Goal: Information Seeking & Learning: Learn about a topic

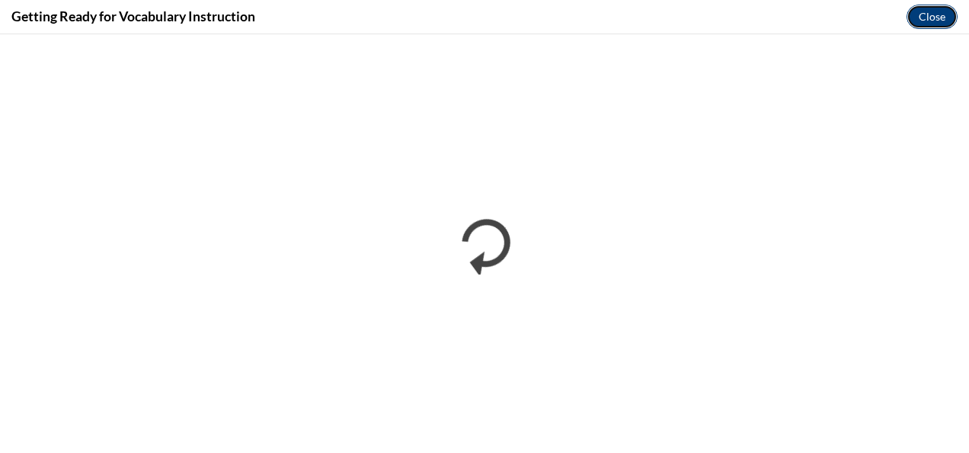
click at [929, 18] on button "Close" at bounding box center [932, 17] width 51 height 24
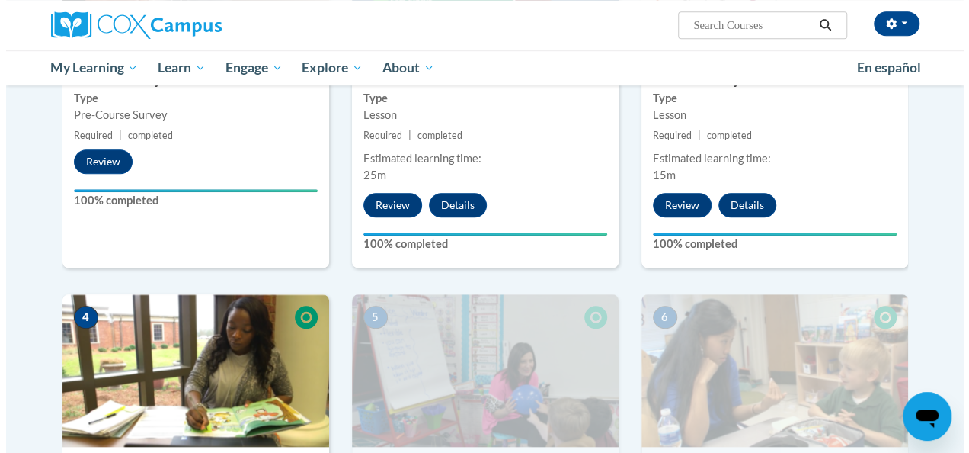
scroll to position [820, 0]
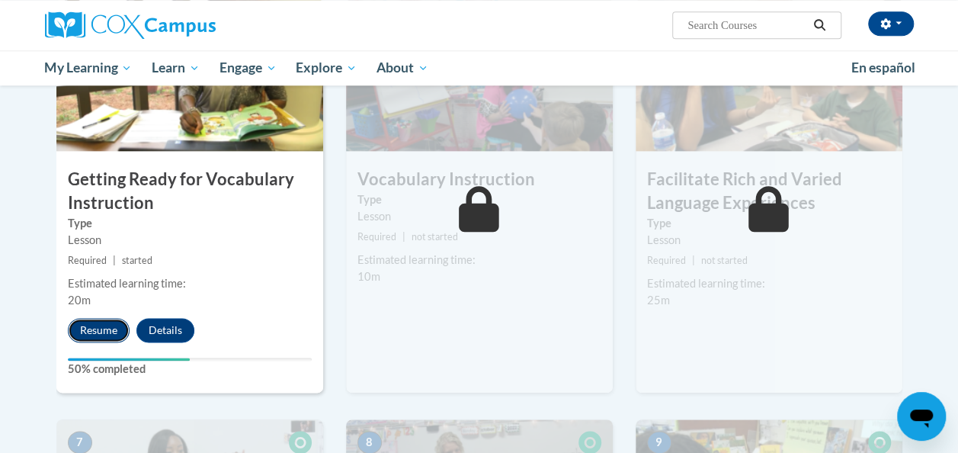
click at [93, 328] on button "Resume" at bounding box center [99, 330] width 62 height 24
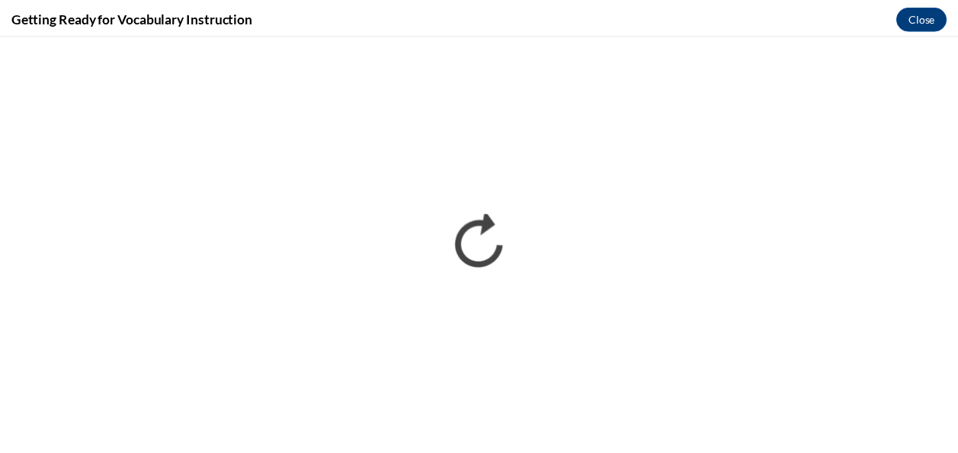
scroll to position [0, 0]
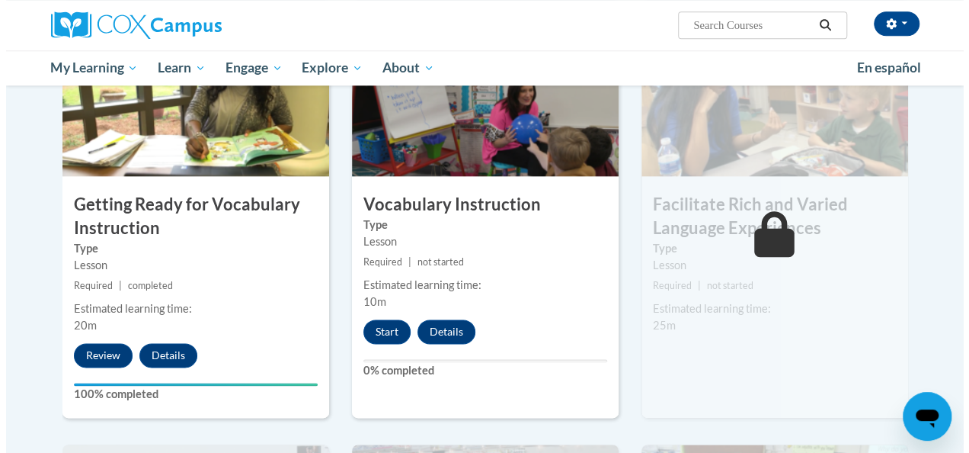
scroll to position [801, 0]
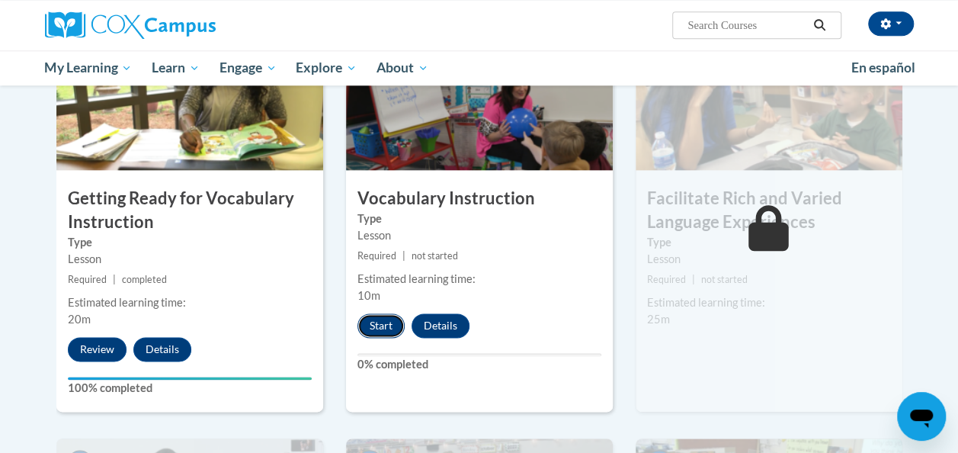
click at [386, 322] on button "Start" at bounding box center [380, 325] width 47 height 24
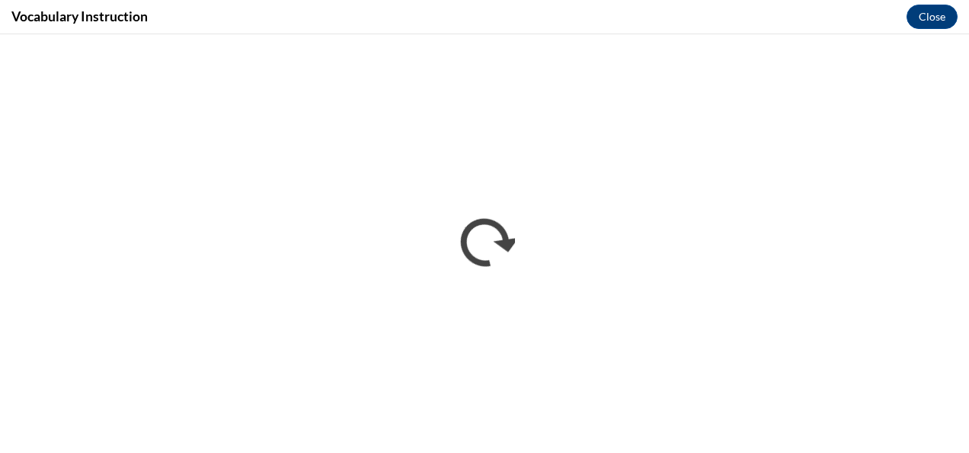
scroll to position [0, 0]
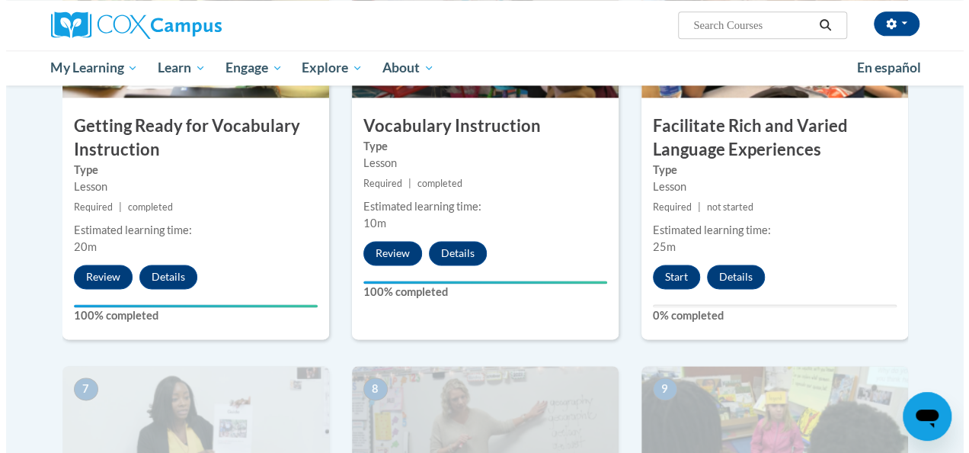
scroll to position [872, 0]
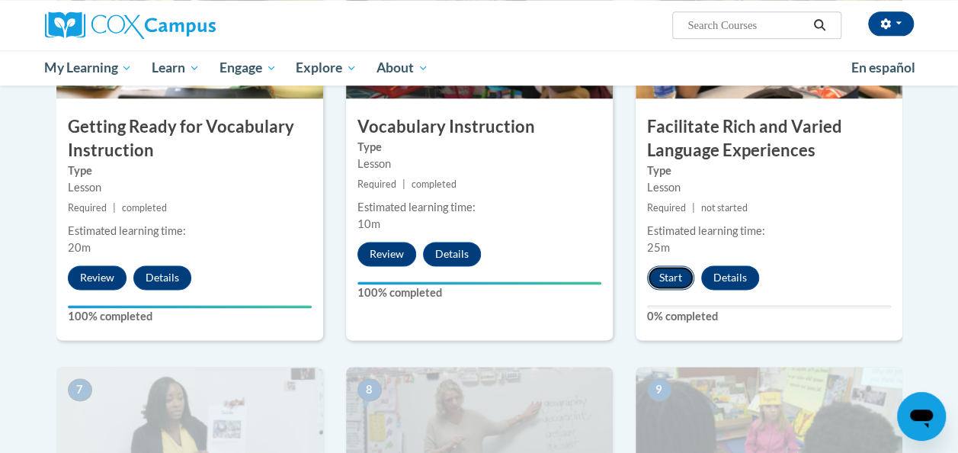
click at [667, 282] on button "Start" at bounding box center [670, 277] width 47 height 24
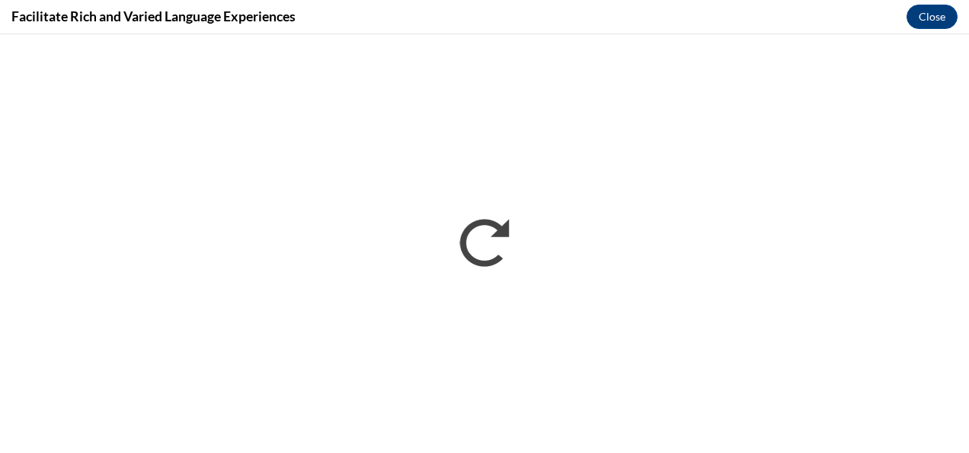
scroll to position [0, 0]
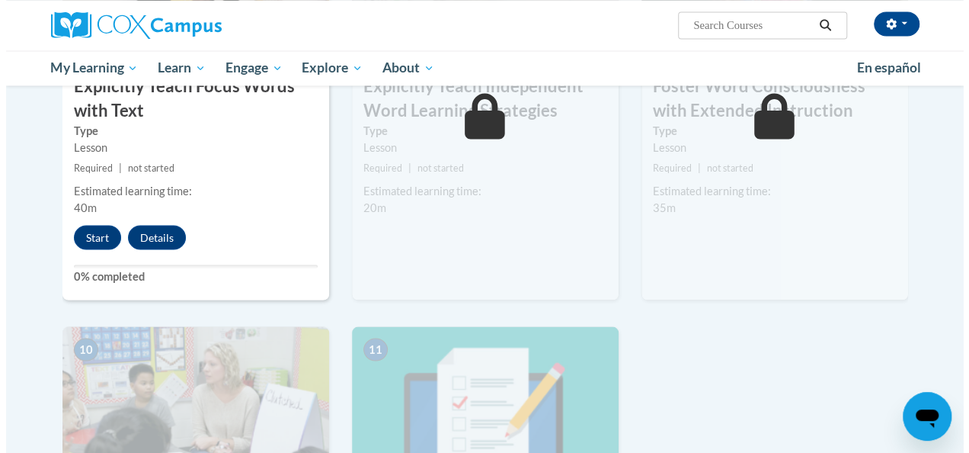
scroll to position [1342, 0]
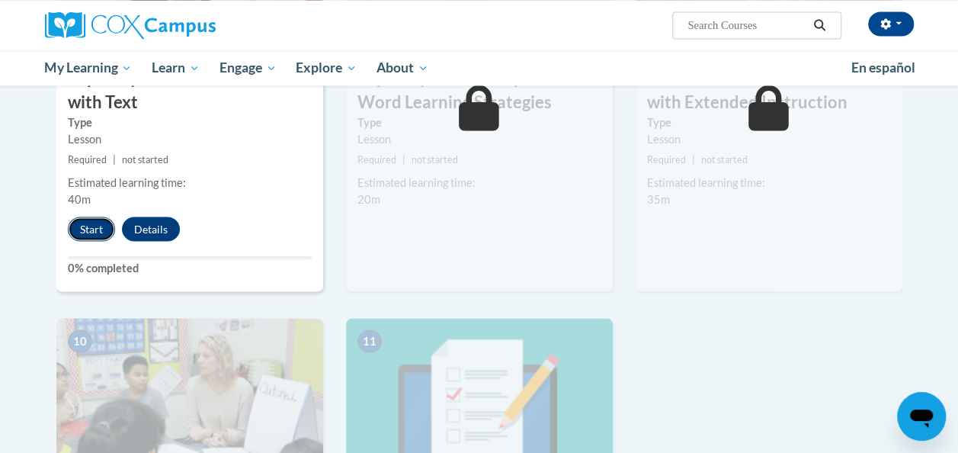
click at [88, 227] on button "Start" at bounding box center [91, 228] width 47 height 24
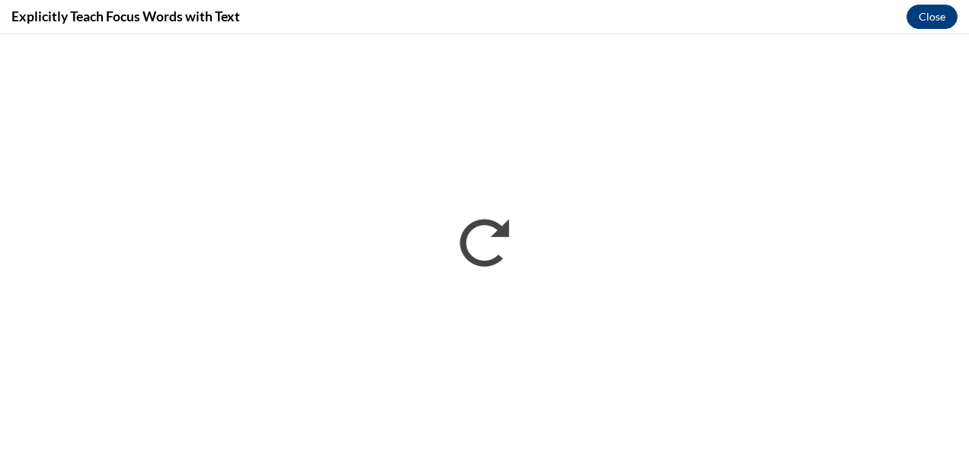
scroll to position [0, 0]
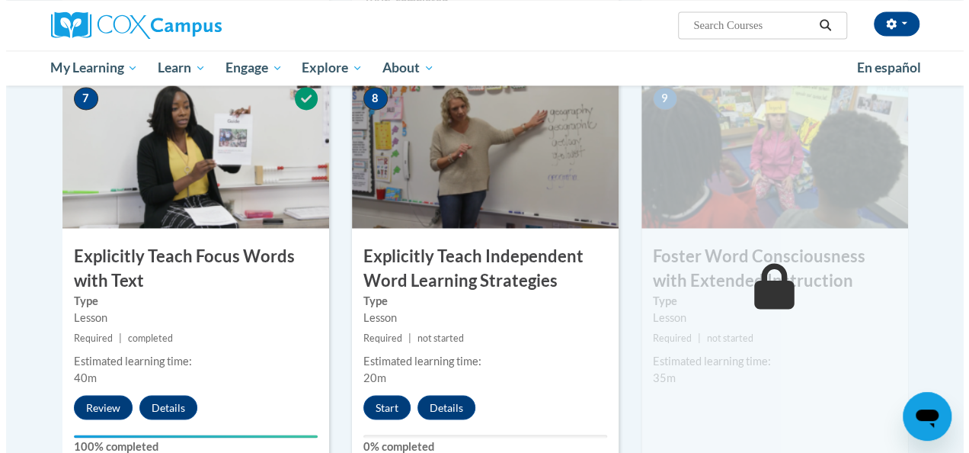
scroll to position [1151, 0]
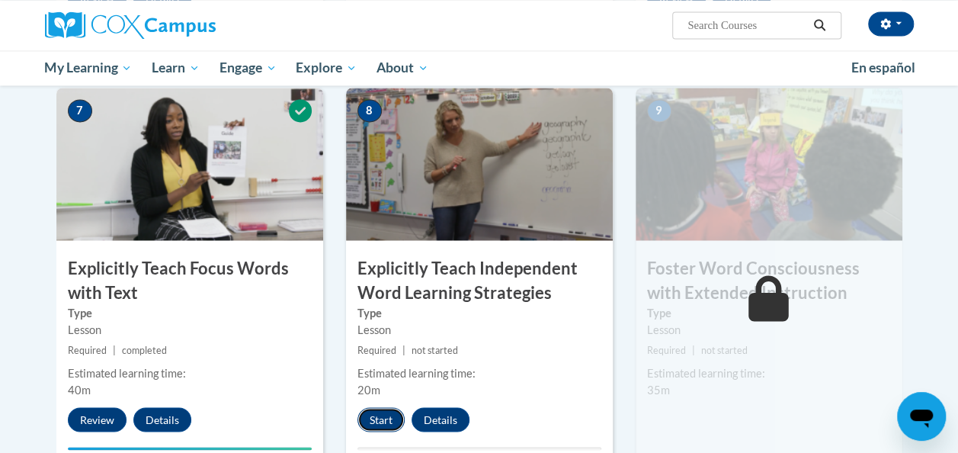
click at [380, 421] on button "Start" at bounding box center [380, 419] width 47 height 24
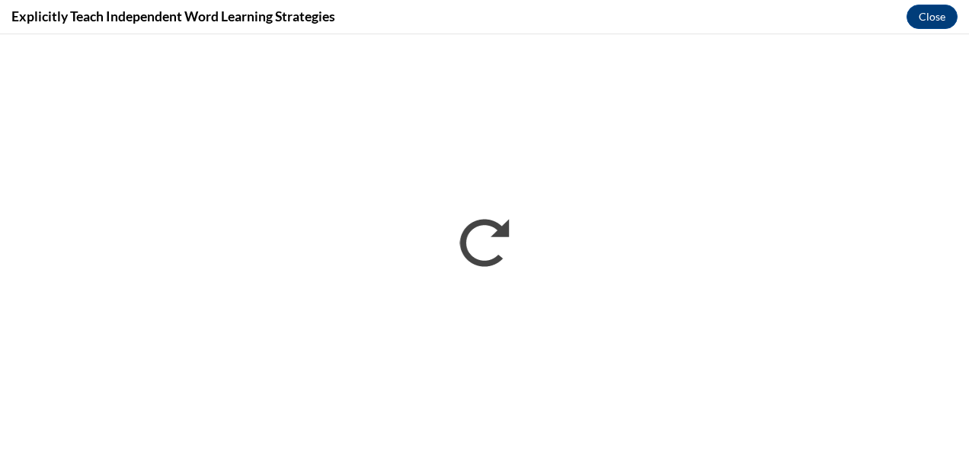
scroll to position [0, 0]
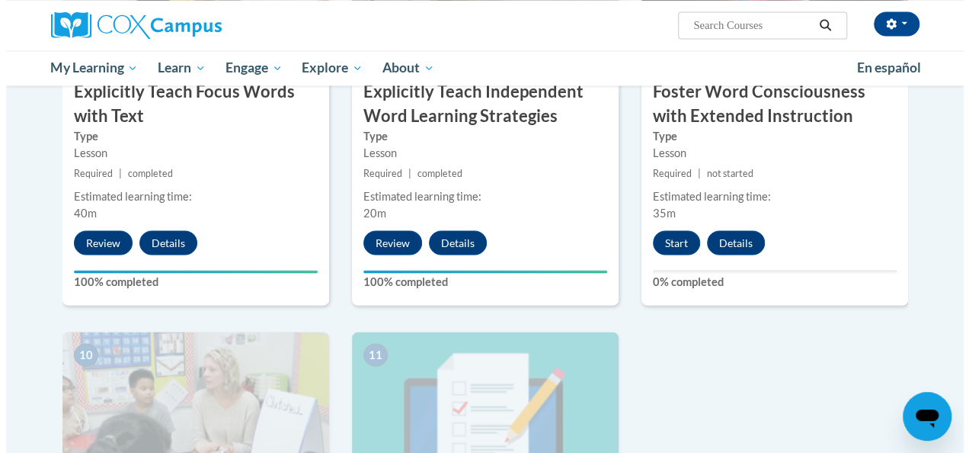
scroll to position [1324, 0]
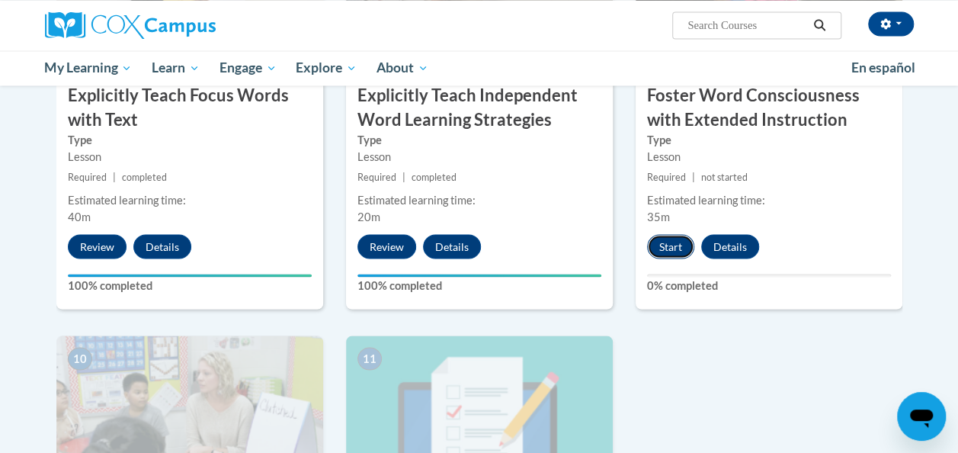
click at [654, 253] on button "Start" at bounding box center [670, 246] width 47 height 24
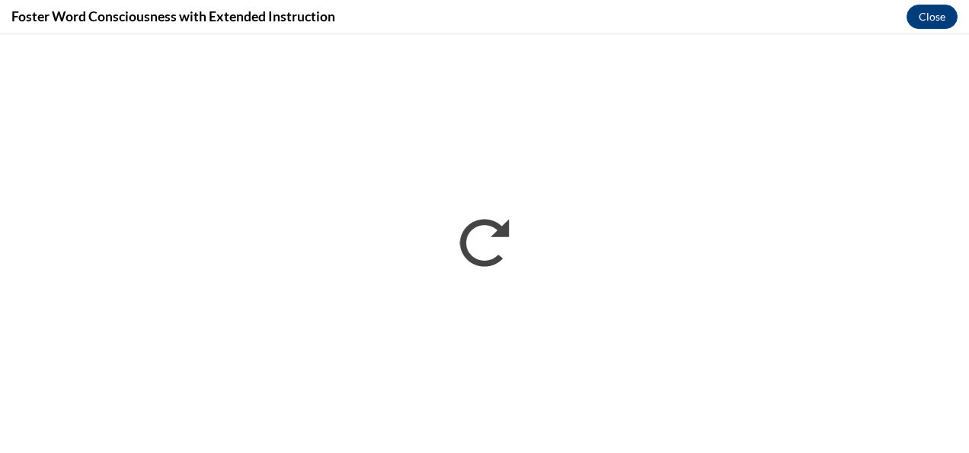
scroll to position [0, 0]
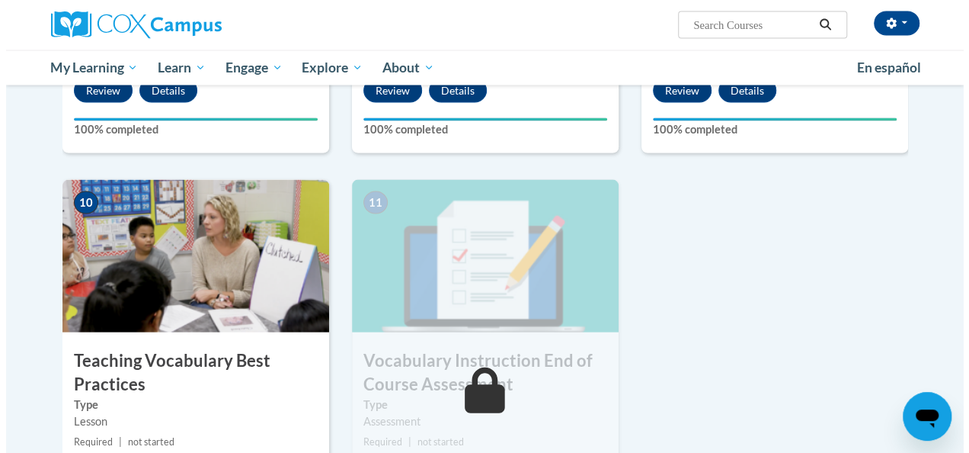
scroll to position [1564, 0]
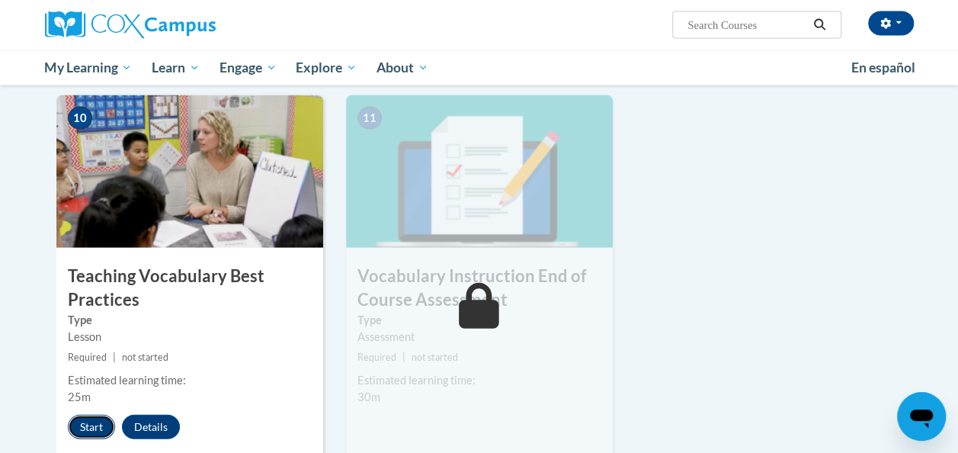
click at [91, 423] on button "Start" at bounding box center [91, 426] width 47 height 24
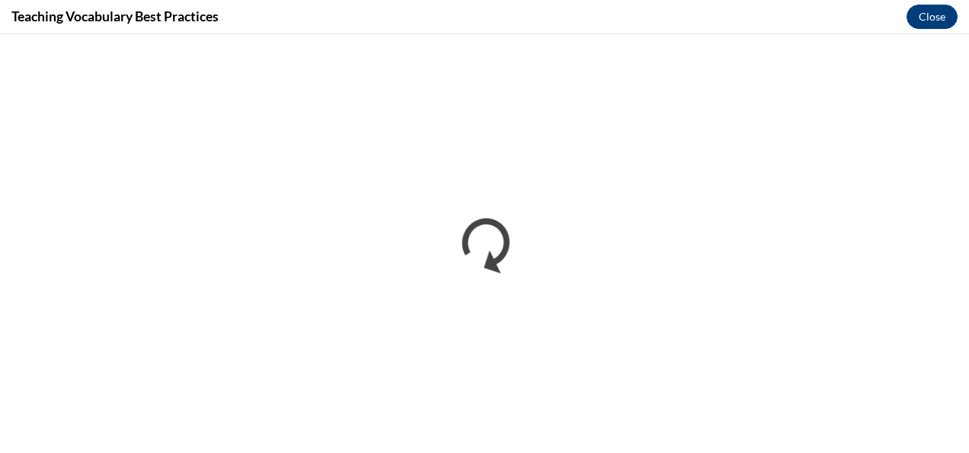
scroll to position [0, 0]
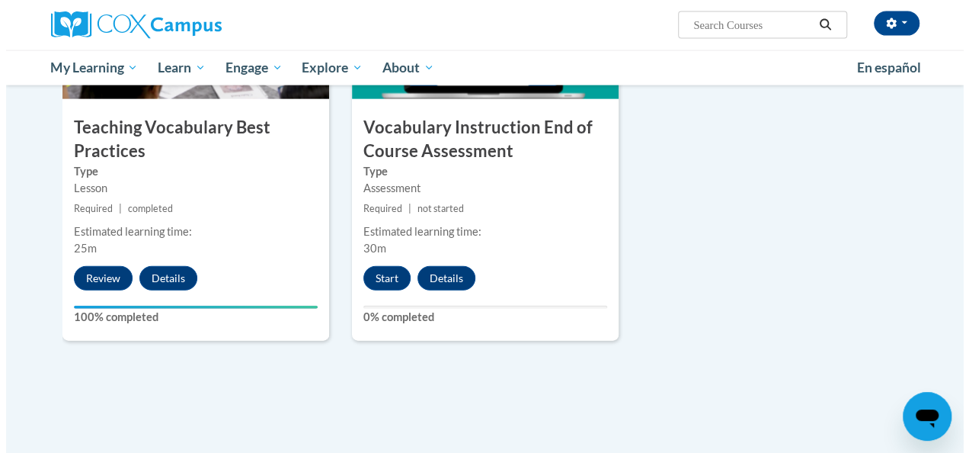
scroll to position [1713, 0]
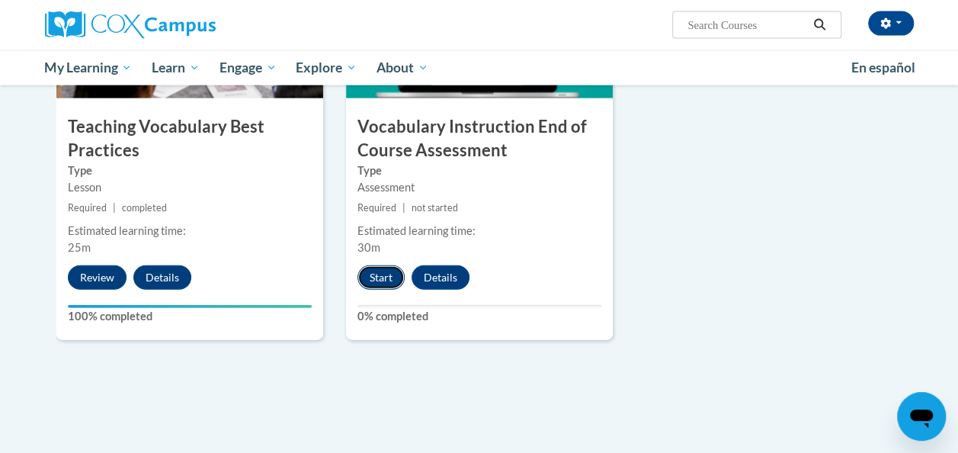
click at [382, 272] on button "Start" at bounding box center [380, 277] width 47 height 24
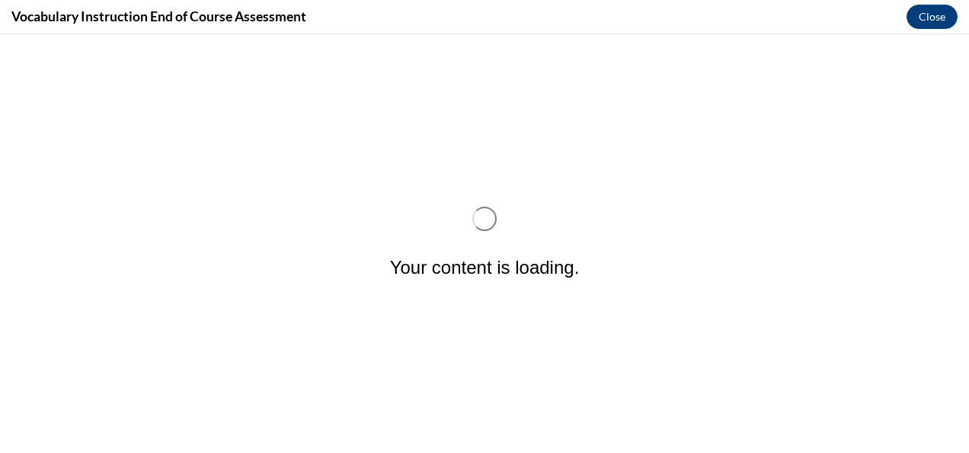
scroll to position [0, 0]
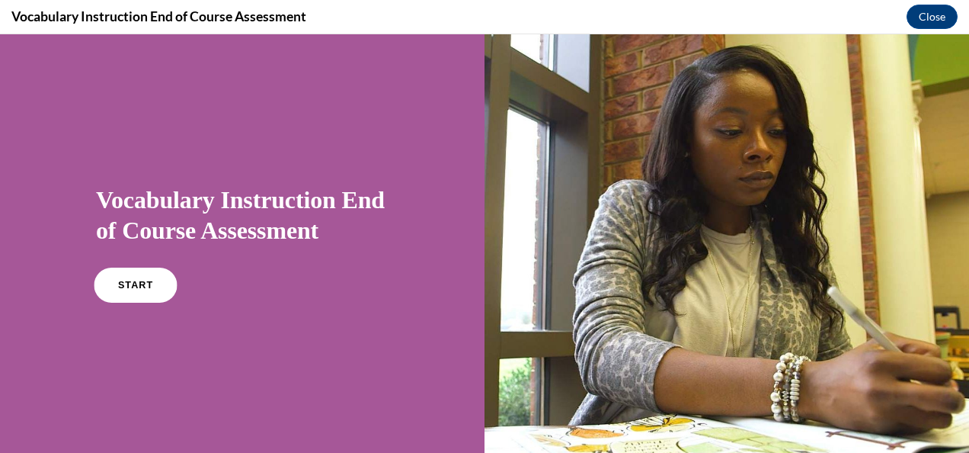
click at [128, 289] on span "START" at bounding box center [135, 285] width 35 height 11
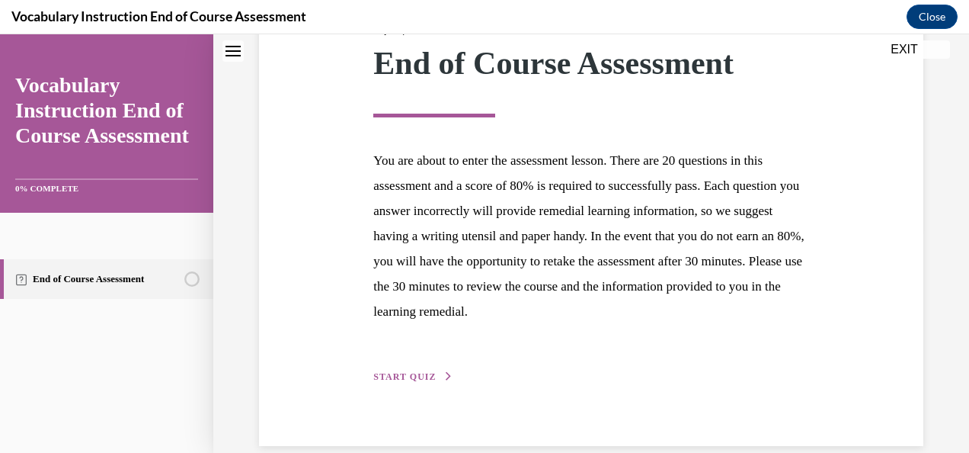
scroll to position [247, 0]
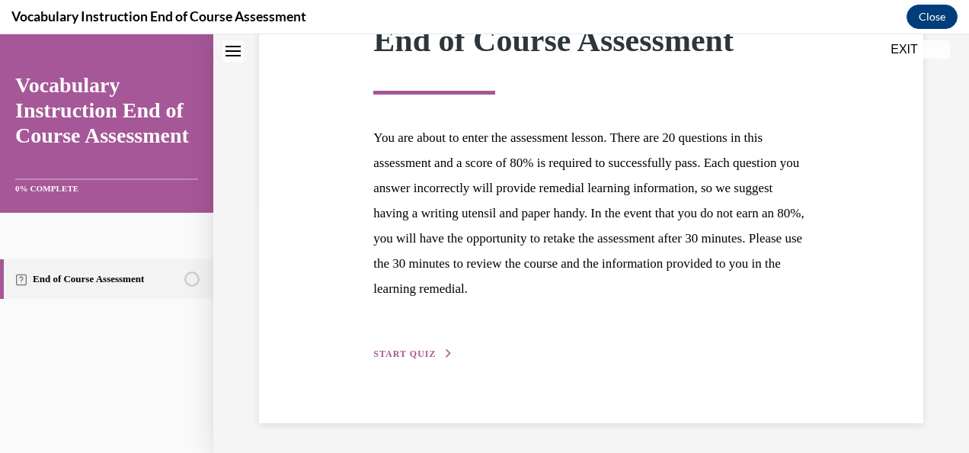
click at [398, 353] on span "START QUIZ" at bounding box center [404, 353] width 62 height 11
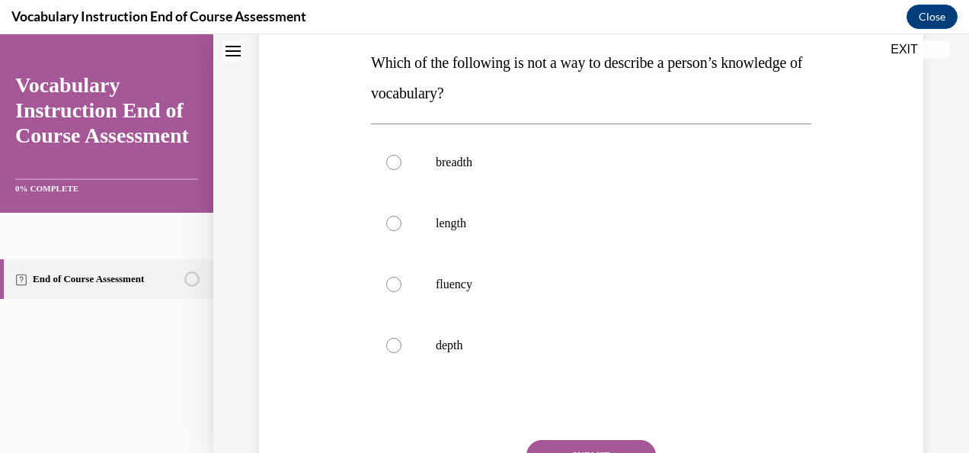
scroll to position [245, 0]
click at [390, 224] on div at bounding box center [393, 221] width 15 height 15
click at [390, 224] on input "length" at bounding box center [393, 221] width 15 height 15
radio input "true"
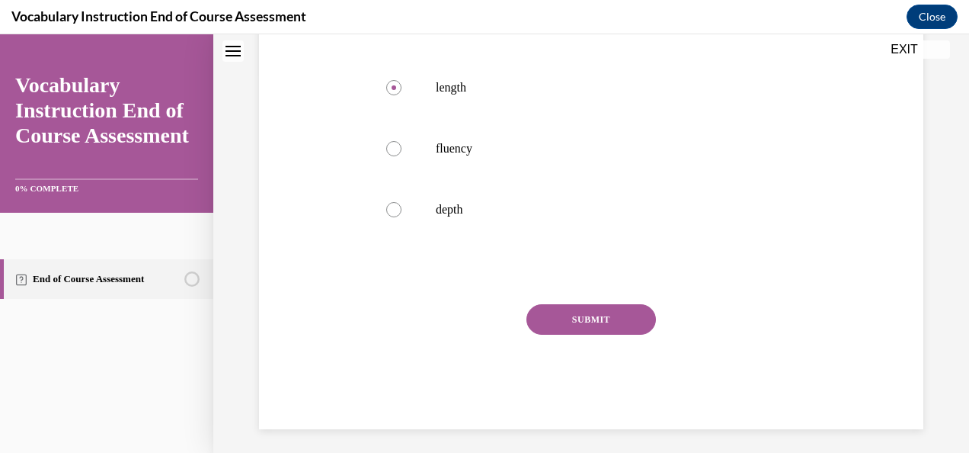
click at [562, 305] on button "SUBMIT" at bounding box center [591, 319] width 130 height 30
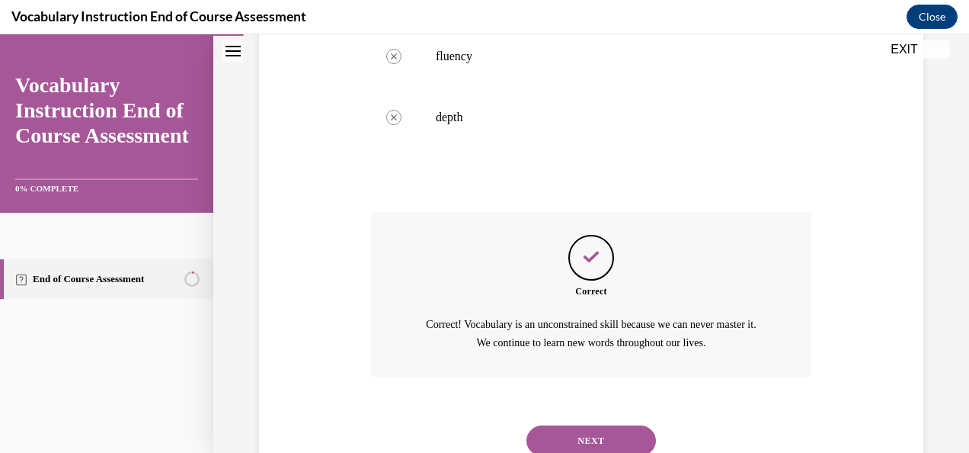
scroll to position [526, 0]
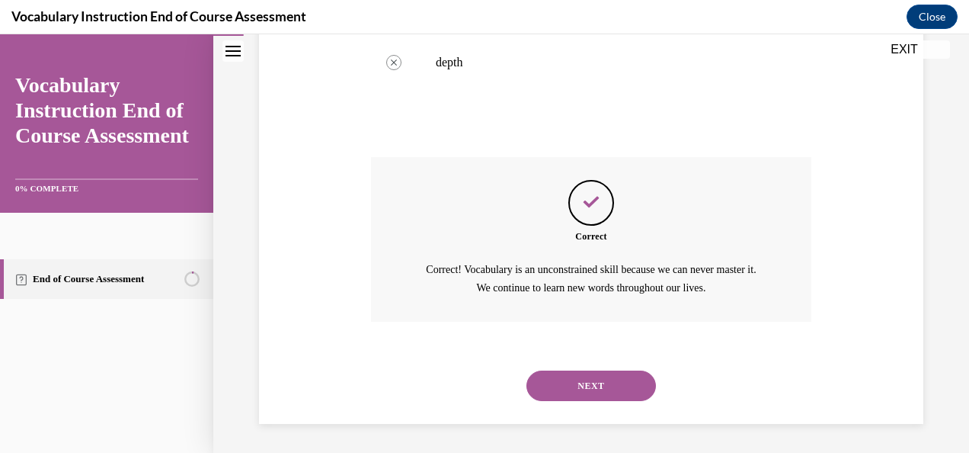
click at [609, 384] on button "NEXT" at bounding box center [591, 385] width 130 height 30
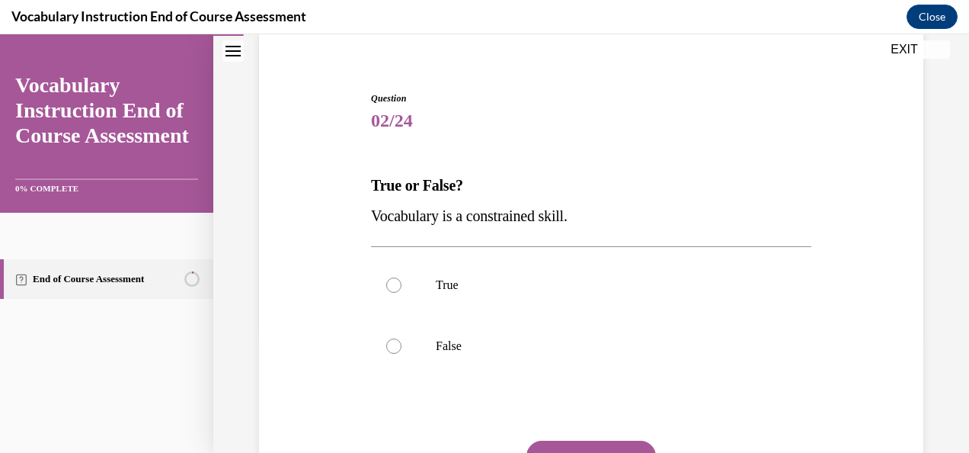
scroll to position [121, 0]
click at [394, 347] on div at bounding box center [393, 345] width 15 height 15
click at [394, 347] on input "False" at bounding box center [393, 345] width 15 height 15
radio input "true"
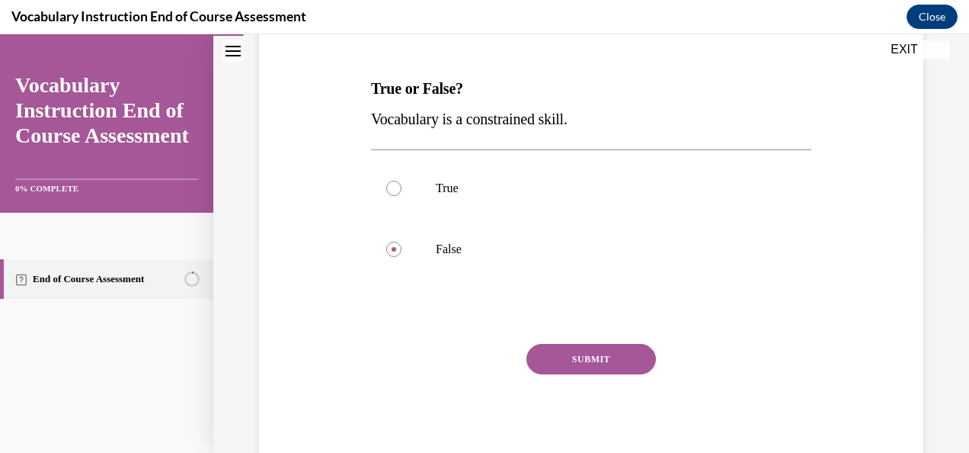
click at [600, 364] on button "SUBMIT" at bounding box center [591, 359] width 130 height 30
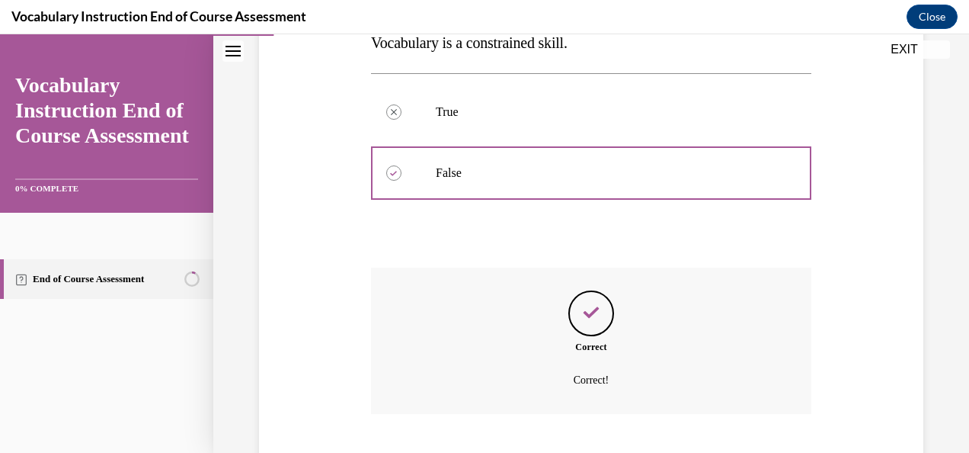
scroll to position [386, 0]
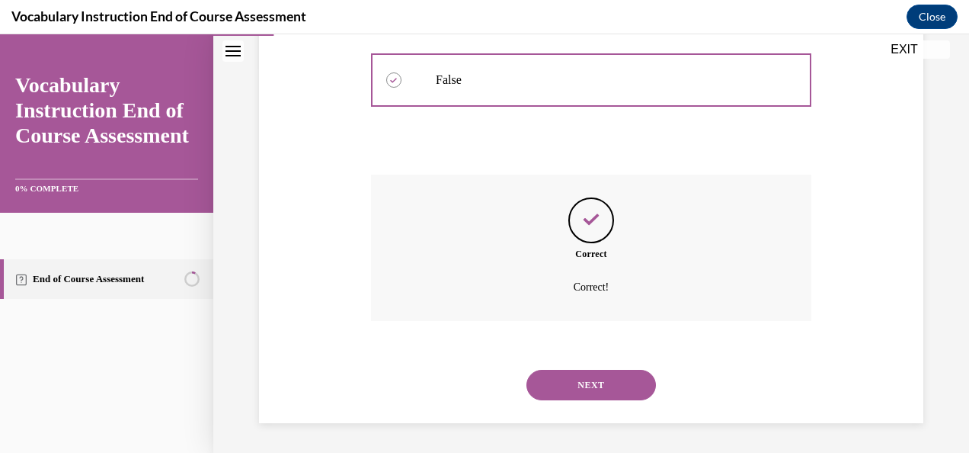
click at [629, 376] on button "NEXT" at bounding box center [591, 385] width 130 height 30
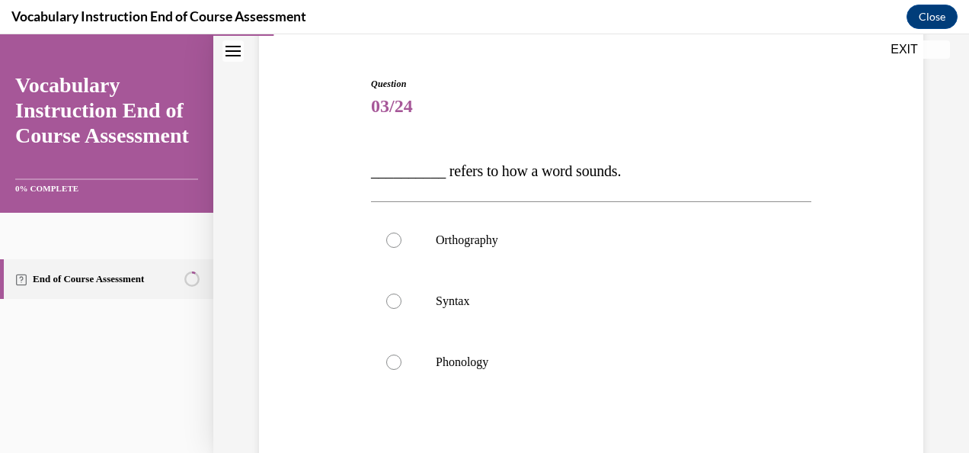
scroll to position [136, 0]
click at [395, 354] on div at bounding box center [393, 360] width 15 height 15
click at [395, 354] on input "Phonology" at bounding box center [393, 360] width 15 height 15
radio input "true"
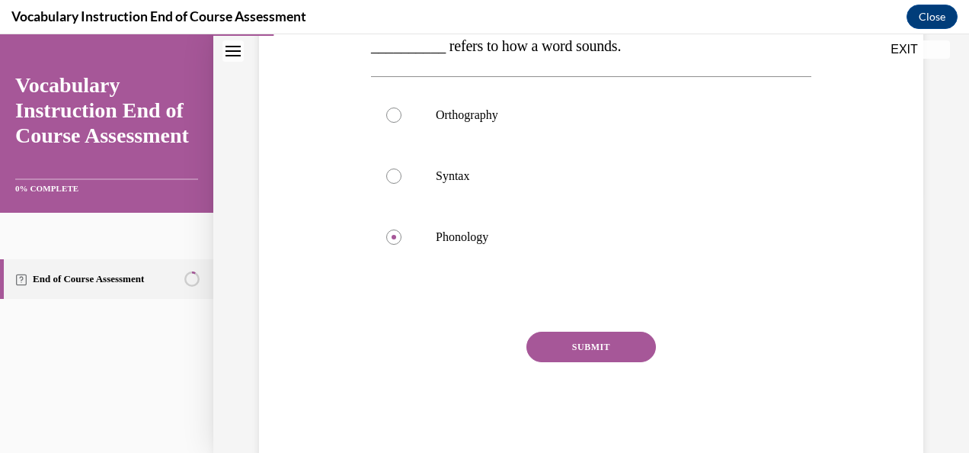
click at [619, 345] on button "SUBMIT" at bounding box center [591, 346] width 130 height 30
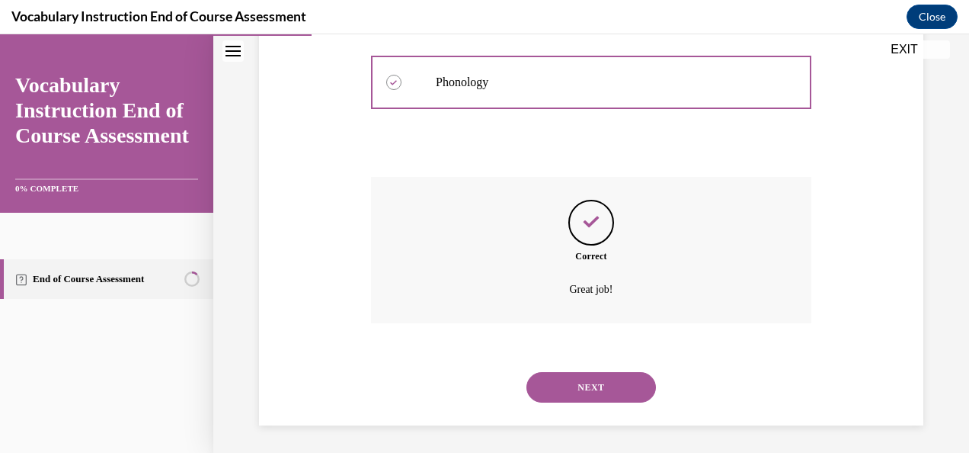
scroll to position [417, 0]
click at [617, 386] on button "NEXT" at bounding box center [591, 385] width 130 height 30
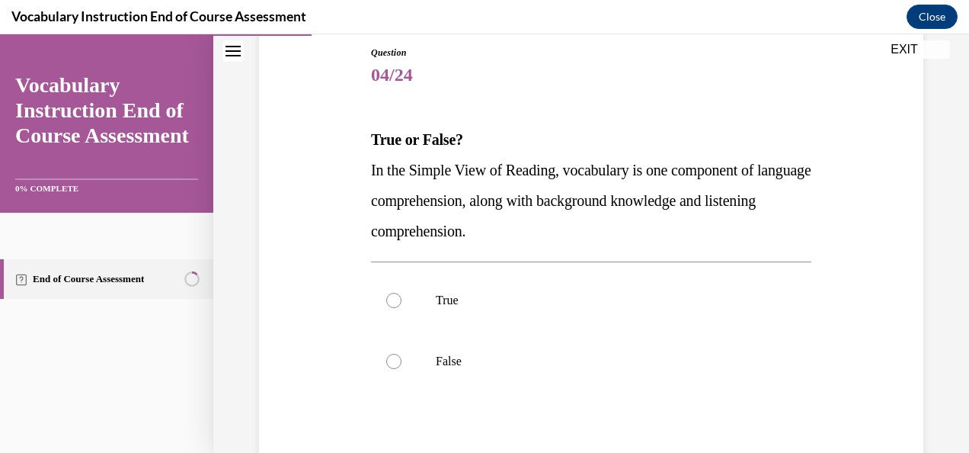
scroll to position [167, 0]
click at [396, 296] on div at bounding box center [393, 299] width 15 height 15
click at [396, 296] on input "True" at bounding box center [393, 299] width 15 height 15
radio input "true"
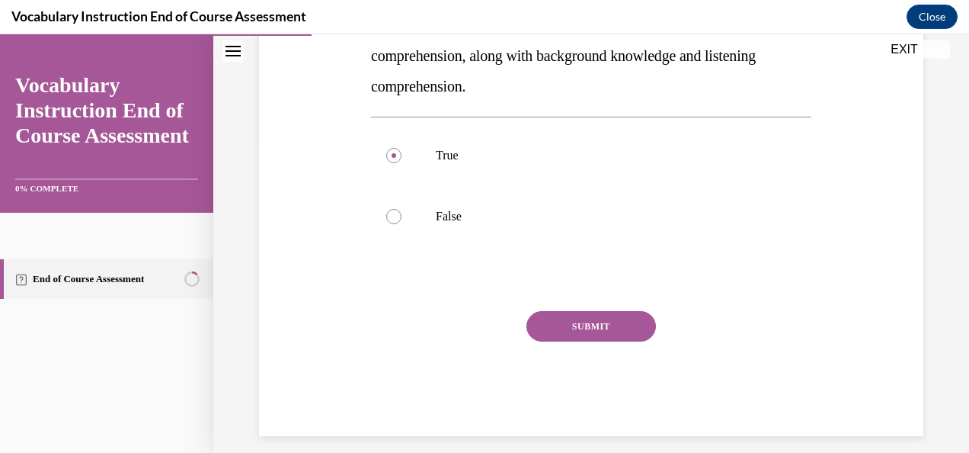
click at [593, 332] on button "SUBMIT" at bounding box center [591, 326] width 130 height 30
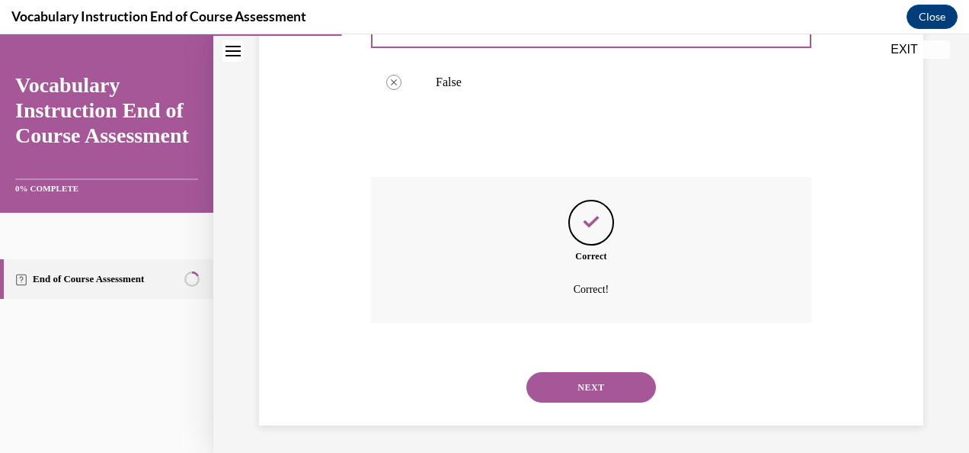
scroll to position [447, 0]
click at [600, 381] on button "NEXT" at bounding box center [591, 385] width 130 height 30
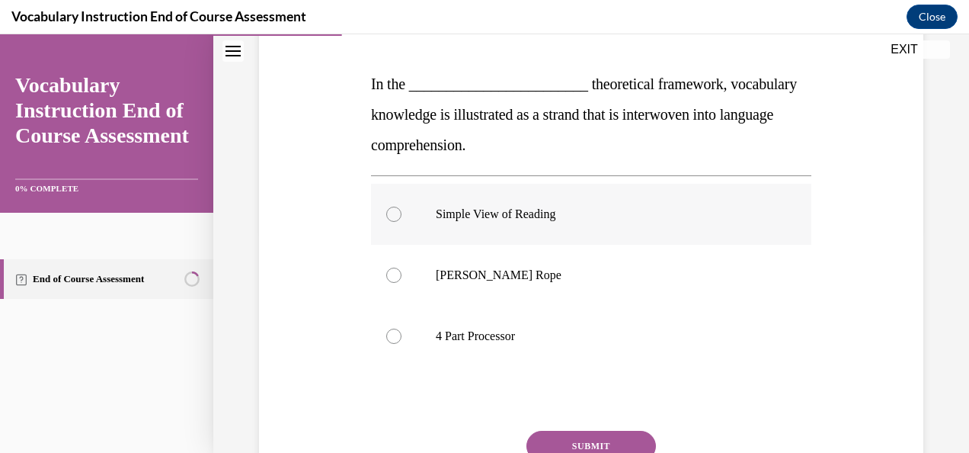
scroll to position [226, 0]
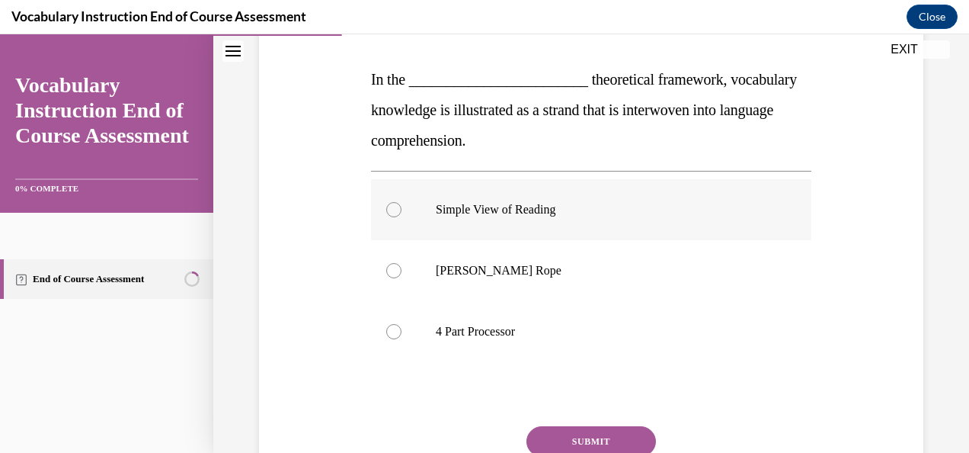
click at [394, 212] on div at bounding box center [393, 209] width 15 height 15
click at [394, 212] on input "Simple View of Reading" at bounding box center [393, 209] width 15 height 15
radio input "true"
click at [601, 440] on button "SUBMIT" at bounding box center [591, 441] width 130 height 30
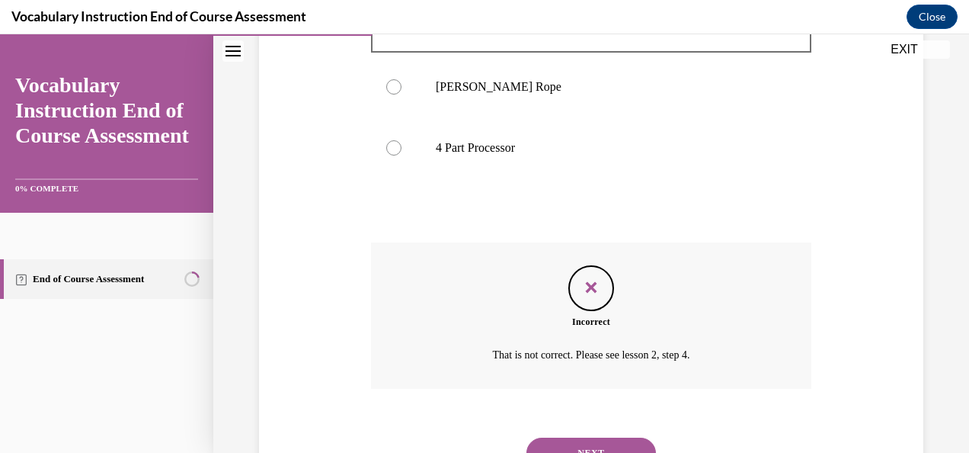
scroll to position [478, 0]
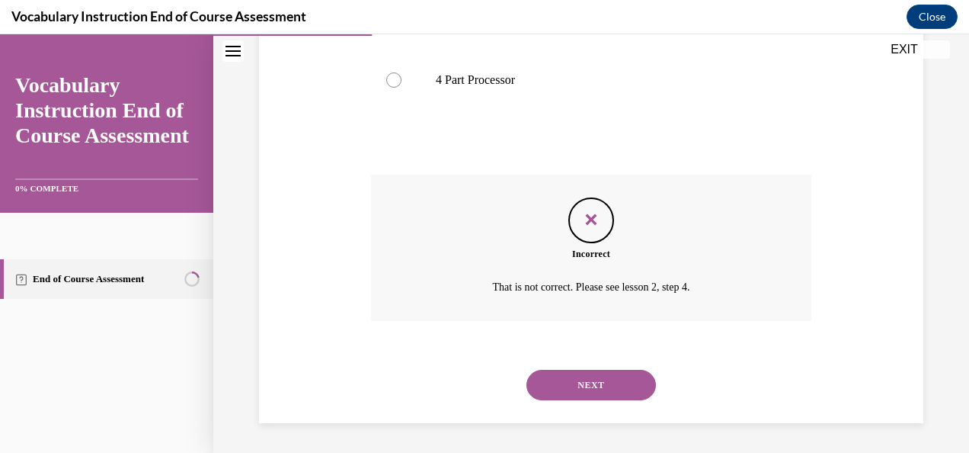
click at [614, 380] on button "NEXT" at bounding box center [591, 385] width 130 height 30
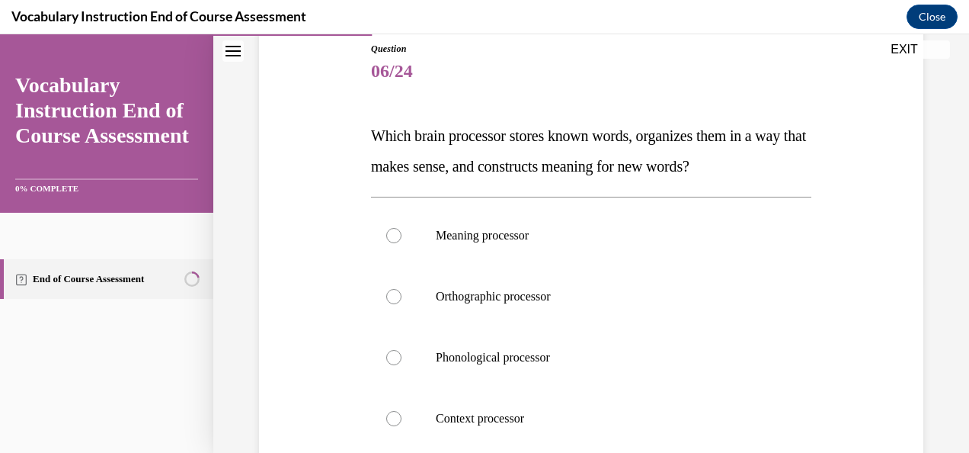
scroll to position [201, 0]
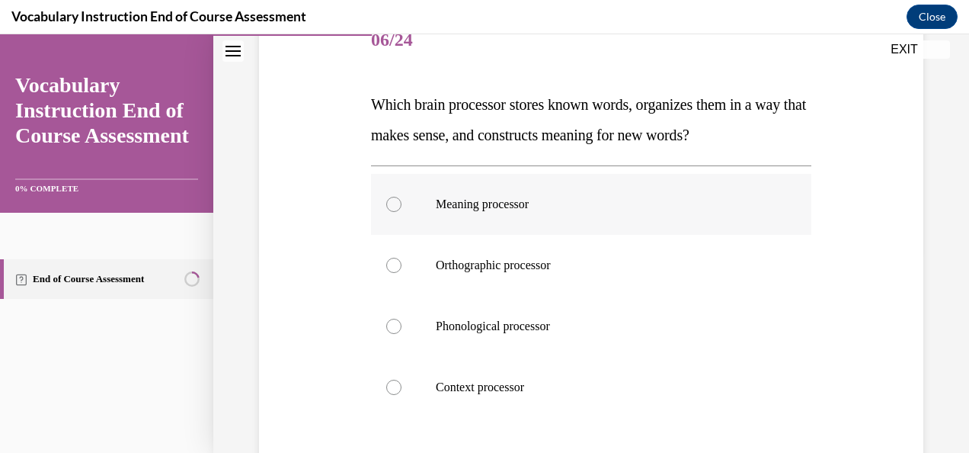
click at [386, 204] on div at bounding box center [393, 204] width 15 height 15
click at [386, 204] on input "Meaning processor" at bounding box center [393, 204] width 15 height 15
radio input "true"
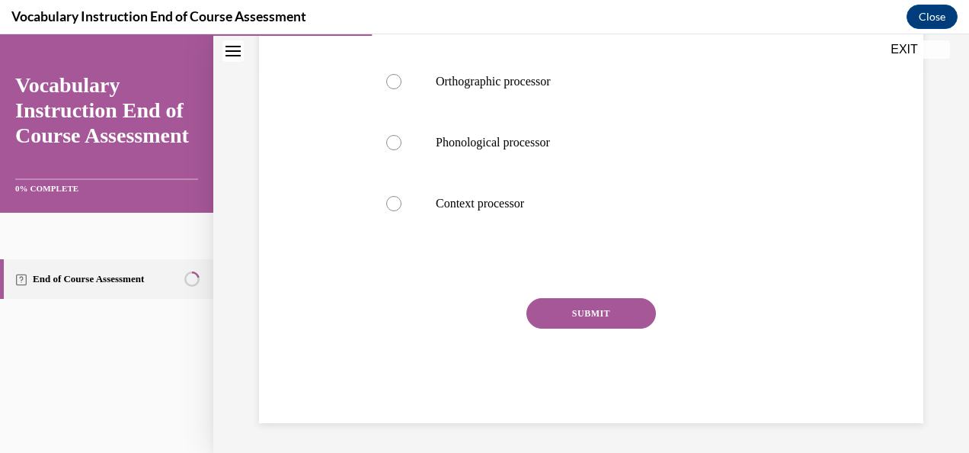
click at [582, 303] on button "SUBMIT" at bounding box center [591, 313] width 130 height 30
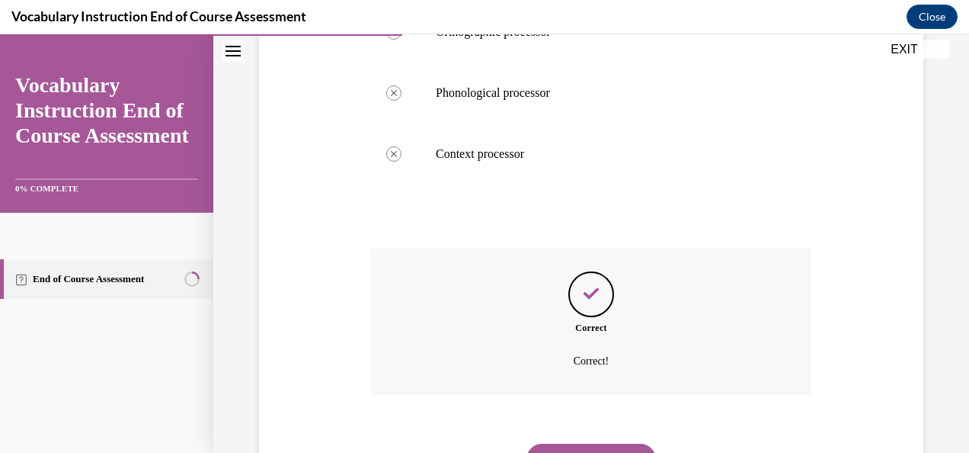
scroll to position [508, 0]
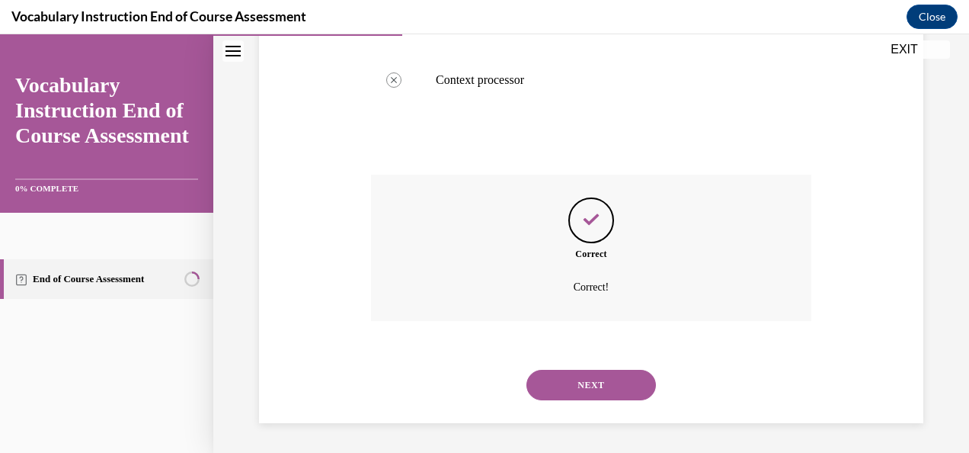
click at [599, 382] on button "NEXT" at bounding box center [591, 385] width 130 height 30
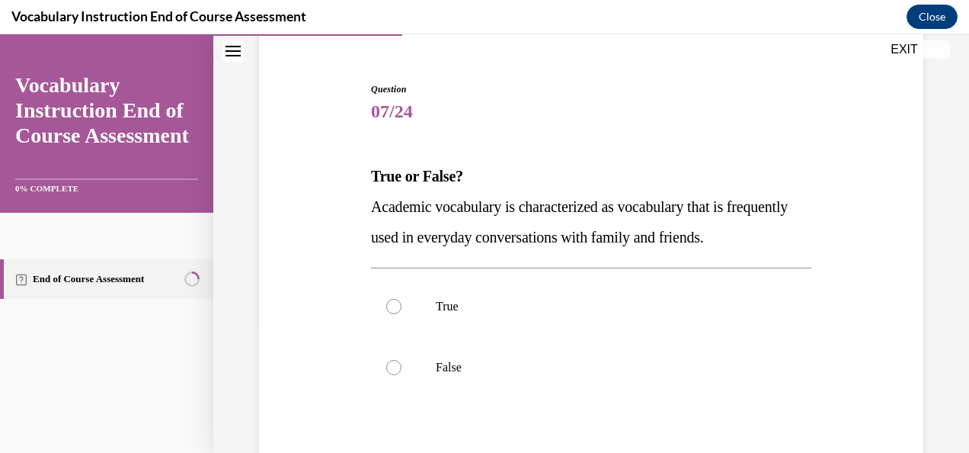
scroll to position [136, 0]
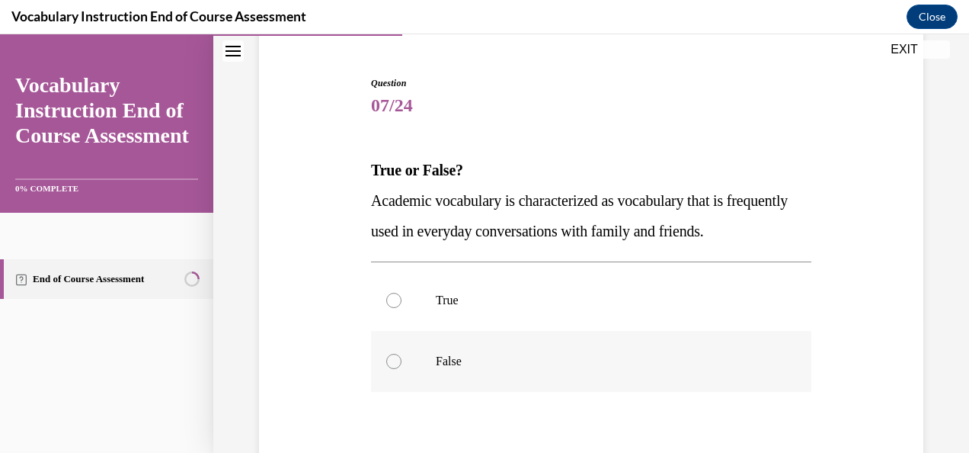
click at [384, 366] on label "False" at bounding box center [591, 361] width 440 height 61
click at [386, 366] on input "False" at bounding box center [393, 361] width 15 height 15
radio input "true"
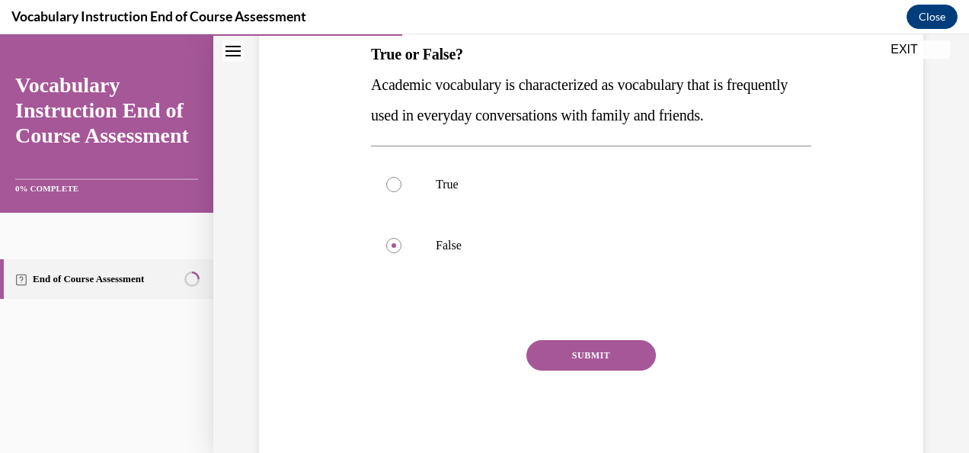
click at [552, 368] on button "SUBMIT" at bounding box center [591, 355] width 130 height 30
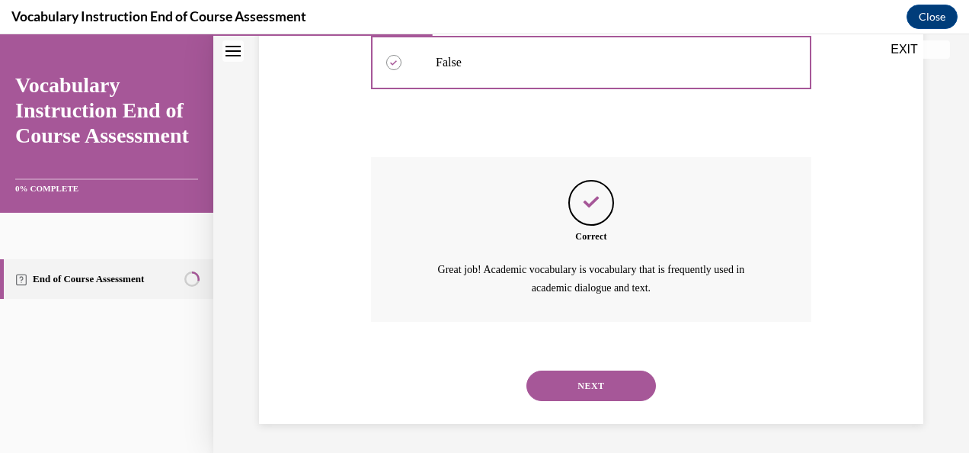
scroll to position [434, 0]
click at [619, 382] on button "NEXT" at bounding box center [591, 385] width 130 height 30
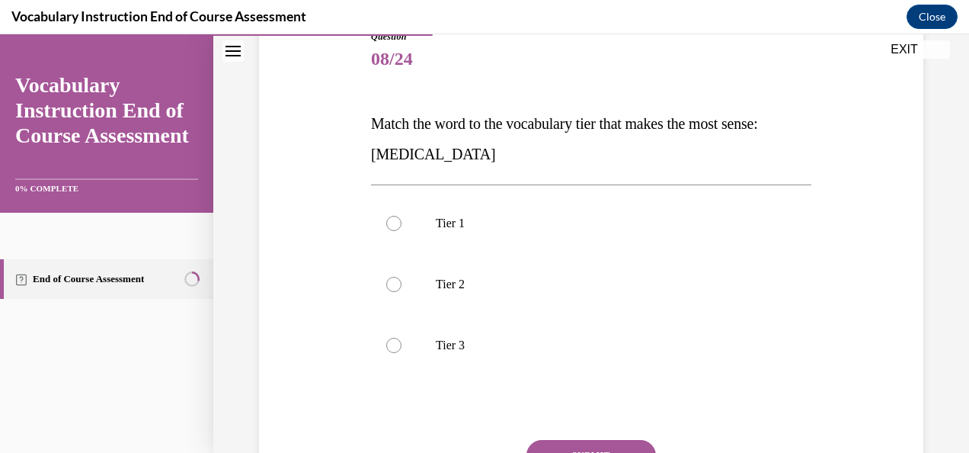
scroll to position [183, 0]
click at [390, 350] on div at bounding box center [393, 344] width 15 height 15
click at [390, 350] on input "Tier 3" at bounding box center [393, 344] width 15 height 15
radio input "true"
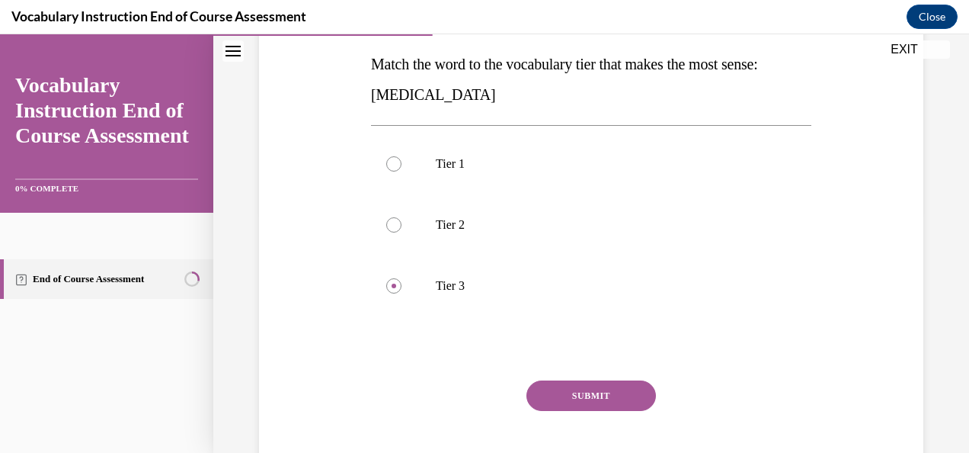
click at [619, 381] on button "SUBMIT" at bounding box center [591, 395] width 130 height 30
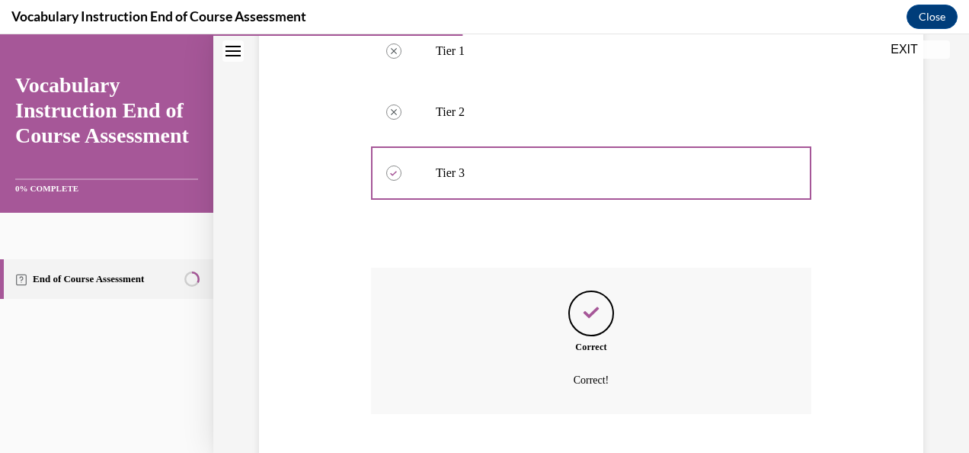
scroll to position [447, 0]
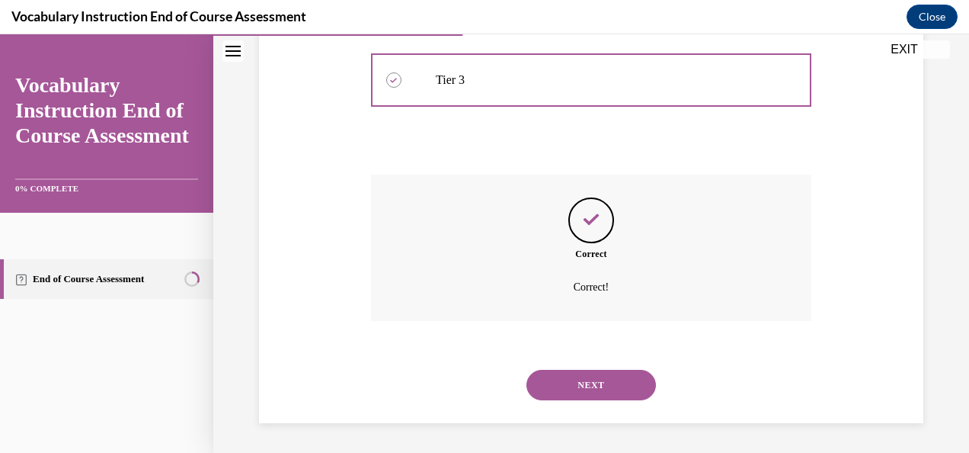
click at [618, 373] on button "NEXT" at bounding box center [591, 385] width 130 height 30
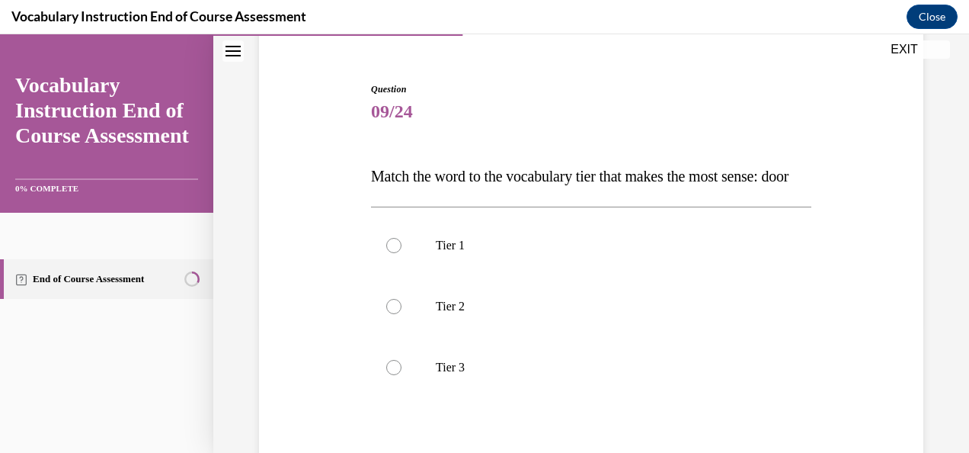
scroll to position [133, 0]
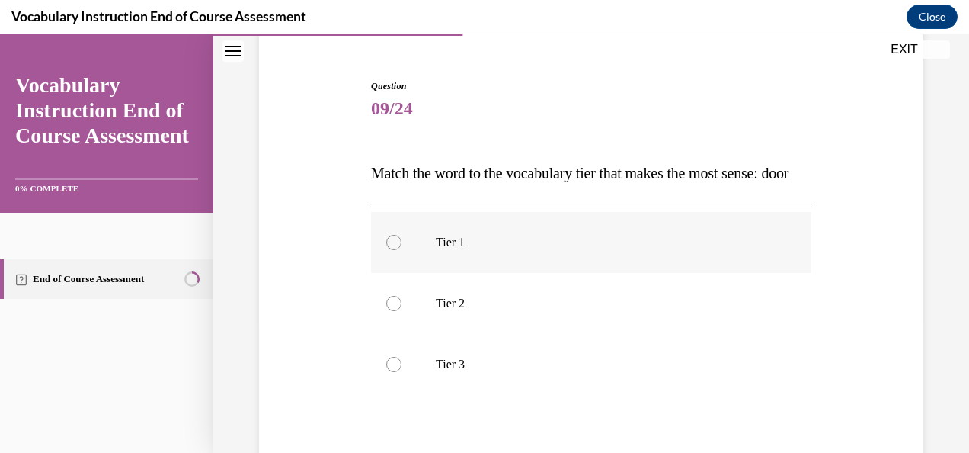
click at [395, 250] on div at bounding box center [393, 242] width 15 height 15
click at [395, 250] on input "Tier 1" at bounding box center [393, 242] width 15 height 15
radio input "true"
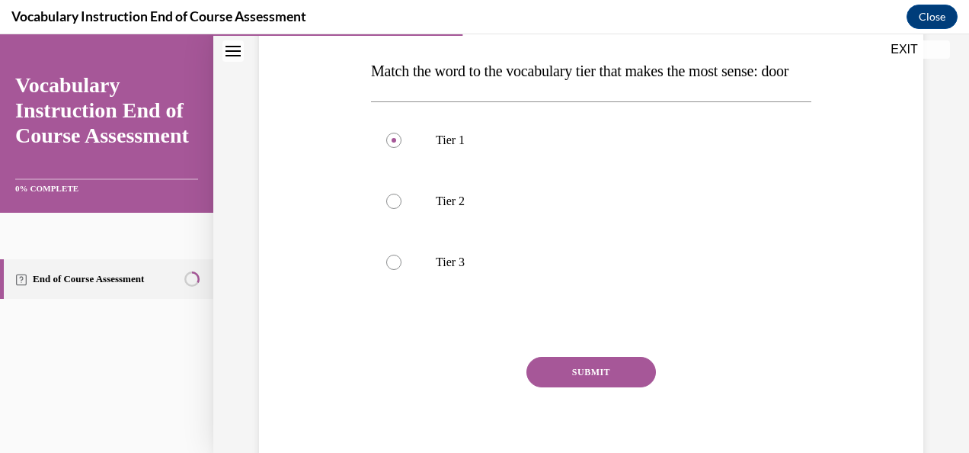
click at [587, 387] on button "SUBMIT" at bounding box center [591, 372] width 130 height 30
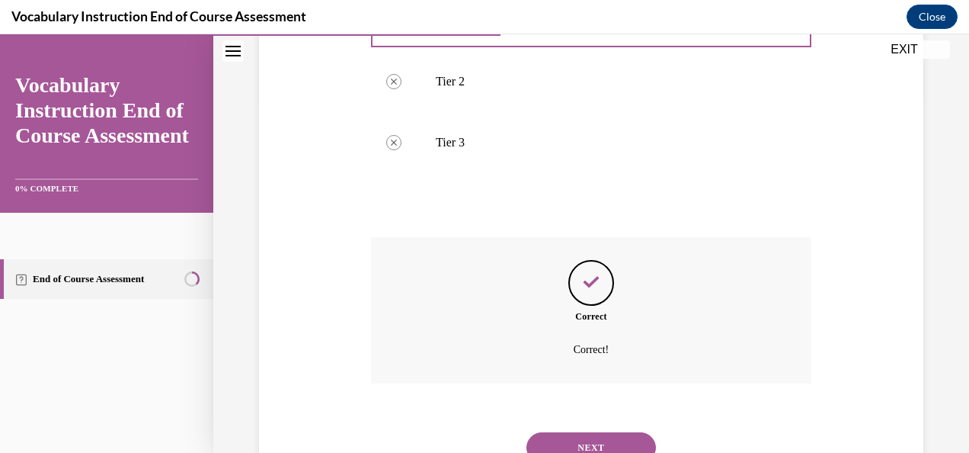
scroll to position [447, 0]
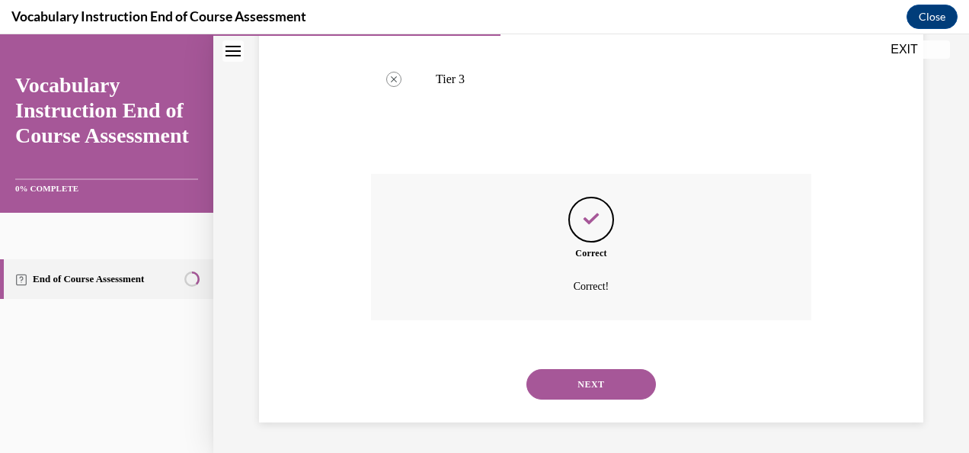
click at [613, 379] on button "NEXT" at bounding box center [591, 384] width 130 height 30
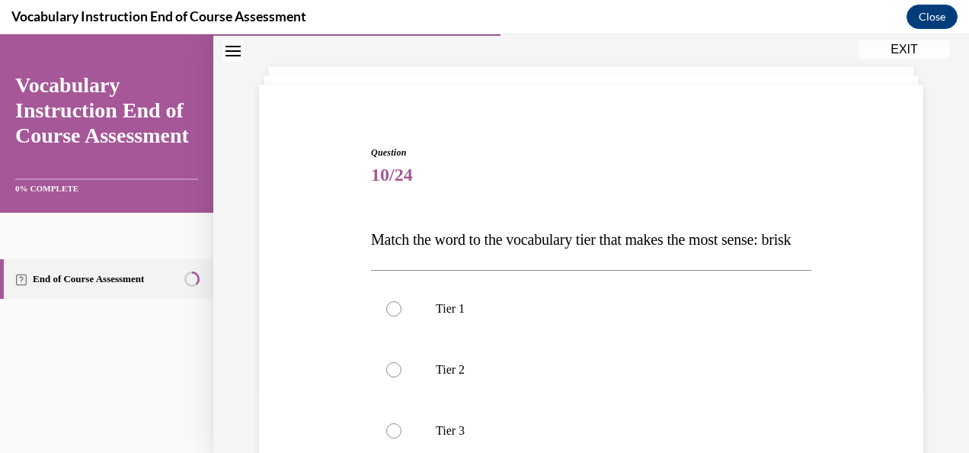
scroll to position [122, 0]
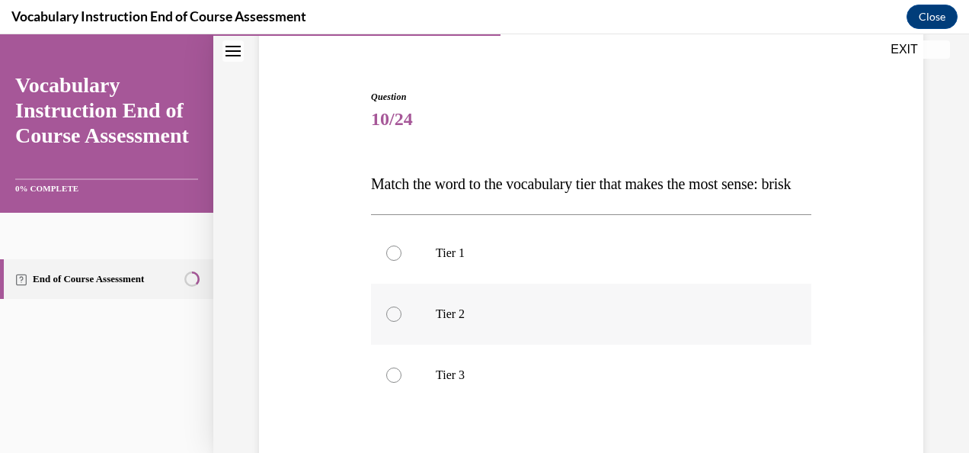
click at [408, 341] on label "Tier 2" at bounding box center [591, 313] width 440 height 61
click at [402, 322] on input "Tier 2" at bounding box center [393, 313] width 15 height 15
radio input "true"
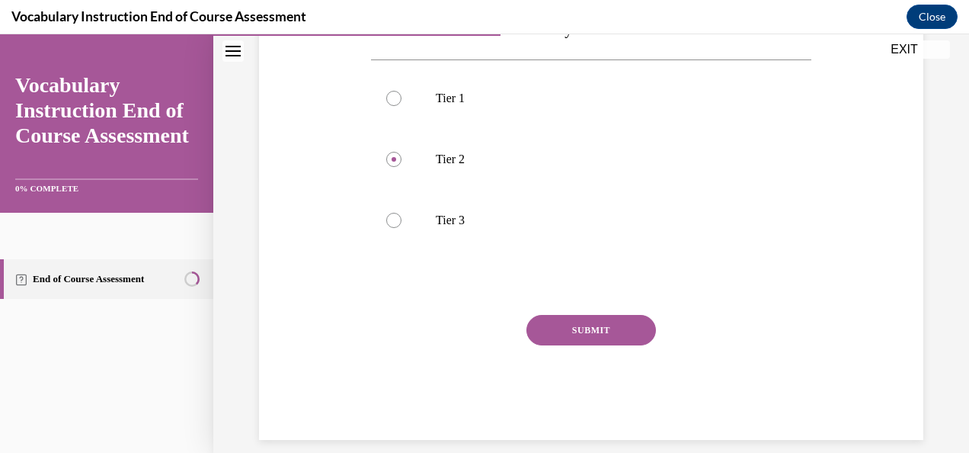
click at [623, 345] on button "SUBMIT" at bounding box center [591, 330] width 130 height 30
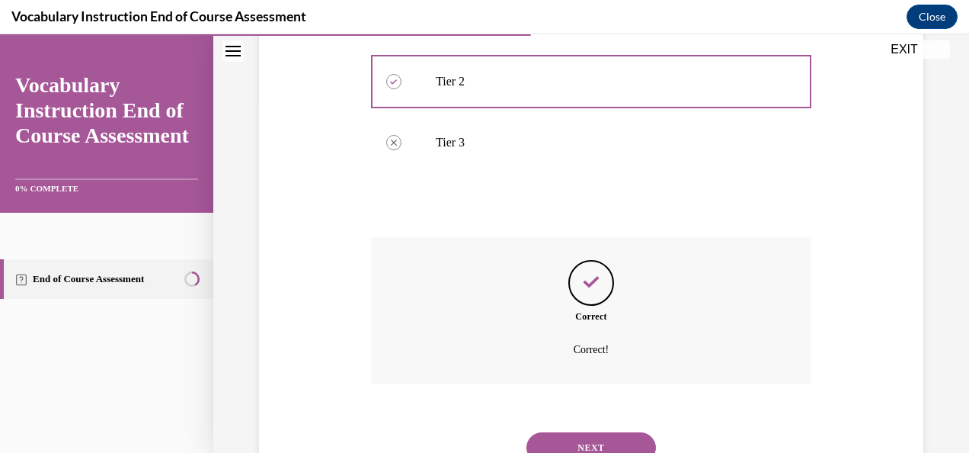
scroll to position [447, 0]
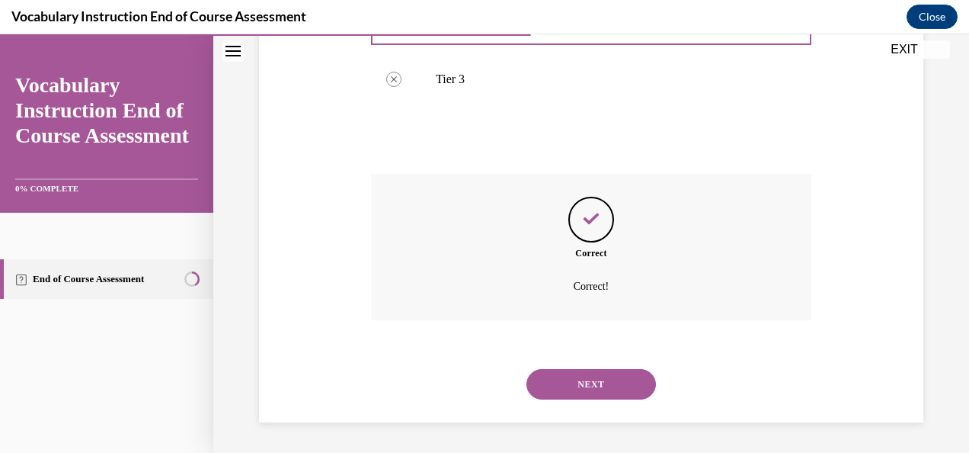
click at [637, 389] on button "NEXT" at bounding box center [591, 384] width 130 height 30
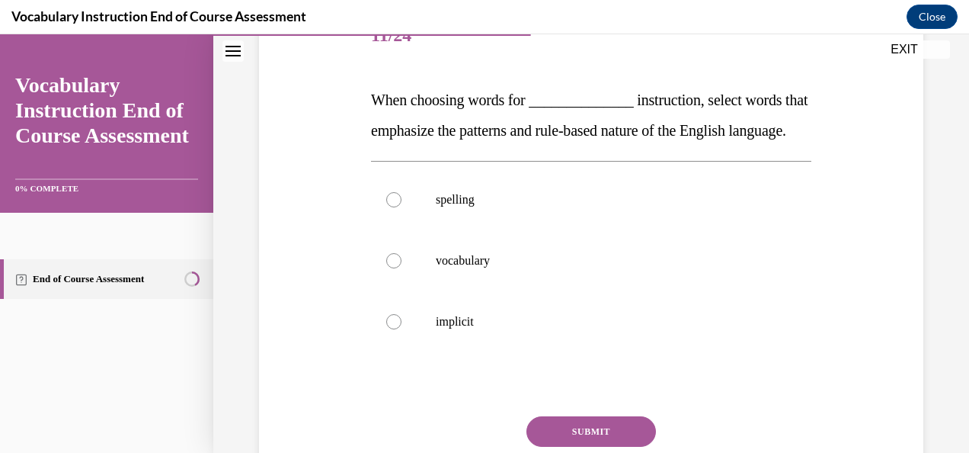
scroll to position [206, 0]
click at [396, 206] on div at bounding box center [393, 198] width 15 height 15
click at [396, 206] on input "spelling" at bounding box center [393, 198] width 15 height 15
radio input "true"
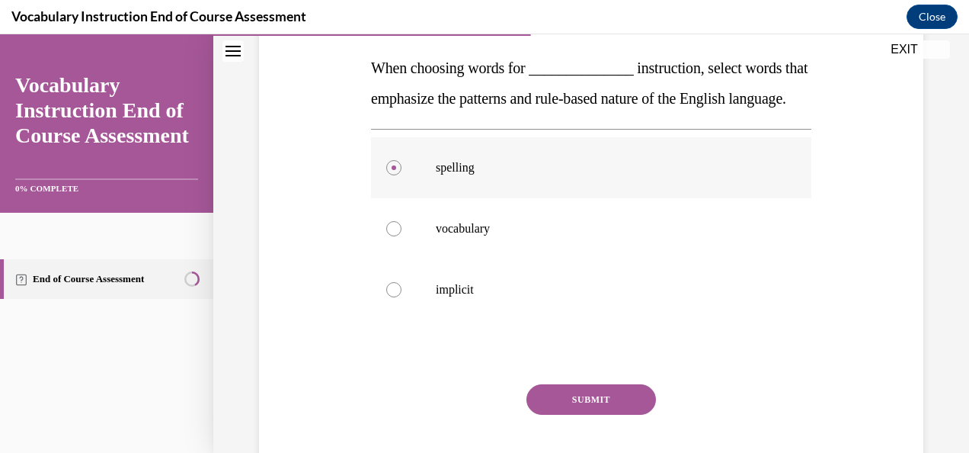
scroll to position [238, 0]
click at [591, 414] on button "SUBMIT" at bounding box center [591, 398] width 130 height 30
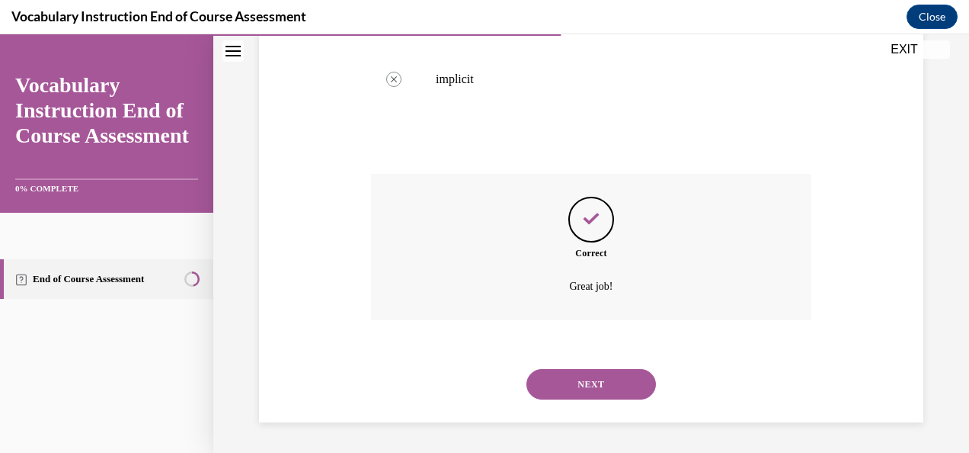
scroll to position [478, 0]
click at [612, 385] on button "NEXT" at bounding box center [591, 384] width 130 height 30
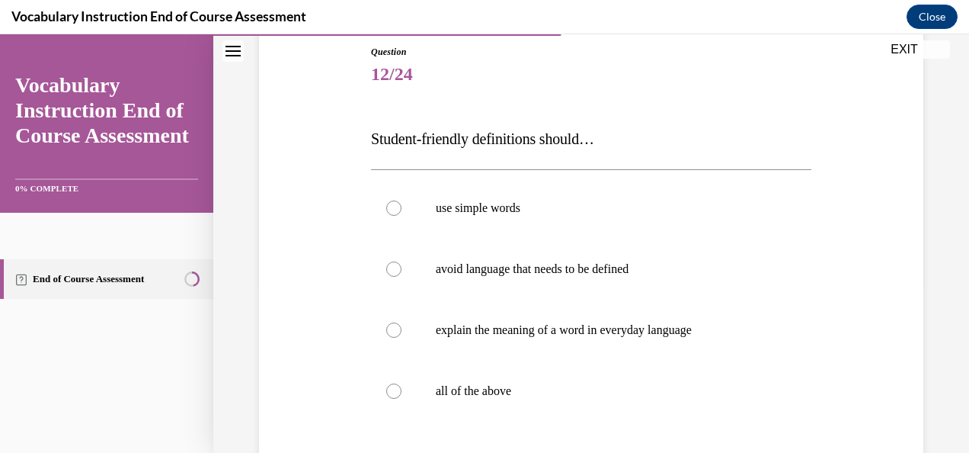
scroll to position [171, 0]
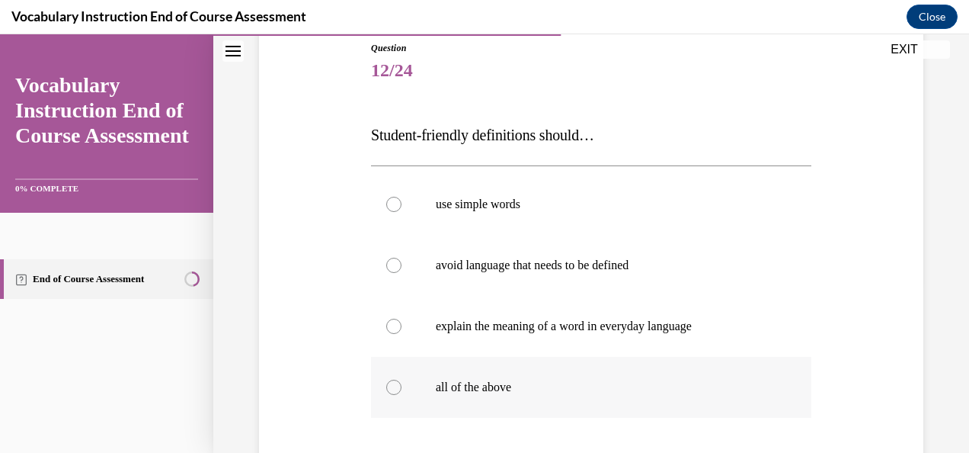
click at [396, 387] on div at bounding box center [393, 386] width 15 height 15
click at [396, 387] on input "all of the above" at bounding box center [393, 386] width 15 height 15
radio input "true"
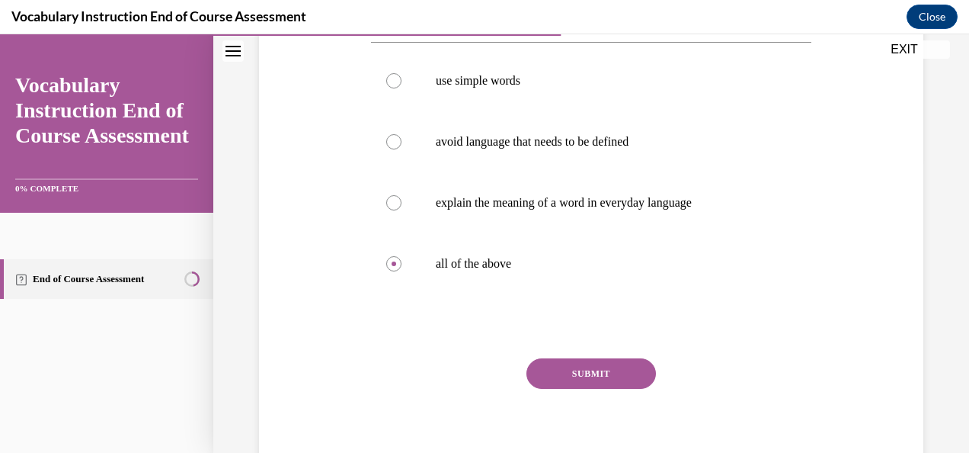
click at [591, 375] on button "SUBMIT" at bounding box center [591, 373] width 130 height 30
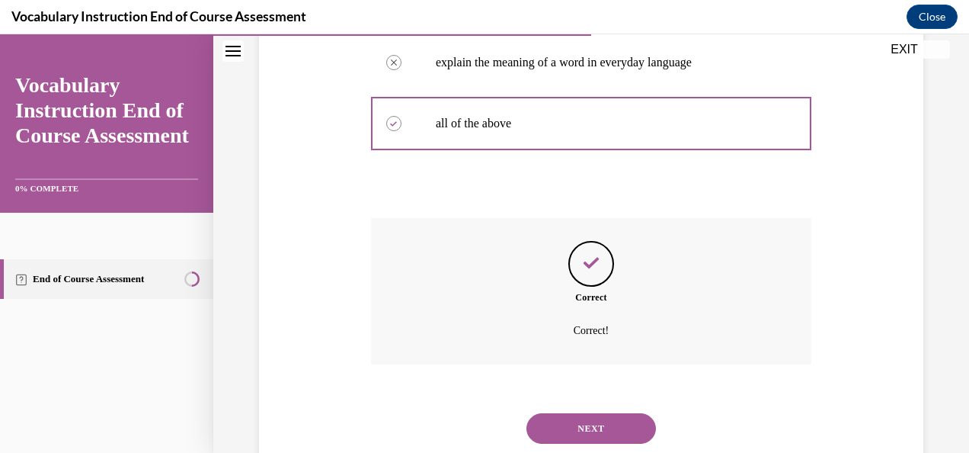
scroll to position [478, 0]
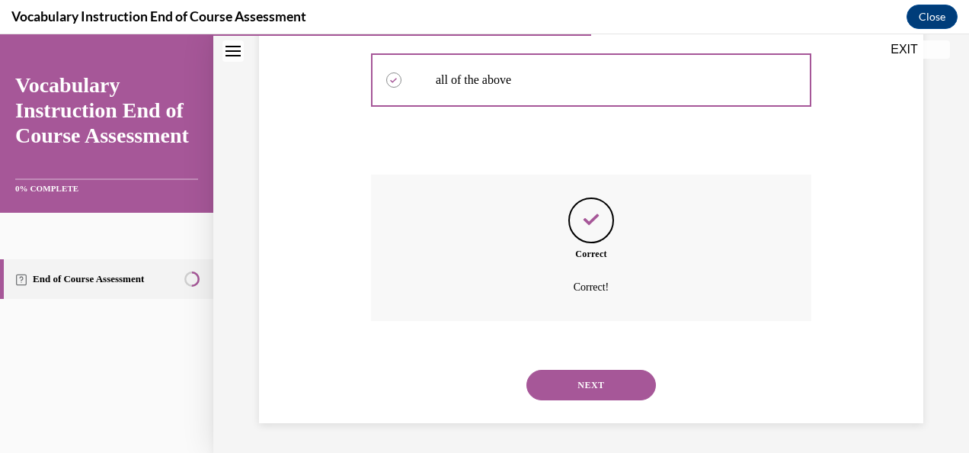
click at [581, 373] on button "NEXT" at bounding box center [591, 385] width 130 height 30
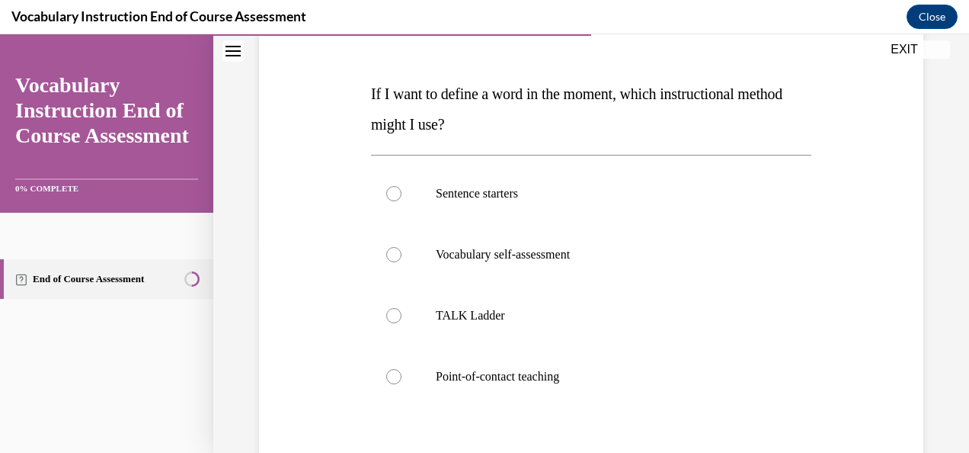
scroll to position [241, 0]
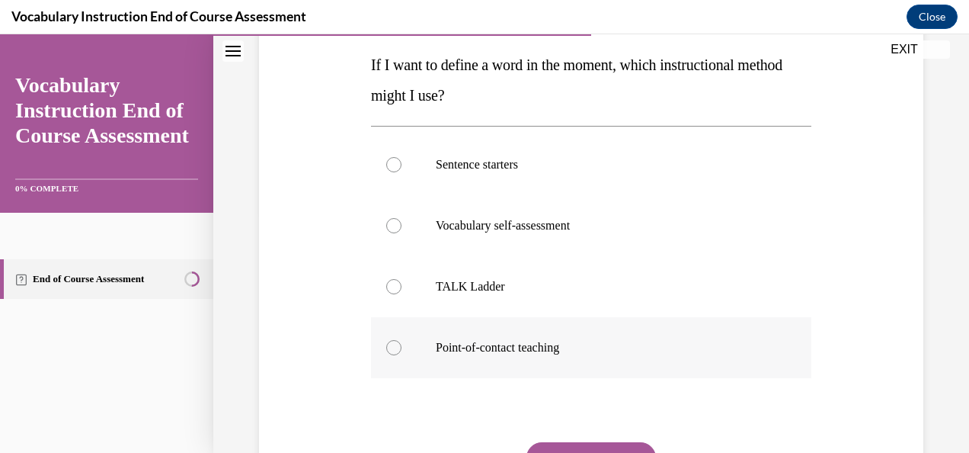
click at [390, 347] on div at bounding box center [393, 347] width 15 height 15
click at [390, 347] on input "Point-of-contact teaching" at bounding box center [393, 347] width 15 height 15
radio input "true"
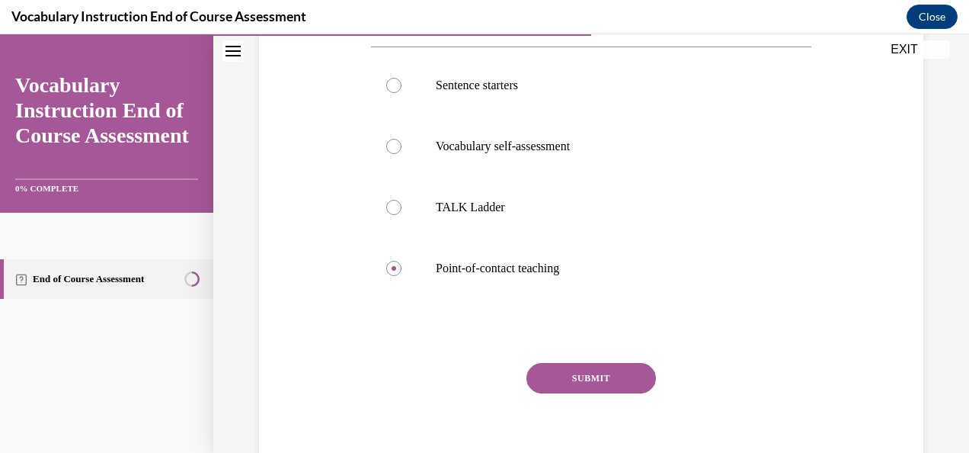
click at [571, 379] on button "SUBMIT" at bounding box center [591, 378] width 130 height 30
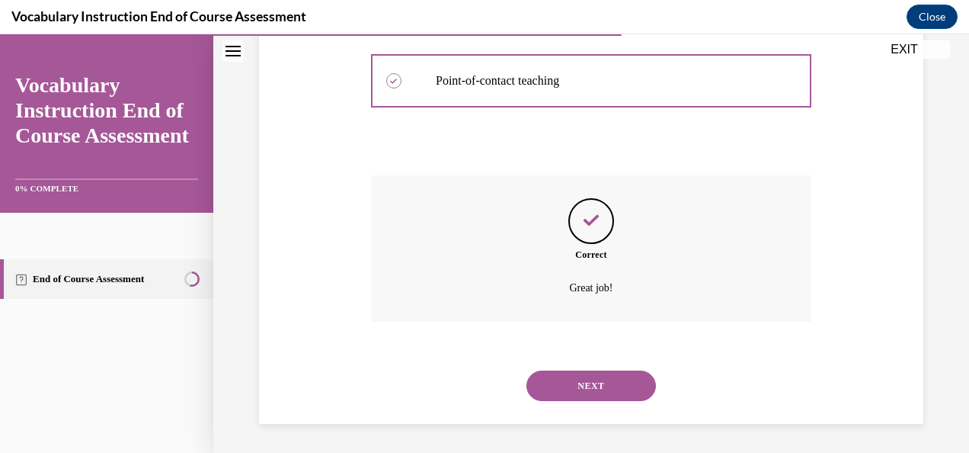
scroll to position [508, 0]
click at [606, 393] on button "NEXT" at bounding box center [591, 385] width 130 height 30
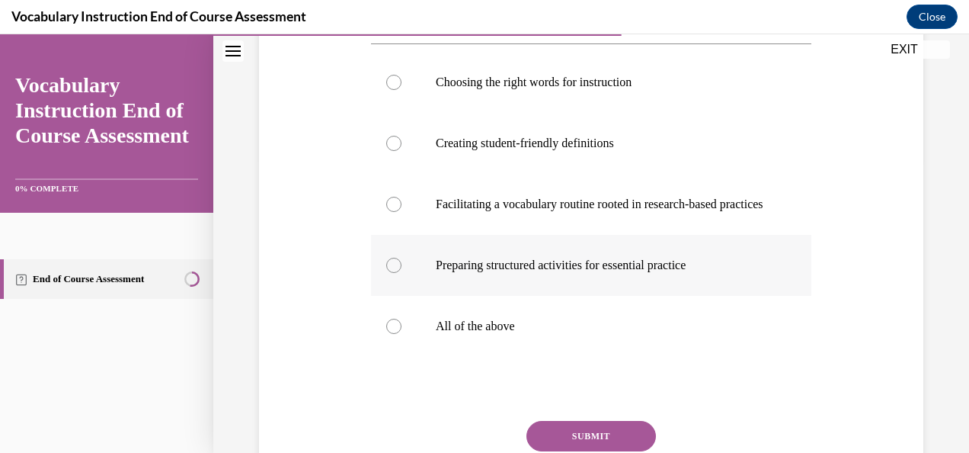
scroll to position [293, 0]
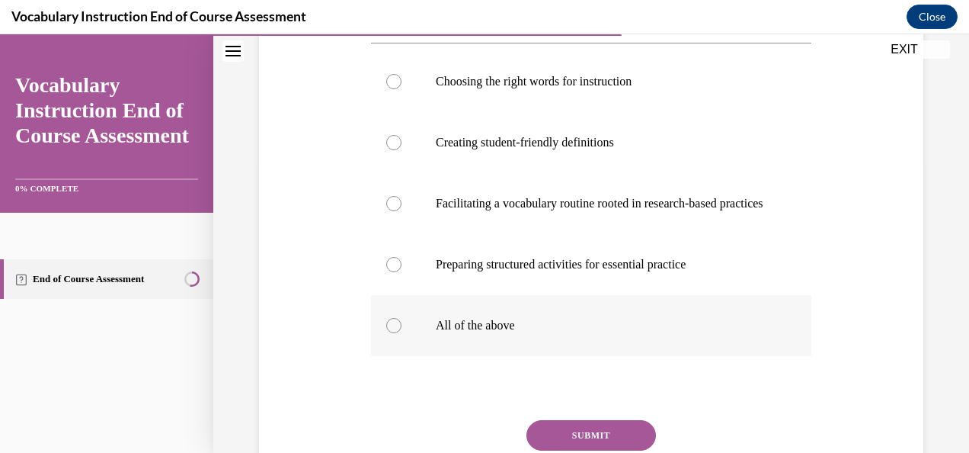
click at [402, 356] on label "All of the above" at bounding box center [591, 325] width 440 height 61
click at [402, 333] on input "All of the above" at bounding box center [393, 325] width 15 height 15
radio input "true"
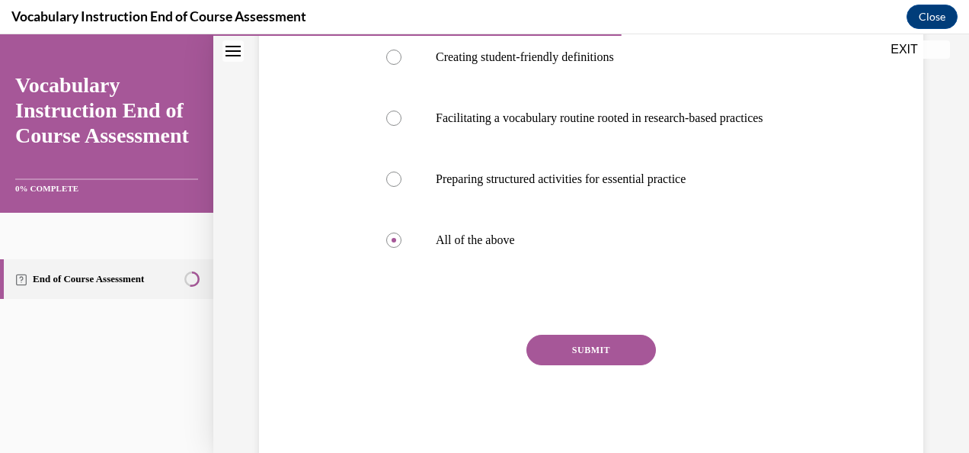
click at [609, 365] on button "SUBMIT" at bounding box center [591, 349] width 130 height 30
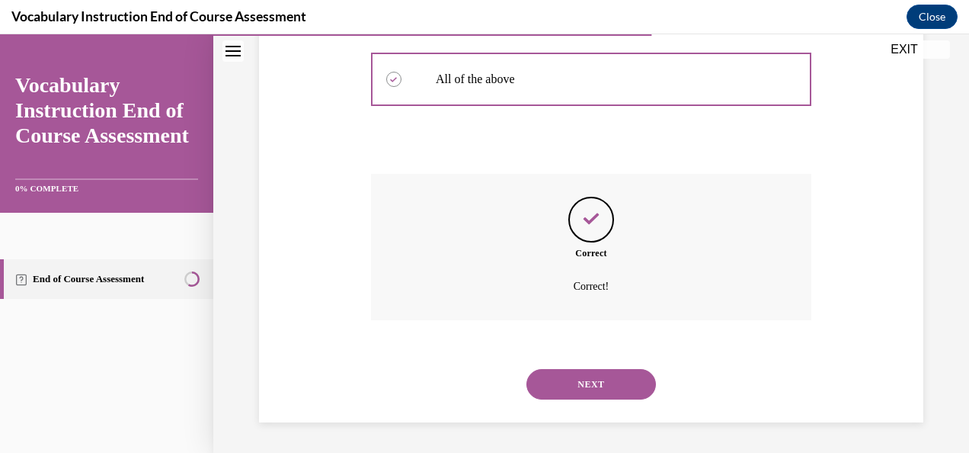
scroll to position [584, 0]
click at [599, 378] on button "NEXT" at bounding box center [591, 384] width 130 height 30
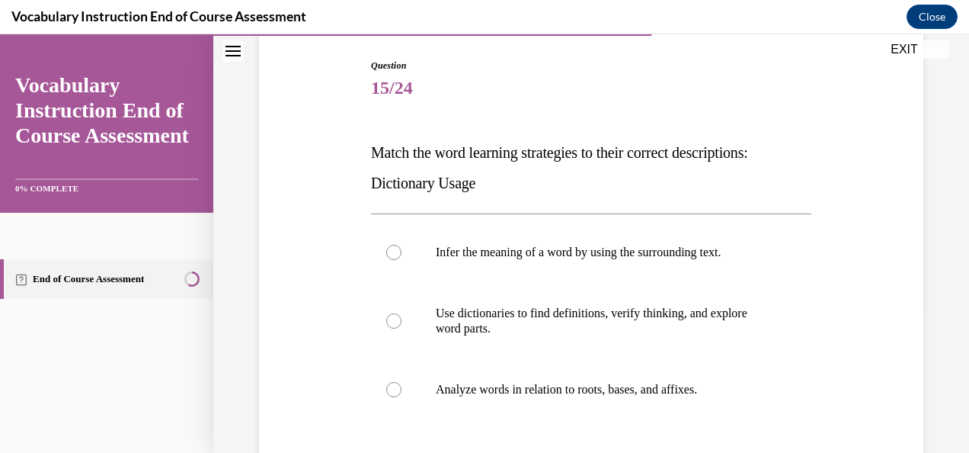
scroll to position [232, 0]
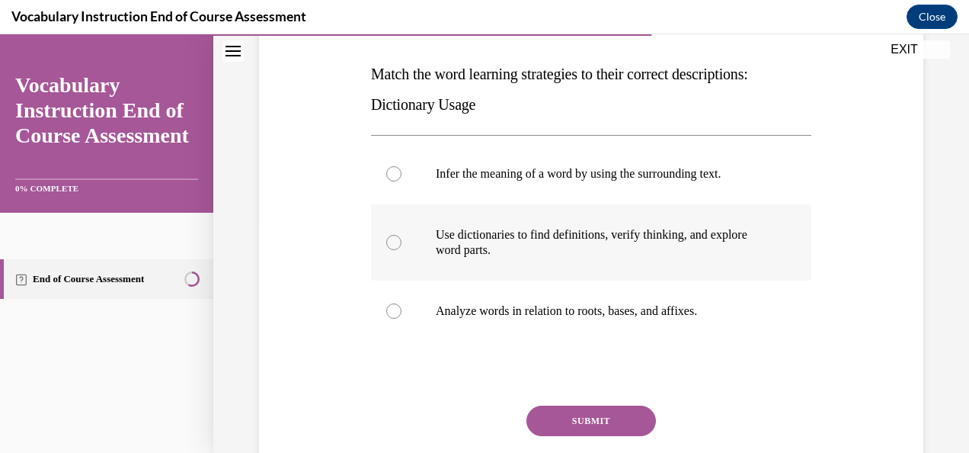
click at [392, 238] on div at bounding box center [393, 242] width 15 height 15
click at [392, 238] on input "Use dictionaries to find definitions, verify thinking, and explore word parts." at bounding box center [393, 242] width 15 height 15
radio input "true"
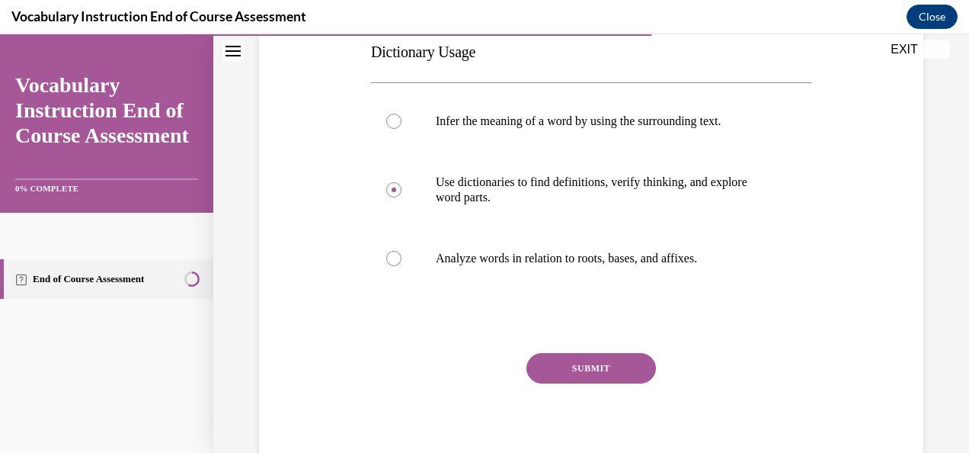
click at [606, 355] on button "SUBMIT" at bounding box center [591, 368] width 130 height 30
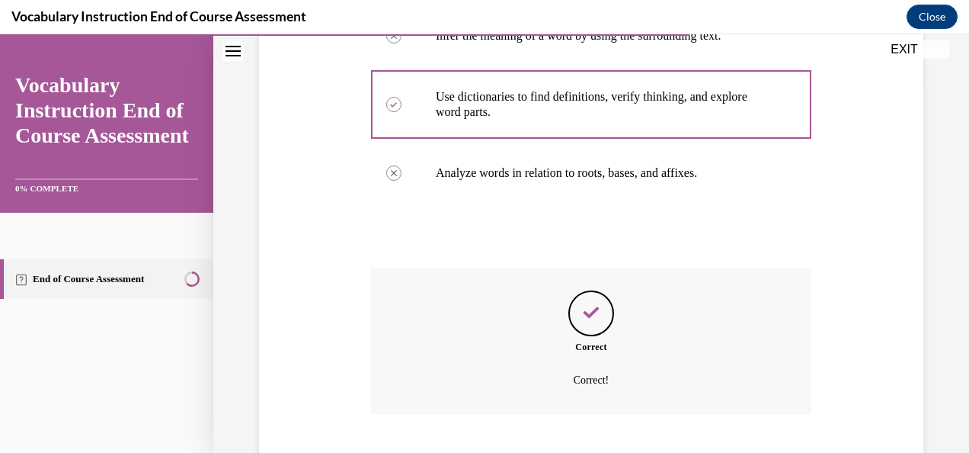
scroll to position [462, 0]
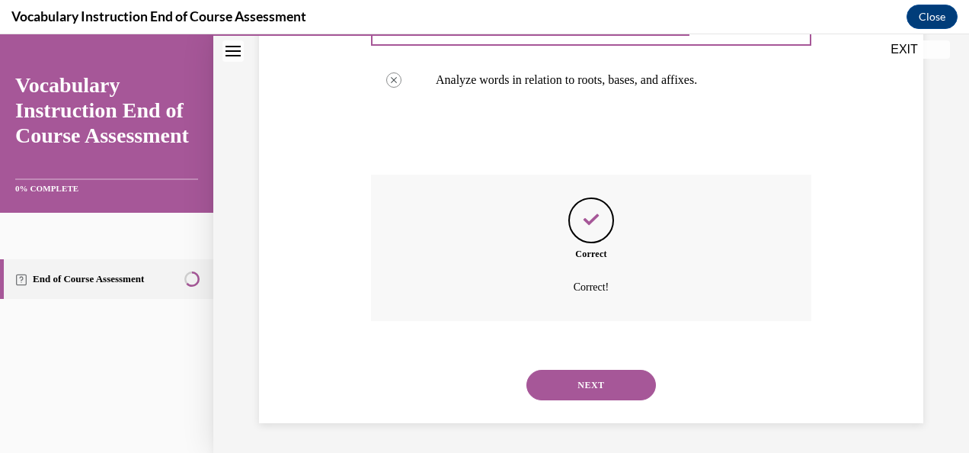
click at [617, 378] on button "NEXT" at bounding box center [591, 385] width 130 height 30
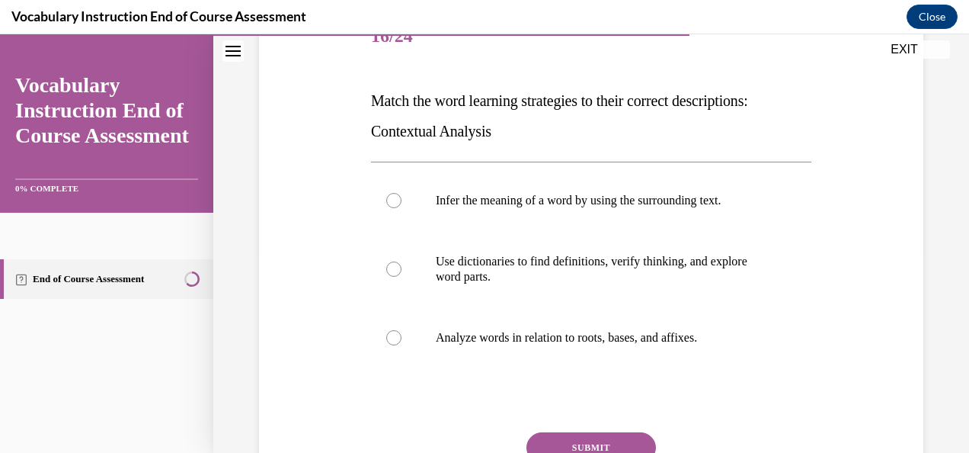
scroll to position [206, 0]
click at [395, 206] on div at bounding box center [393, 199] width 15 height 15
click at [395, 206] on input "Infer the meaning of a word by using the surrounding text." at bounding box center [393, 199] width 15 height 15
radio input "true"
click at [569, 431] on button "SUBMIT" at bounding box center [591, 446] width 130 height 30
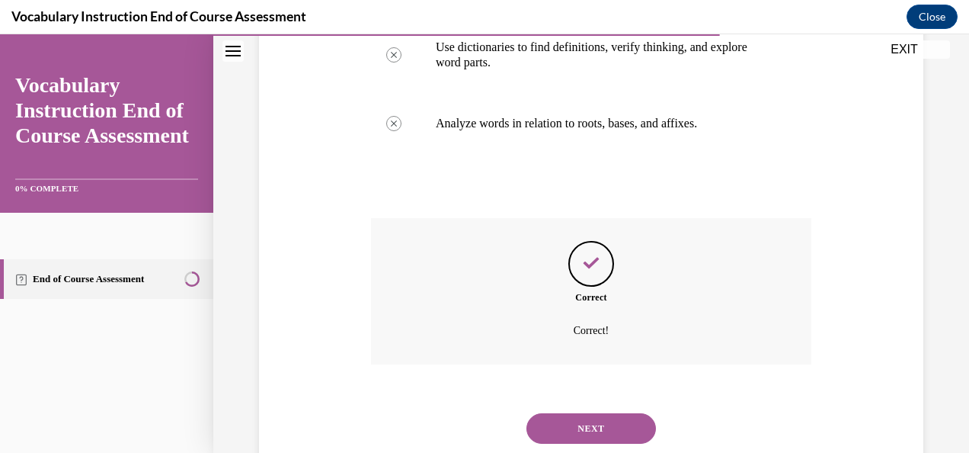
scroll to position [462, 0]
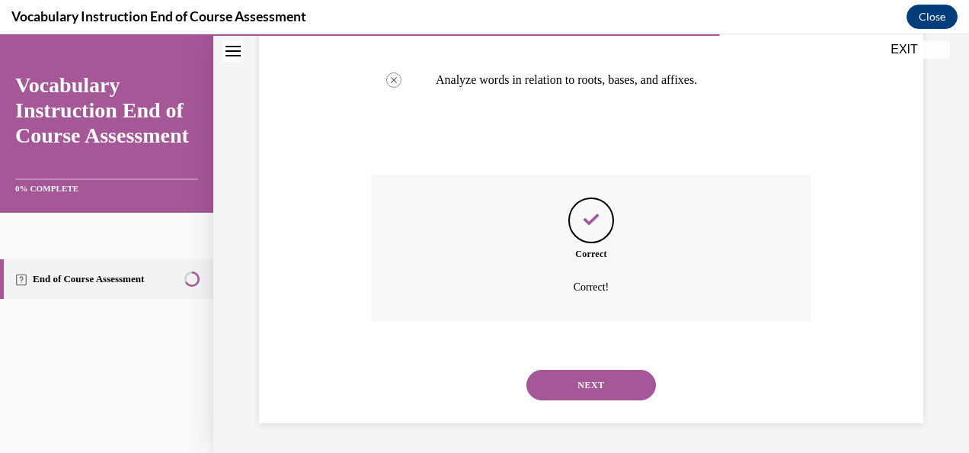
click at [601, 387] on button "NEXT" at bounding box center [591, 385] width 130 height 30
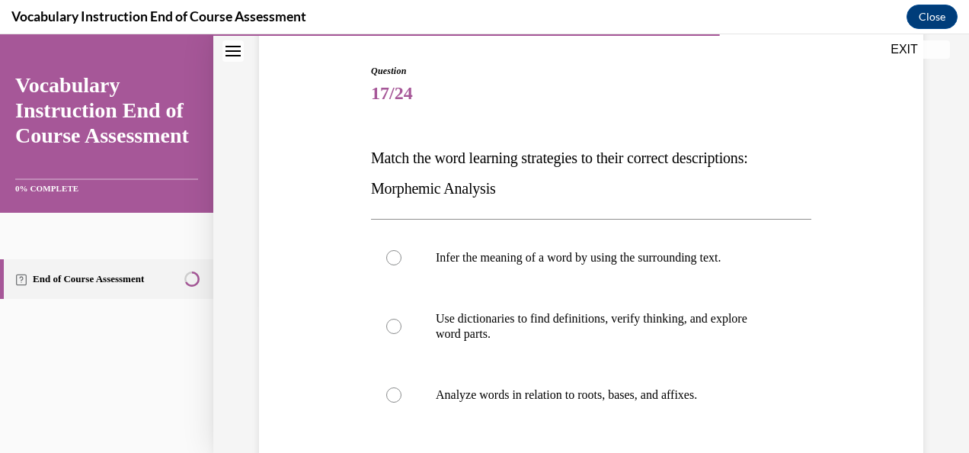
scroll to position [150, 0]
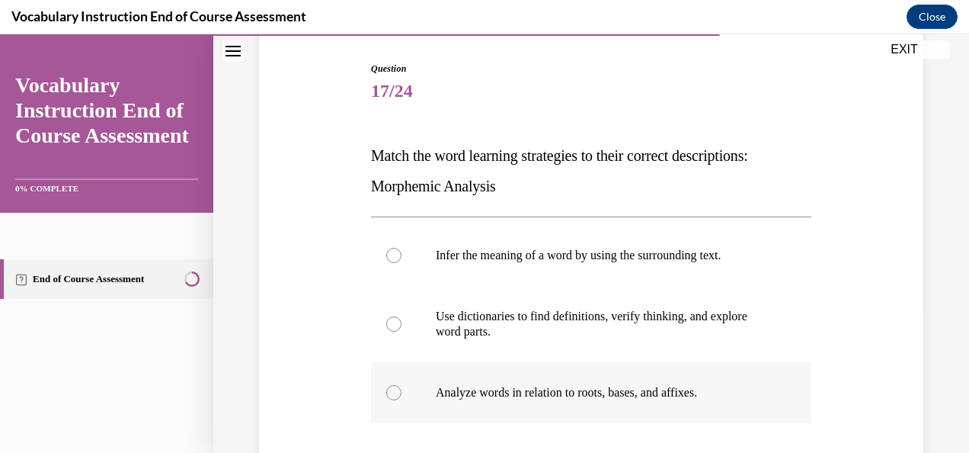
click at [398, 392] on div at bounding box center [393, 392] width 15 height 15
click at [398, 392] on input "Analyze words in relation to roots, bases, and affixes." at bounding box center [393, 392] width 15 height 15
radio input "true"
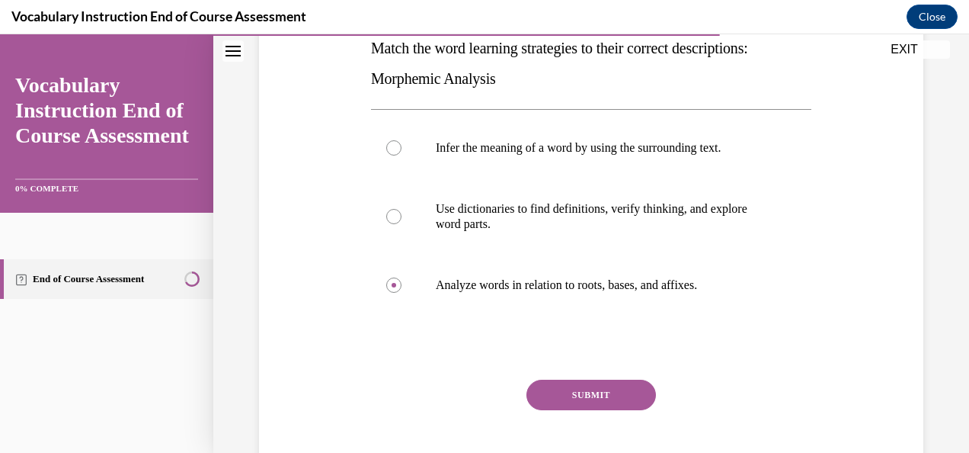
click at [581, 388] on button "SUBMIT" at bounding box center [591, 394] width 130 height 30
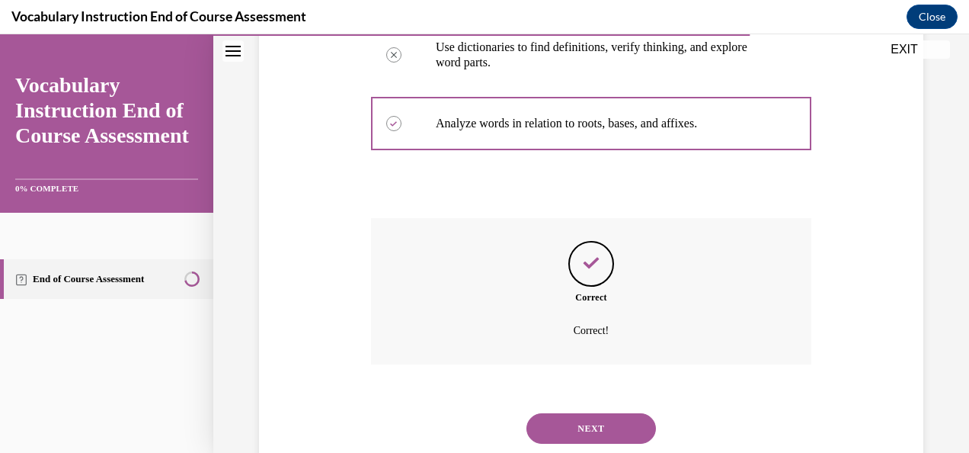
scroll to position [462, 0]
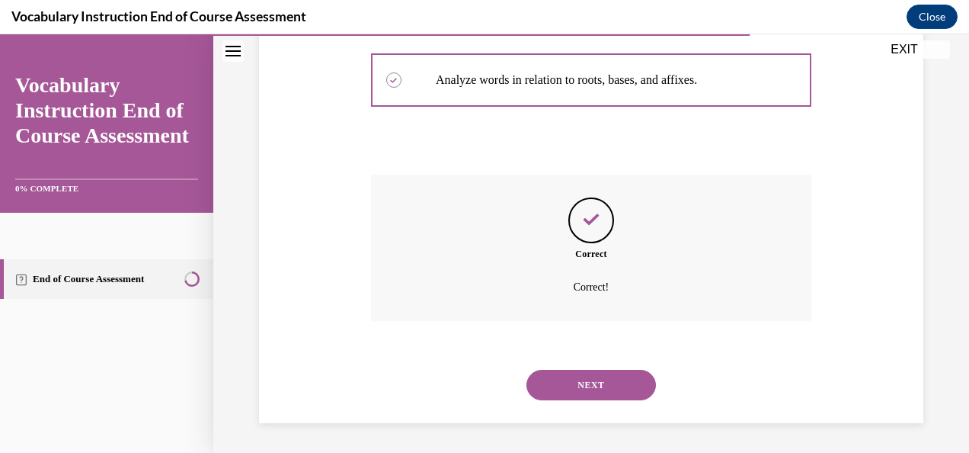
click at [611, 384] on button "NEXT" at bounding box center [591, 385] width 130 height 30
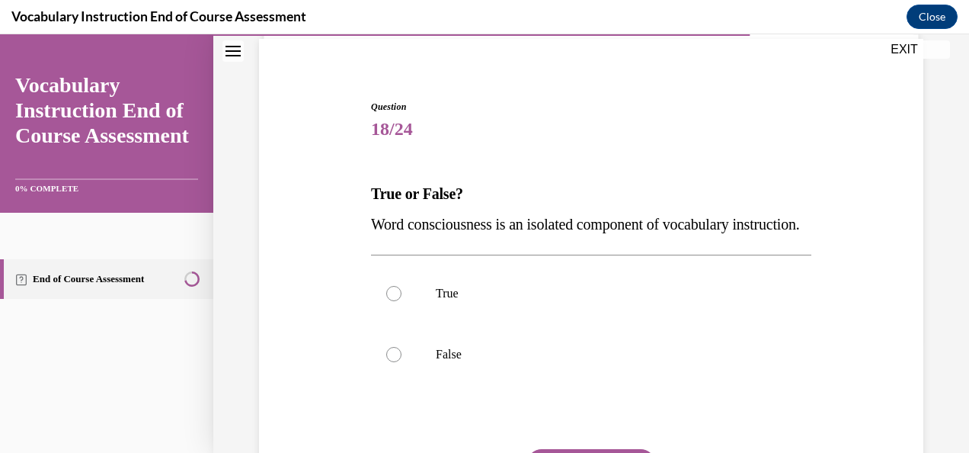
scroll to position [114, 0]
click at [392, 360] on div at bounding box center [393, 352] width 15 height 15
click at [392, 360] on input "False" at bounding box center [393, 352] width 15 height 15
radio input "true"
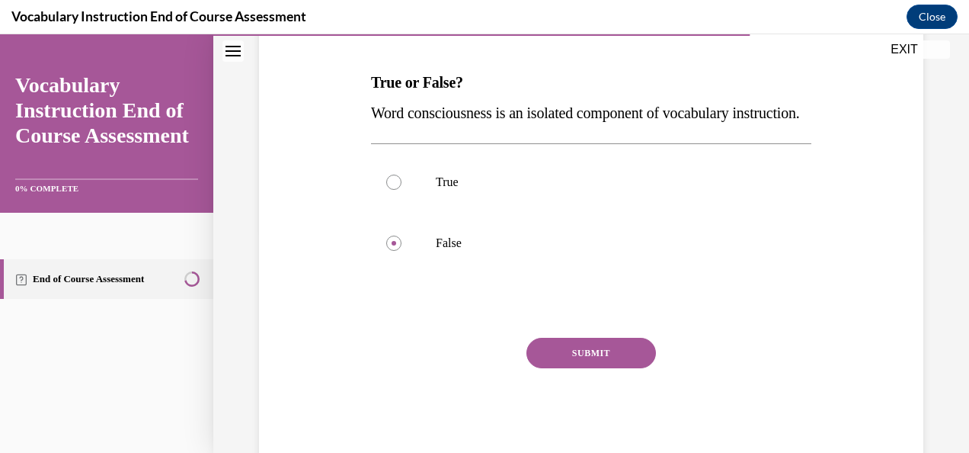
click at [574, 368] on button "SUBMIT" at bounding box center [591, 353] width 130 height 30
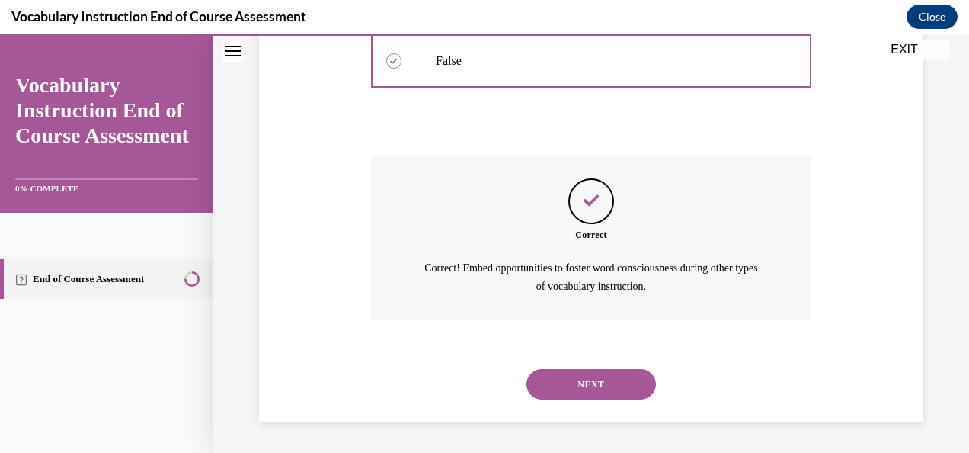
scroll to position [434, 0]
click at [597, 393] on button "NEXT" at bounding box center [591, 384] width 130 height 30
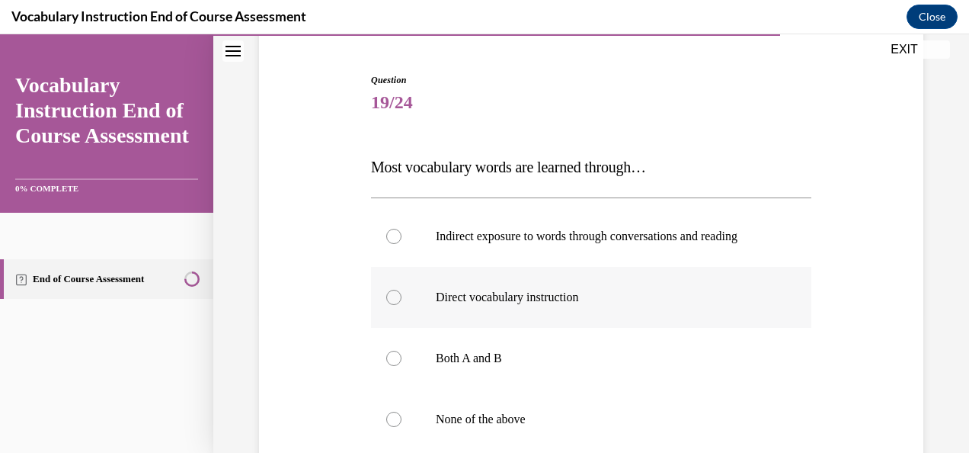
scroll to position [198, 0]
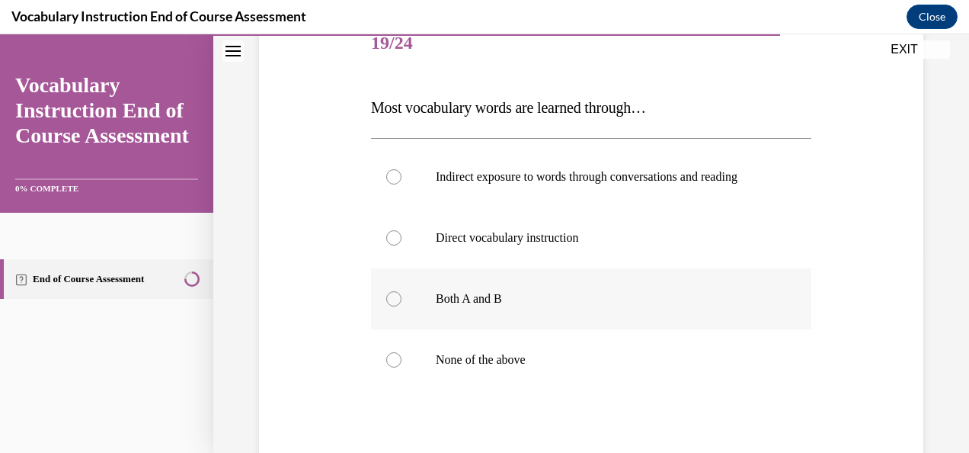
click at [395, 306] on div at bounding box center [393, 298] width 15 height 15
click at [395, 306] on input "Both A and B" at bounding box center [393, 298] width 15 height 15
radio input "true"
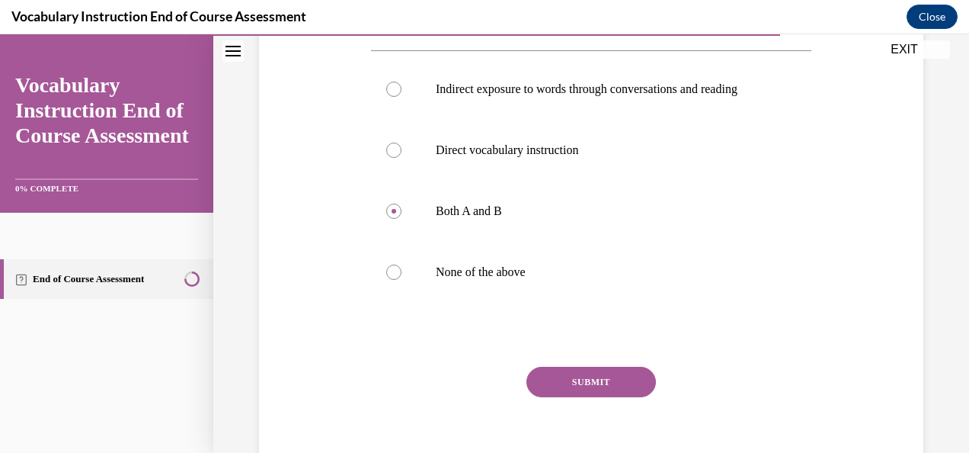
click at [565, 388] on button "SUBMIT" at bounding box center [591, 381] width 130 height 30
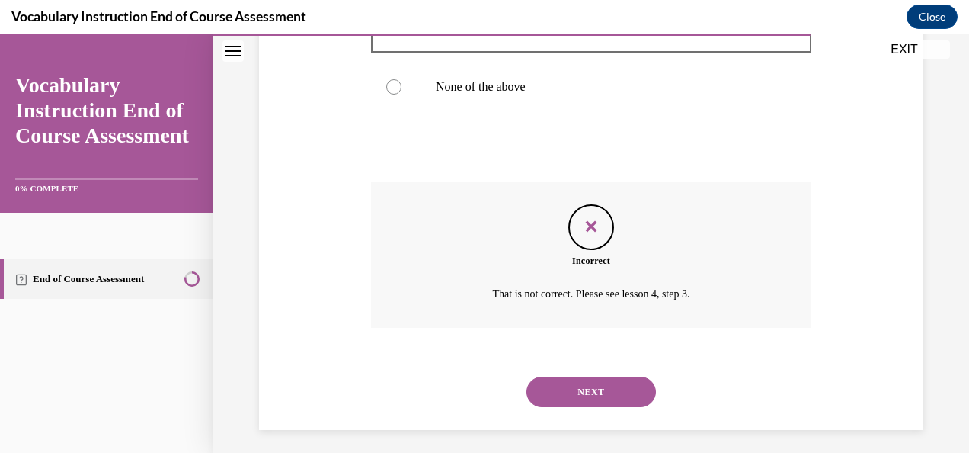
scroll to position [472, 0]
click at [597, 404] on button "NEXT" at bounding box center [591, 391] width 130 height 30
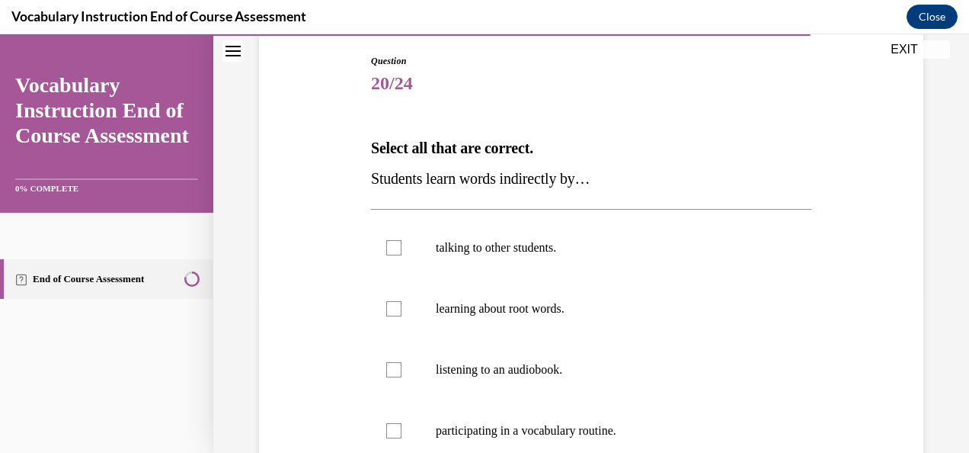
scroll to position [198, 0]
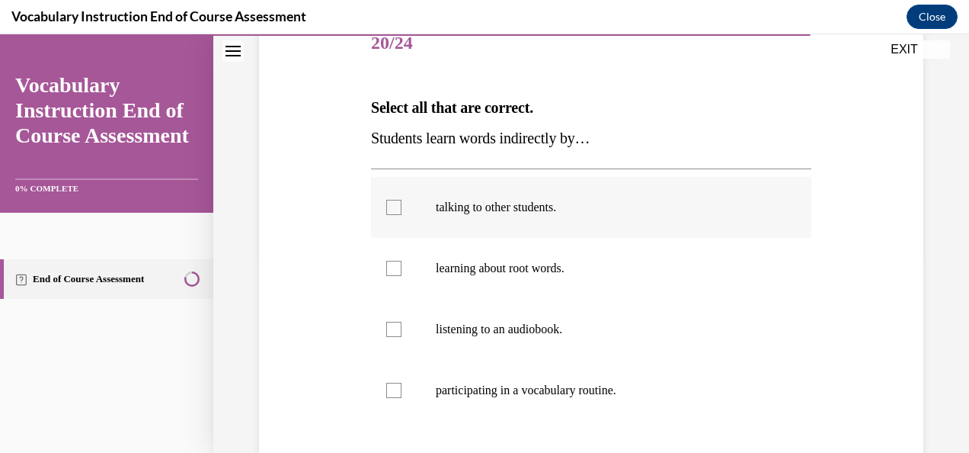
click at [392, 203] on div at bounding box center [393, 207] width 15 height 15
click at [392, 203] on input "talking to other students." at bounding box center [393, 207] width 15 height 15
checkbox input "true"
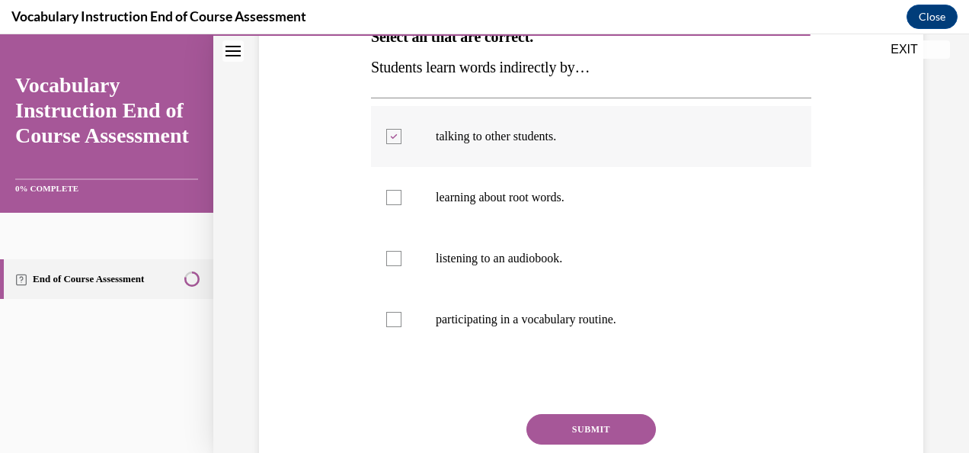
scroll to position [270, 0]
click at [396, 257] on div at bounding box center [393, 257] width 15 height 15
click at [396, 257] on input "listening to an audiobook." at bounding box center [393, 257] width 15 height 15
checkbox input "true"
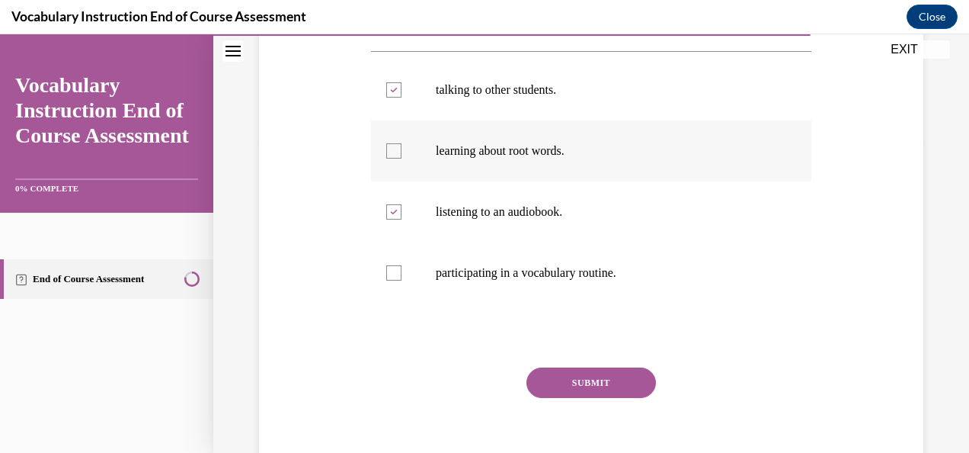
scroll to position [316, 0]
click at [611, 384] on button "SUBMIT" at bounding box center [591, 381] width 130 height 30
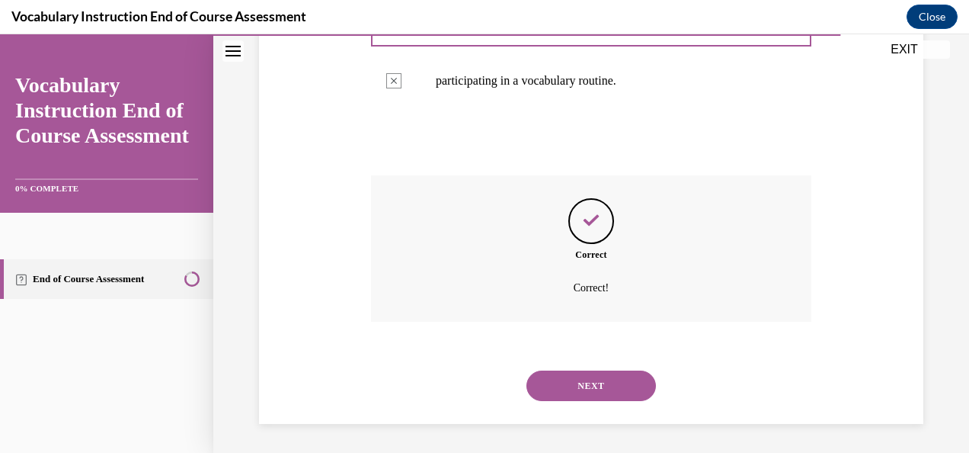
scroll to position [508, 0]
drag, startPoint x: 611, startPoint y: 384, endPoint x: 561, endPoint y: 385, distance: 50.3
click at [561, 385] on button "NEXT" at bounding box center [591, 385] width 130 height 30
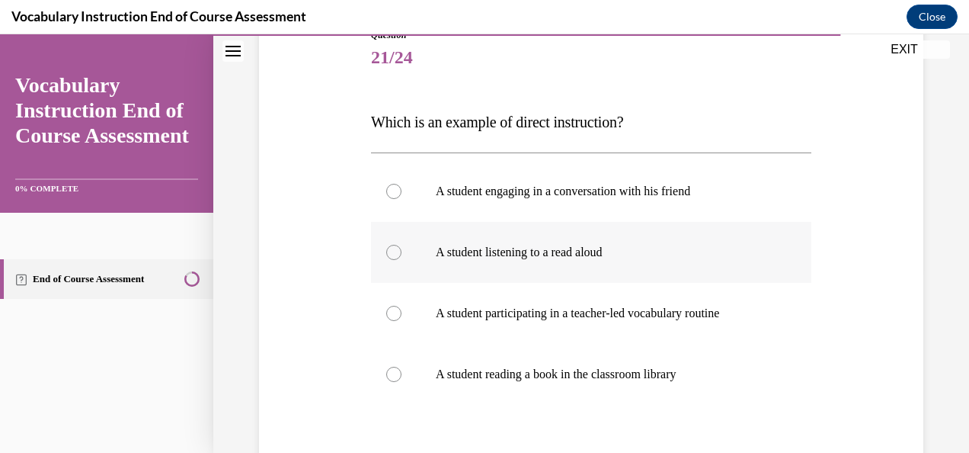
scroll to position [184, 0]
click at [397, 318] on label "A student participating in a teacher-led vocabulary routine" at bounding box center [591, 312] width 440 height 61
click at [397, 318] on input "A student participating in a teacher-led vocabulary routine" at bounding box center [393, 312] width 15 height 15
radio input "true"
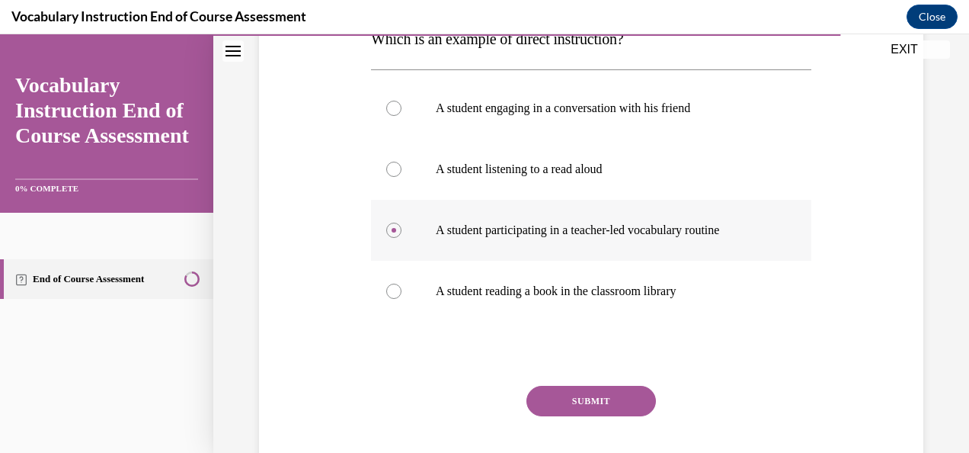
scroll to position [268, 0]
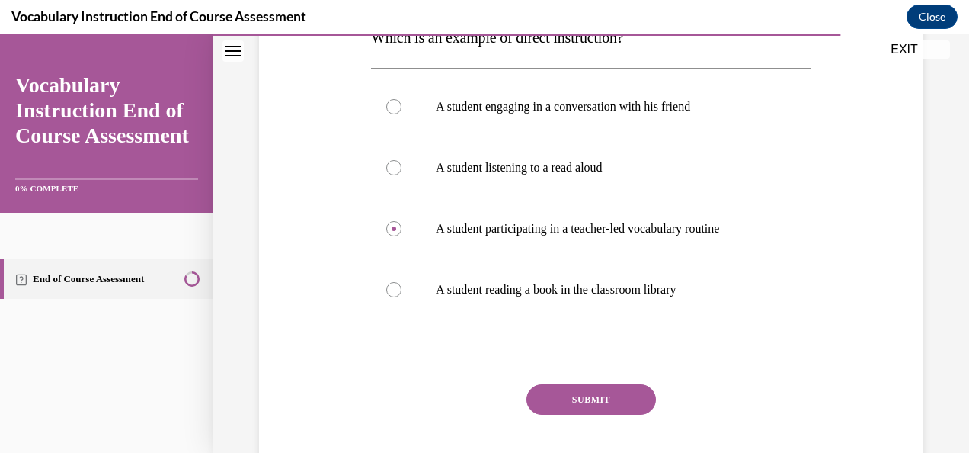
click at [603, 408] on button "SUBMIT" at bounding box center [591, 399] width 130 height 30
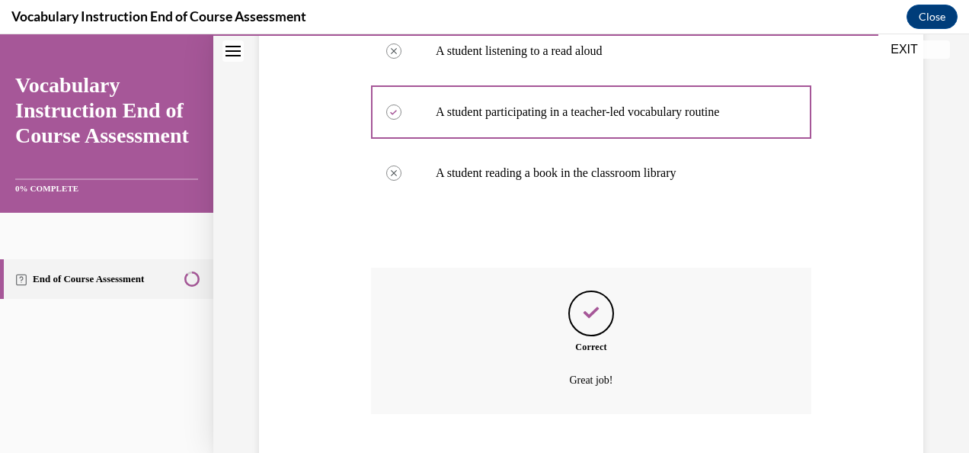
scroll to position [478, 0]
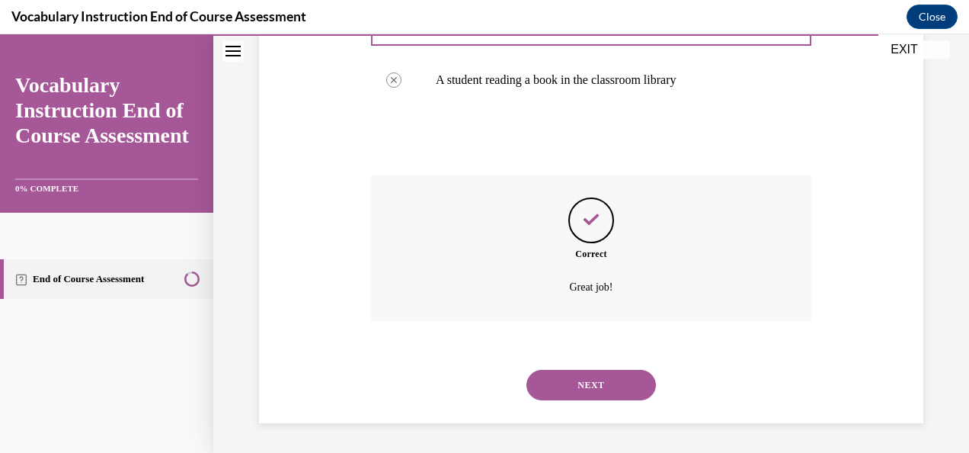
click at [602, 379] on button "NEXT" at bounding box center [591, 385] width 130 height 30
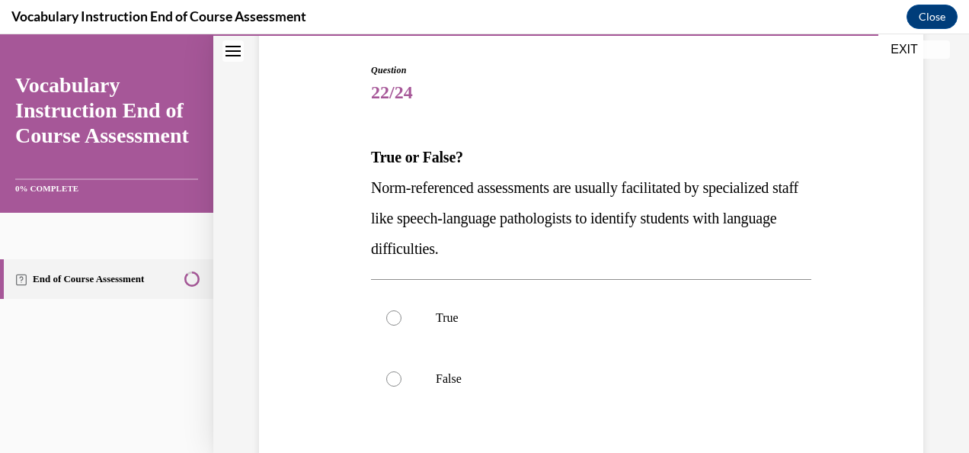
scroll to position [150, 0]
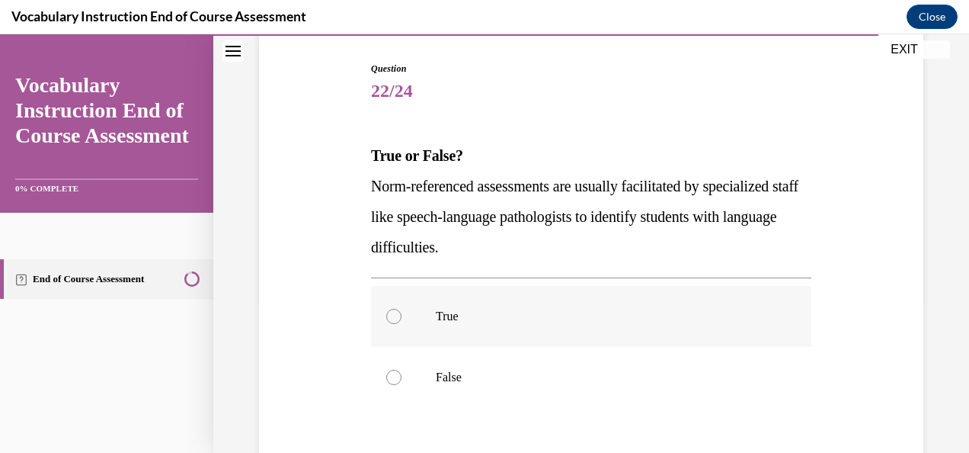
click at [395, 322] on div at bounding box center [393, 316] width 15 height 15
click at [395, 322] on input "True" at bounding box center [393, 316] width 15 height 15
radio input "true"
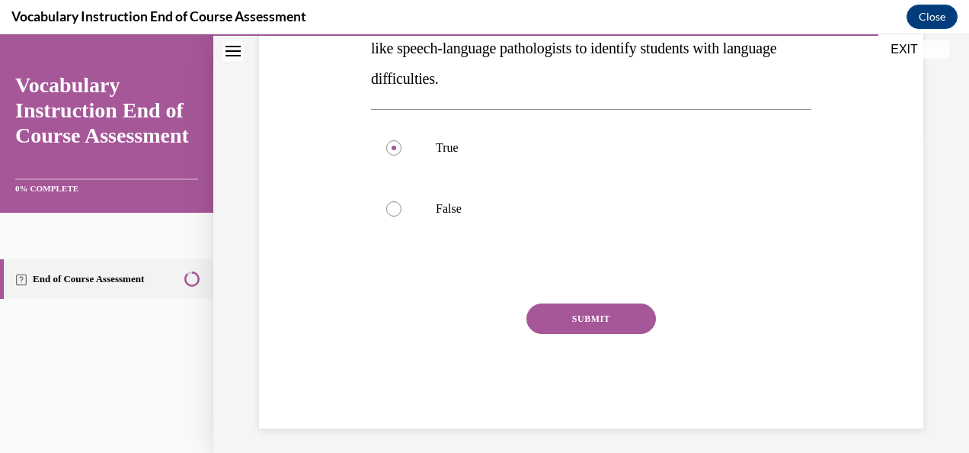
click at [577, 317] on button "SUBMIT" at bounding box center [591, 318] width 130 height 30
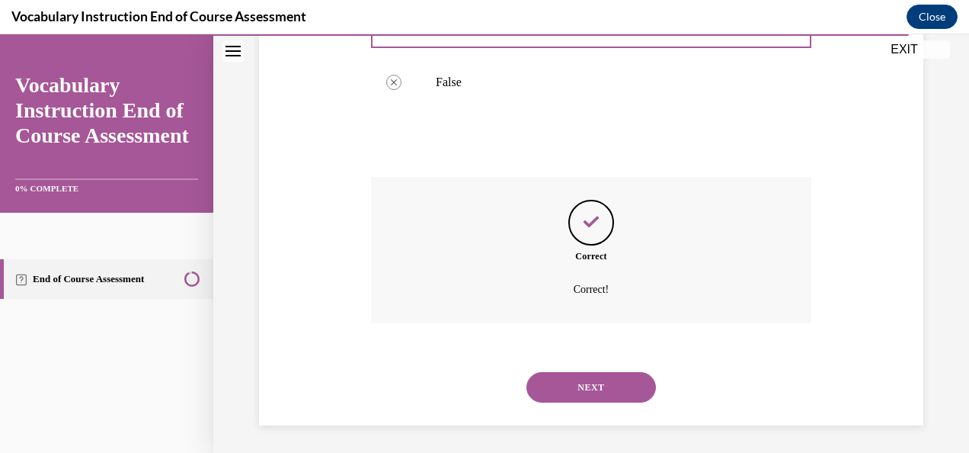
scroll to position [447, 0]
click at [600, 382] on button "NEXT" at bounding box center [591, 385] width 130 height 30
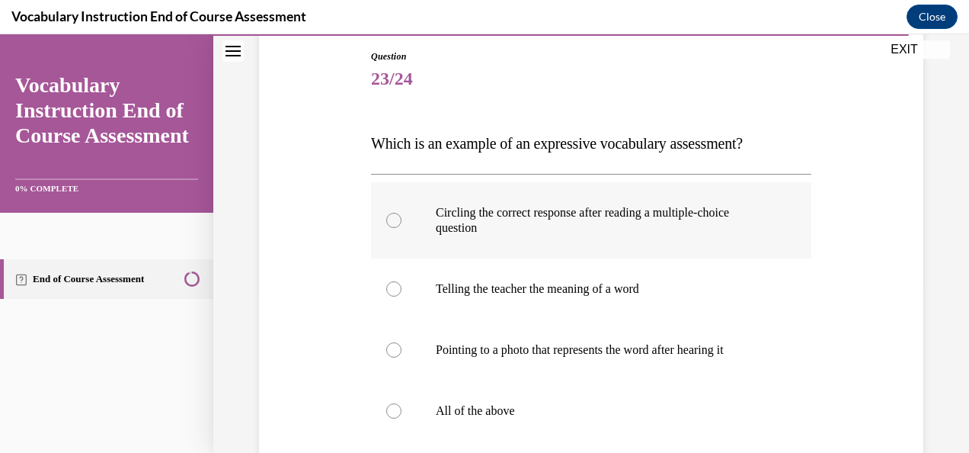
scroll to position [173, 0]
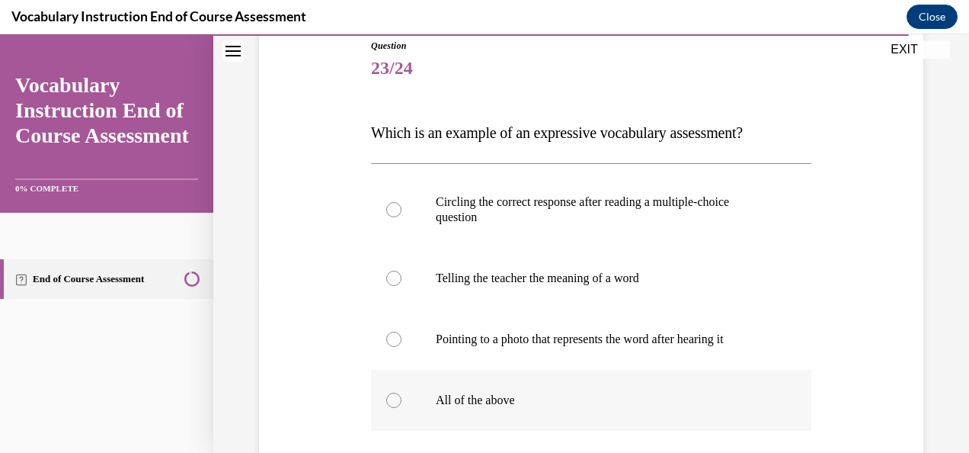
click at [395, 395] on div at bounding box center [393, 399] width 15 height 15
click at [395, 395] on input "All of the above" at bounding box center [393, 399] width 15 height 15
radio input "true"
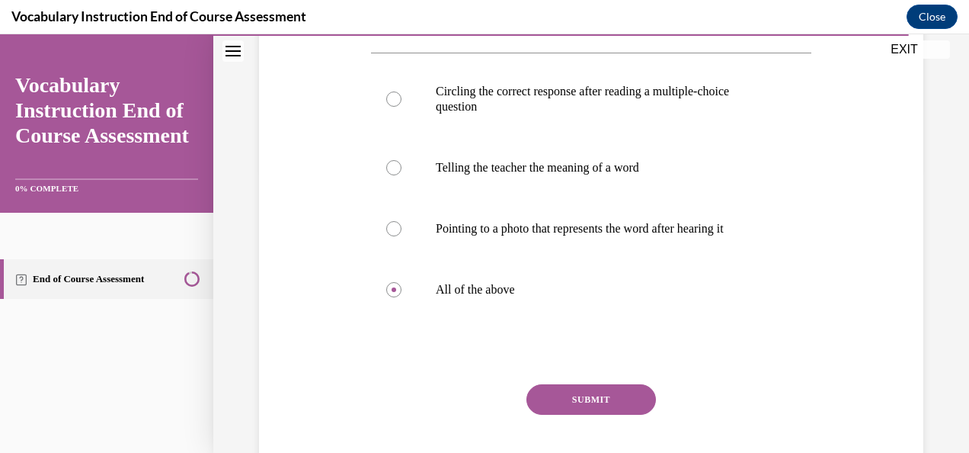
click at [570, 397] on button "SUBMIT" at bounding box center [591, 399] width 130 height 30
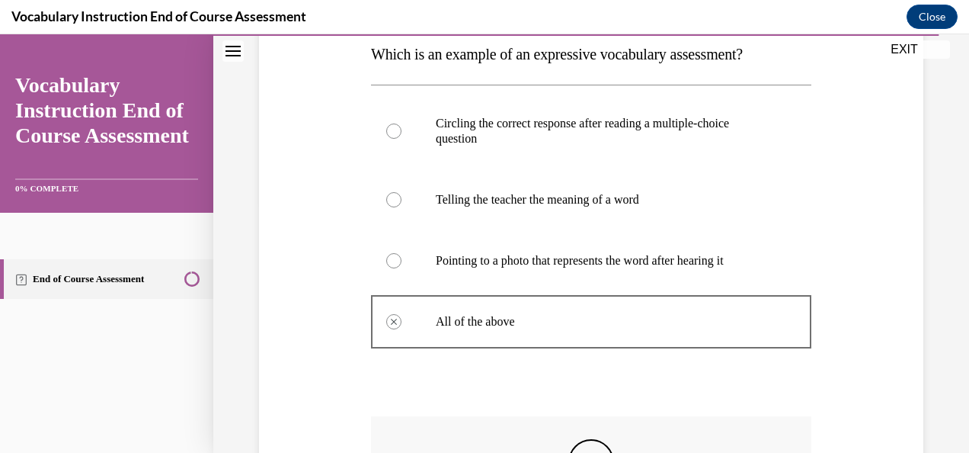
scroll to position [493, 0]
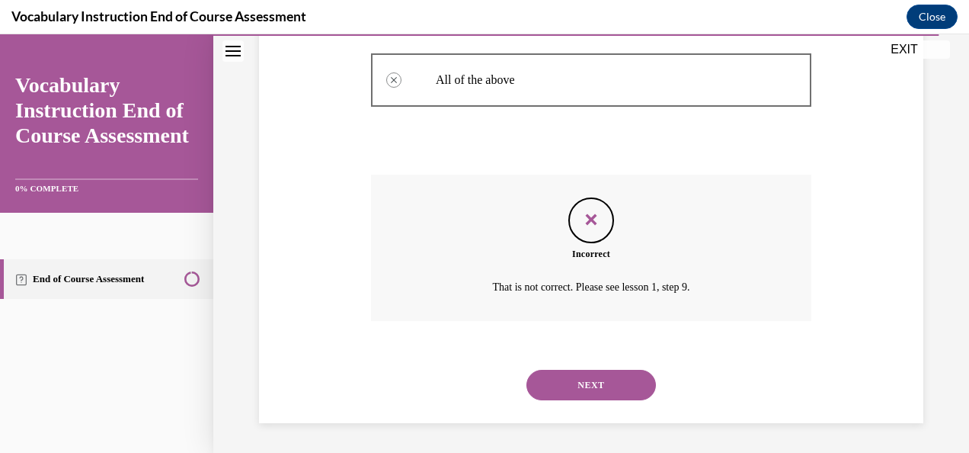
click at [588, 392] on button "NEXT" at bounding box center [591, 385] width 130 height 30
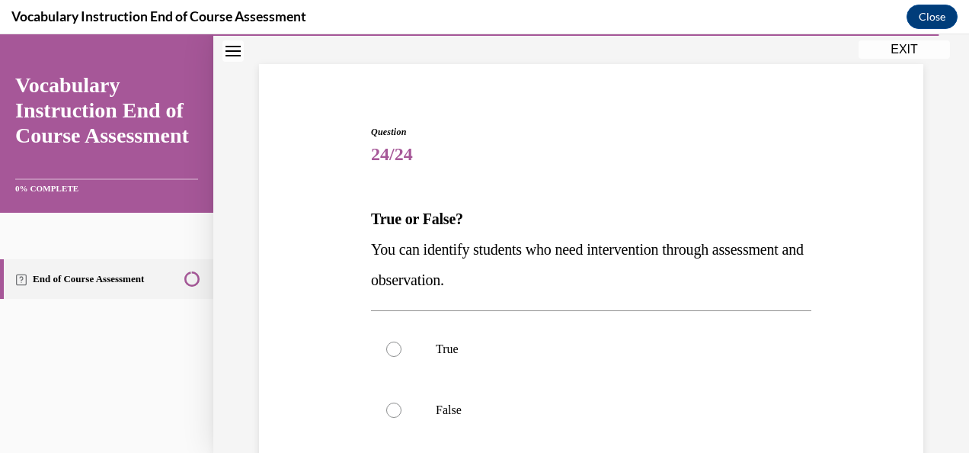
scroll to position [88, 0]
click at [391, 344] on div at bounding box center [393, 348] width 15 height 15
click at [391, 344] on input "True" at bounding box center [393, 348] width 15 height 15
radio input "true"
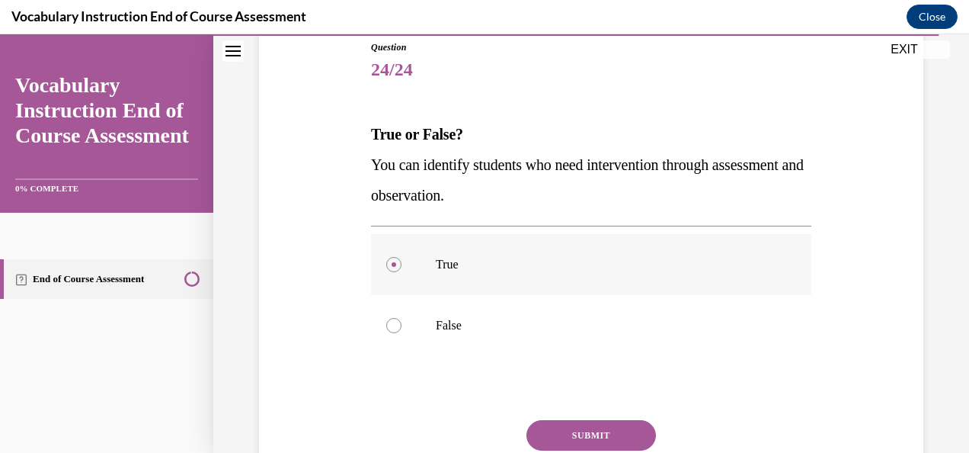
scroll to position [172, 0]
click at [608, 426] on button "SUBMIT" at bounding box center [591, 434] width 130 height 30
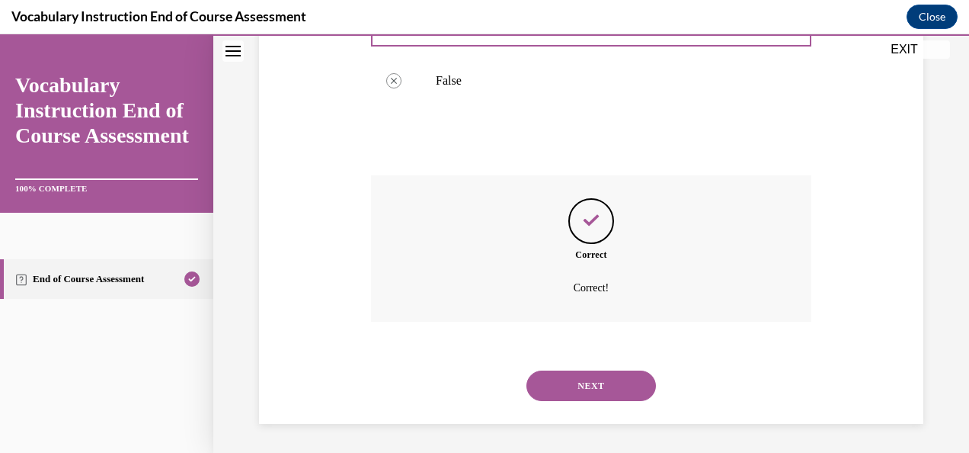
scroll to position [417, 0]
click at [609, 378] on button "NEXT" at bounding box center [591, 385] width 130 height 30
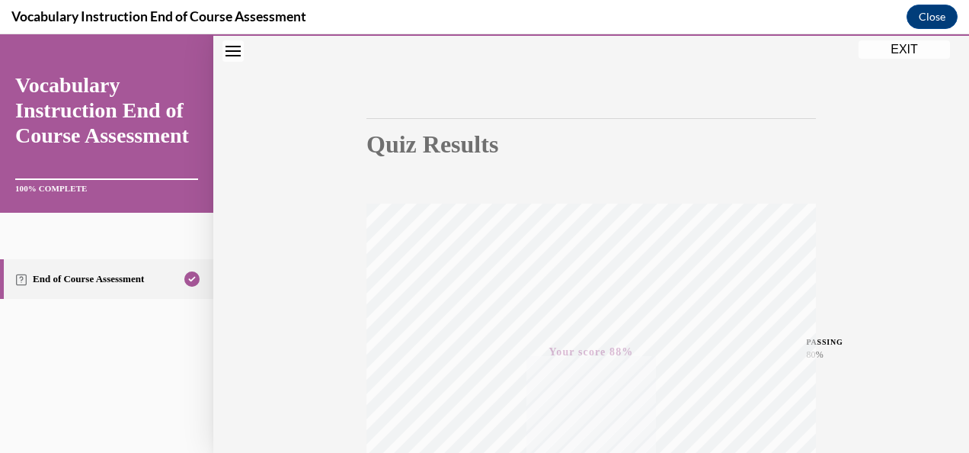
scroll to position [0, 0]
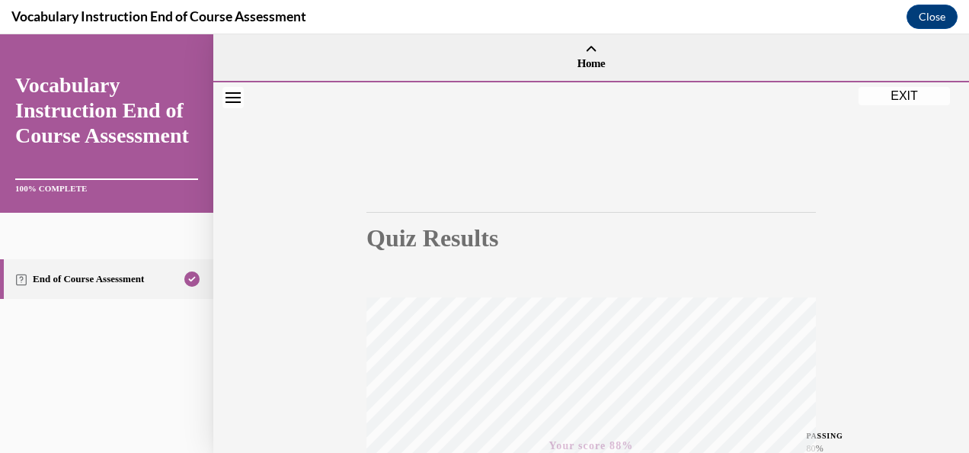
click at [905, 94] on button "EXIT" at bounding box center [904, 96] width 91 height 18
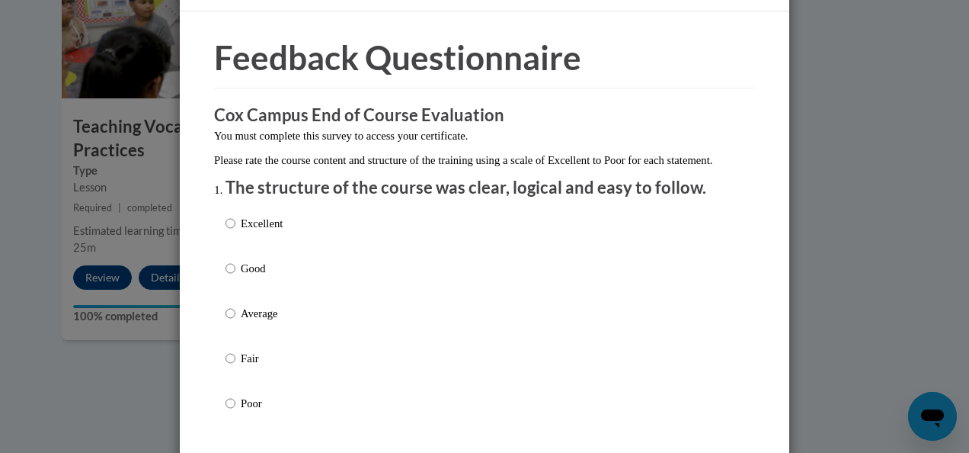
scroll to position [42, 0]
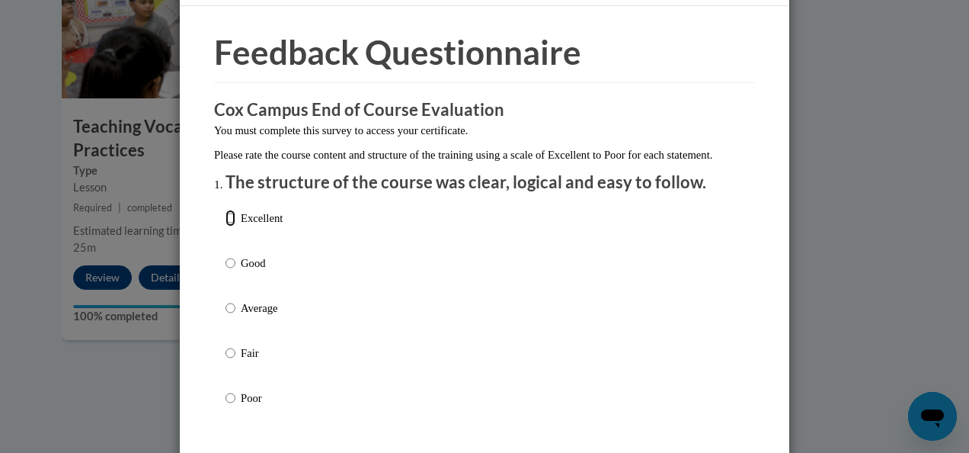
click at [227, 226] on input "Excellent" at bounding box center [231, 218] width 10 height 17
radio input "true"
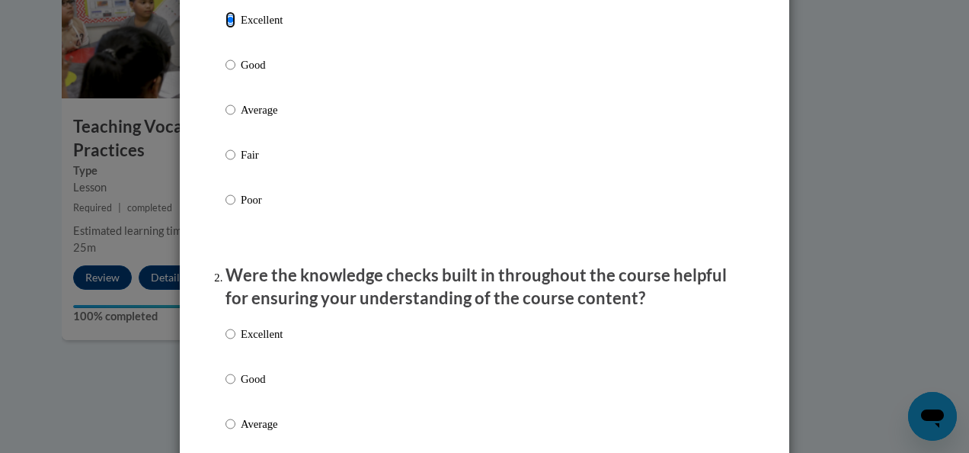
scroll to position [346, 0]
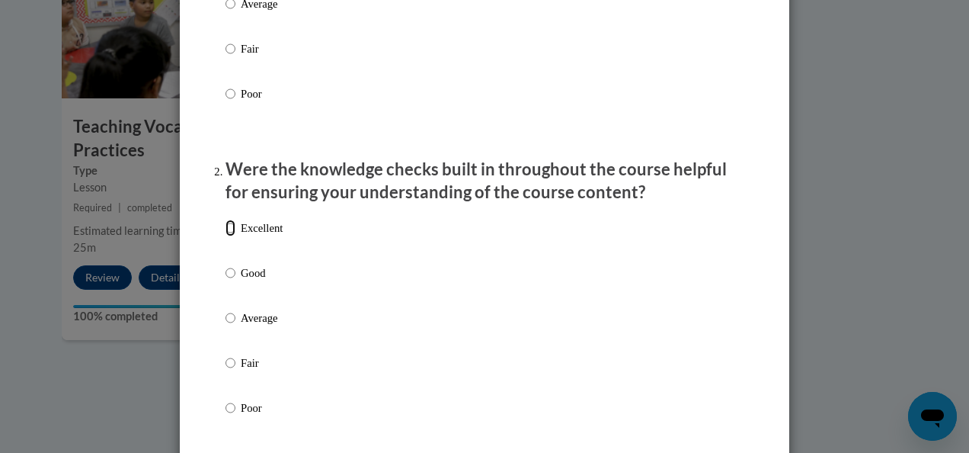
click at [226, 236] on input "Excellent" at bounding box center [231, 227] width 10 height 17
radio input "true"
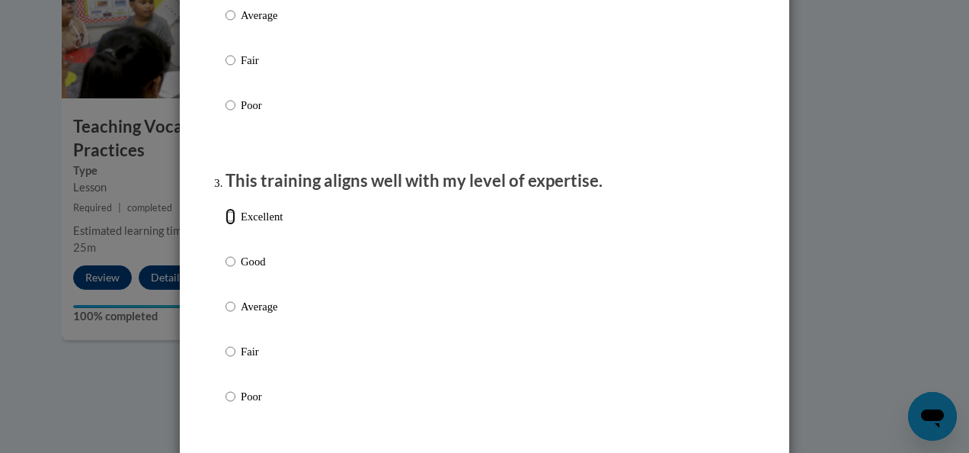
click at [226, 225] on input "Excellent" at bounding box center [231, 216] width 10 height 17
radio input "true"
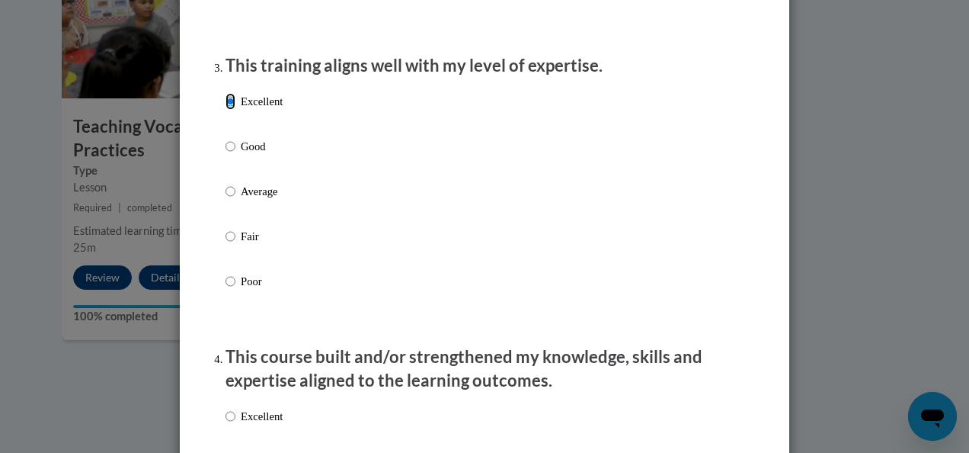
scroll to position [764, 0]
click at [234, 162] on label "Good" at bounding box center [254, 157] width 57 height 41
click at [234, 154] on input "Good" at bounding box center [231, 145] width 10 height 17
radio input "true"
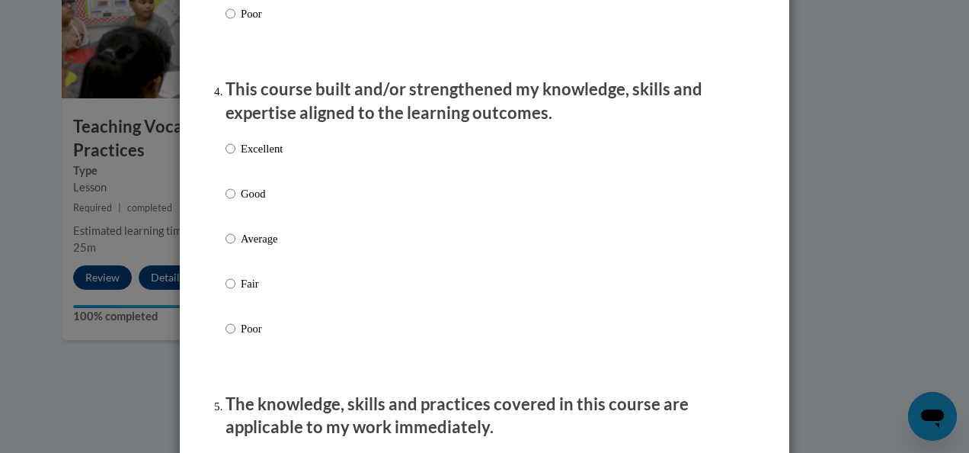
scroll to position [1030, 0]
click at [226, 203] on input "Good" at bounding box center [231, 194] width 10 height 17
radio input "true"
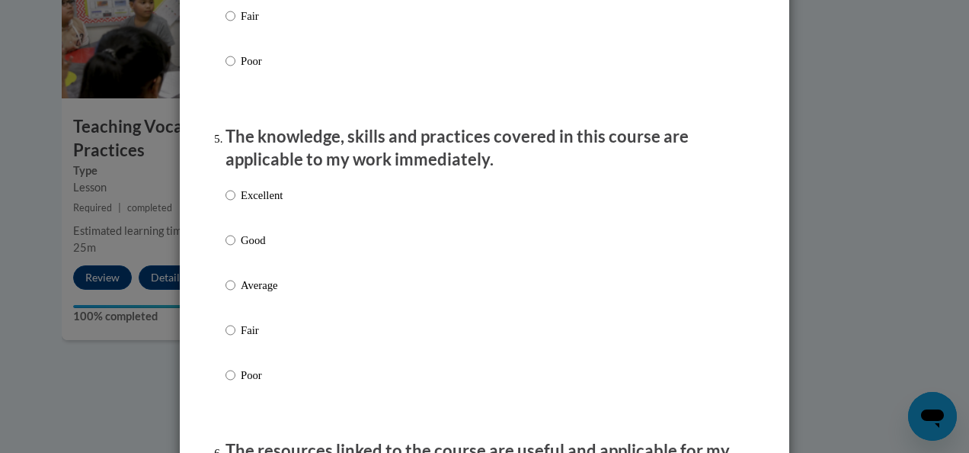
scroll to position [1301, 0]
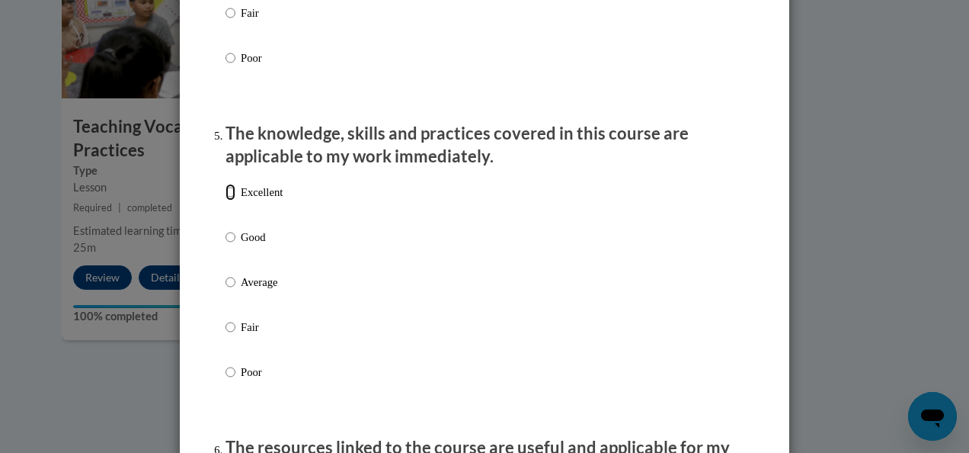
click at [226, 200] on input "Excellent" at bounding box center [231, 192] width 10 height 17
radio input "true"
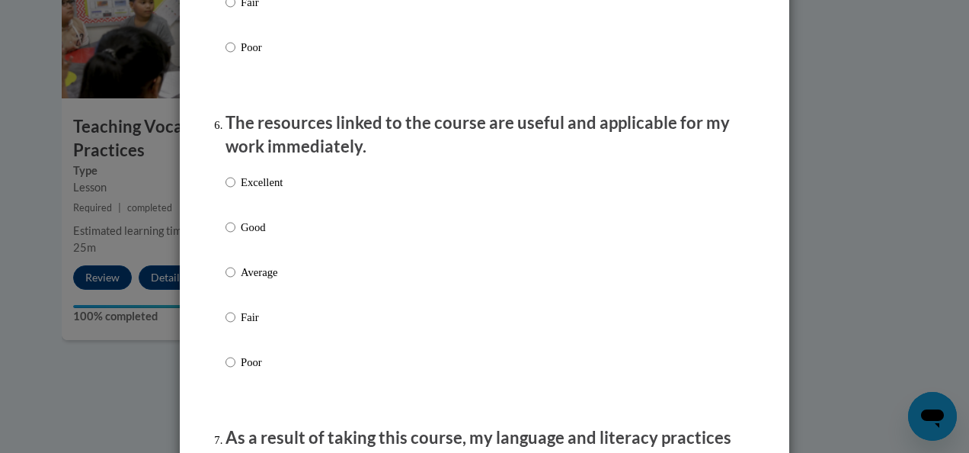
scroll to position [1630, 0]
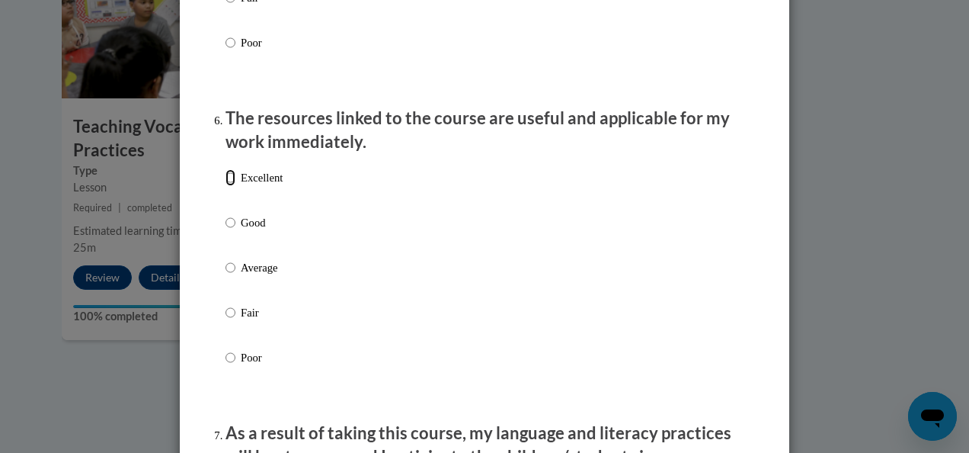
click at [226, 186] on input "Excellent" at bounding box center [231, 177] width 10 height 17
radio input "true"
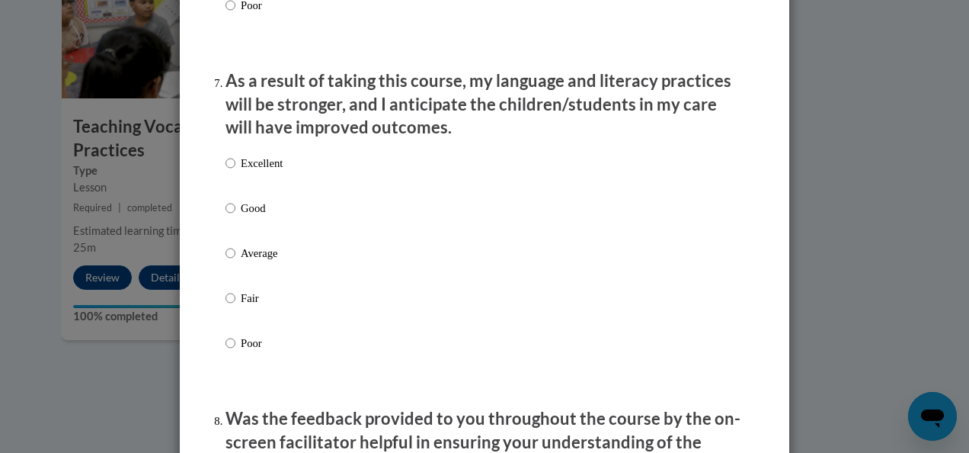
scroll to position [1981, 0]
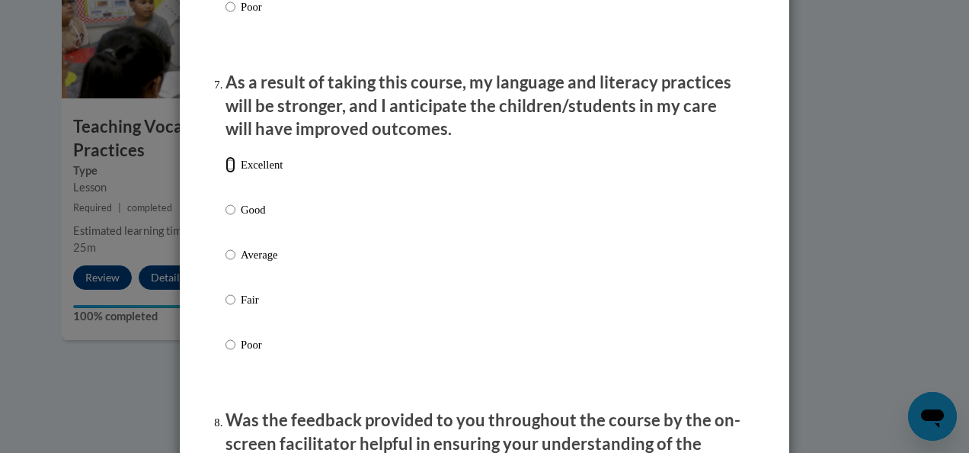
click at [226, 173] on input "Excellent" at bounding box center [231, 164] width 10 height 17
radio input "true"
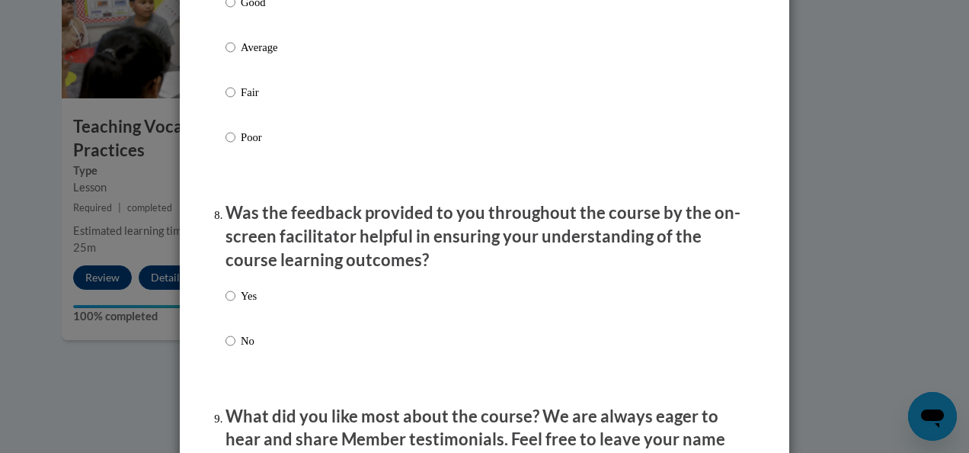
scroll to position [2284, 0]
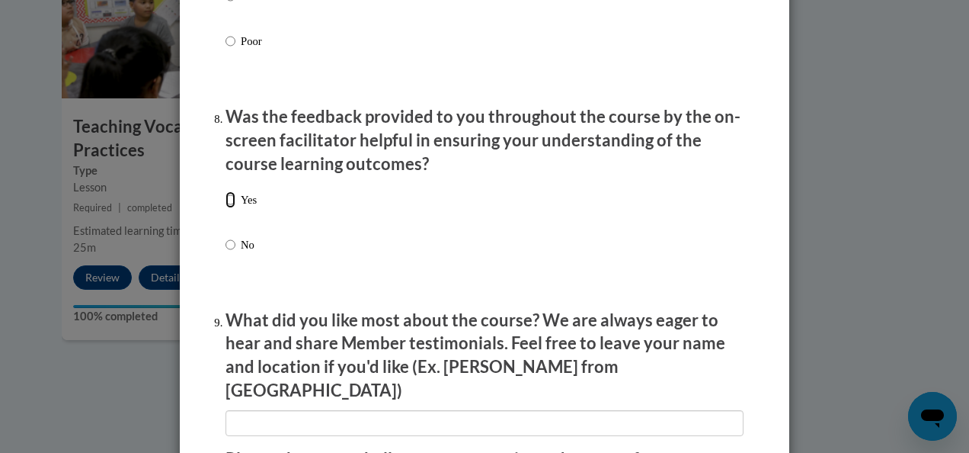
click at [226, 208] on input "Yes" at bounding box center [231, 199] width 10 height 17
radio input "true"
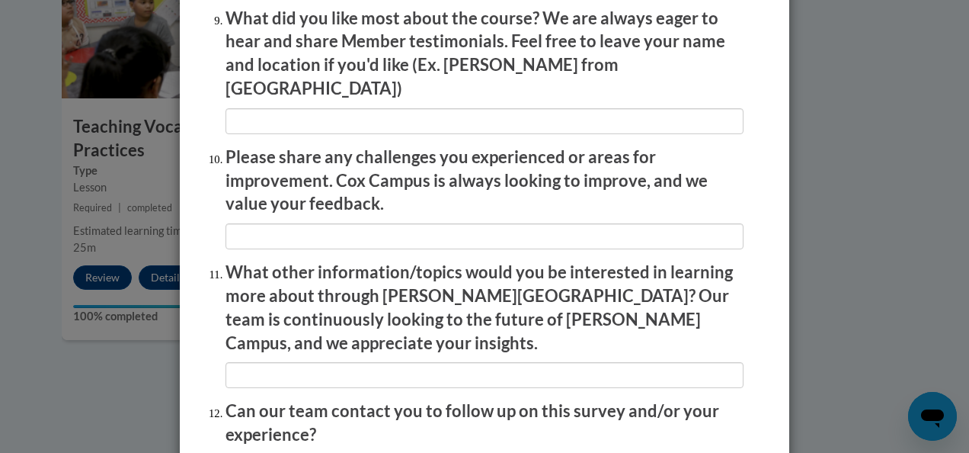
scroll to position [2715, 0]
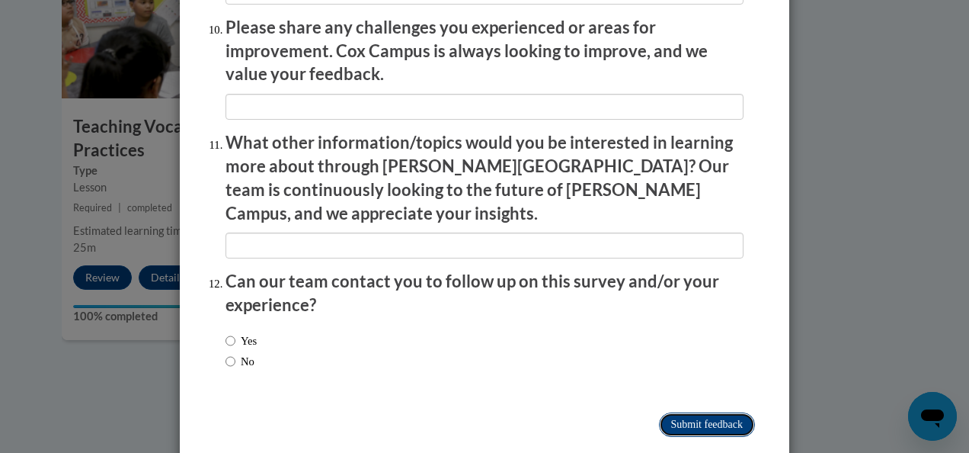
click at [715, 412] on input "Submit feedback" at bounding box center [707, 424] width 96 height 24
